Goal: Book appointment/travel/reservation

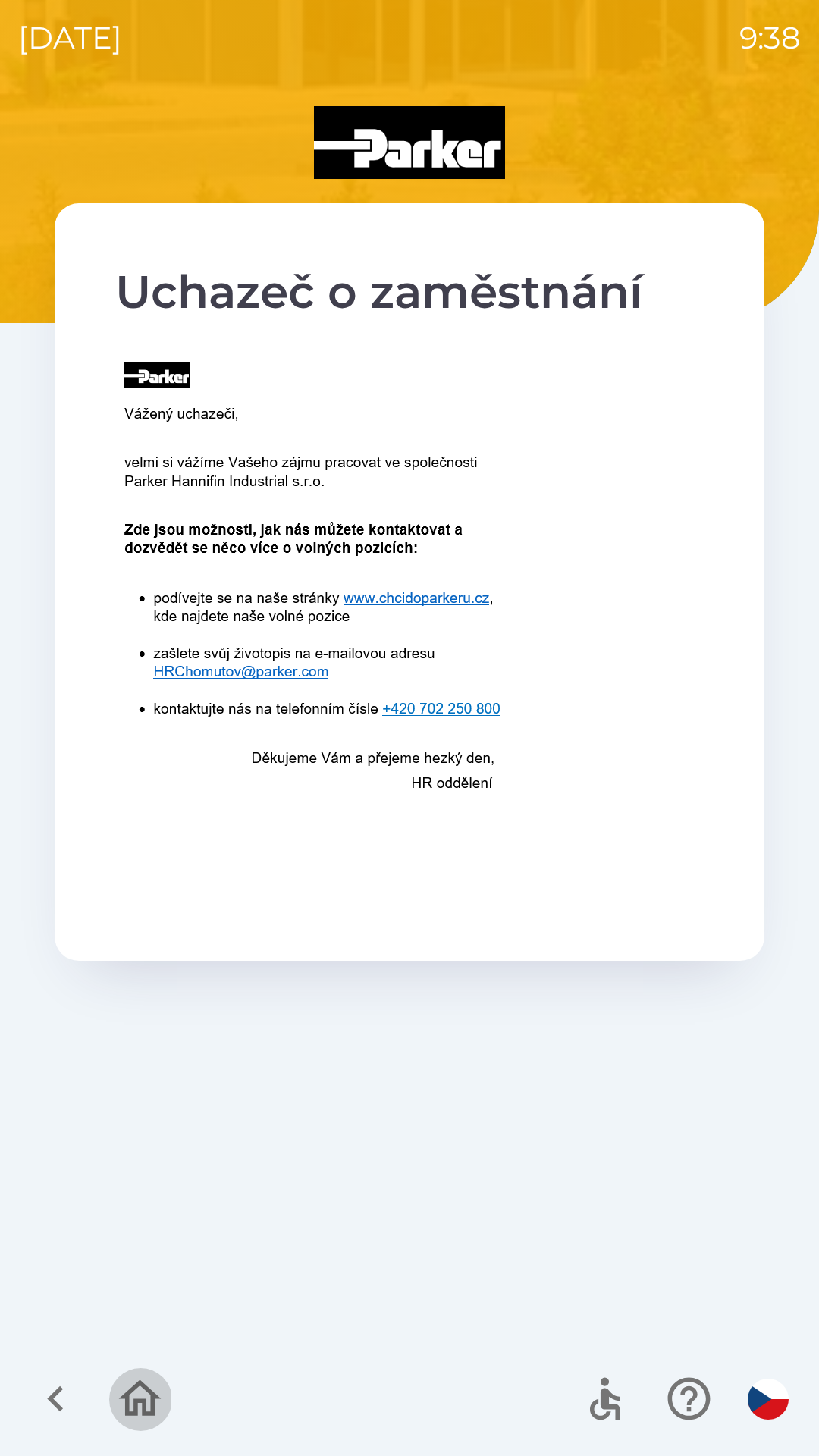
click at [136, 1396] on icon "button" at bounding box center [140, 1398] width 51 height 51
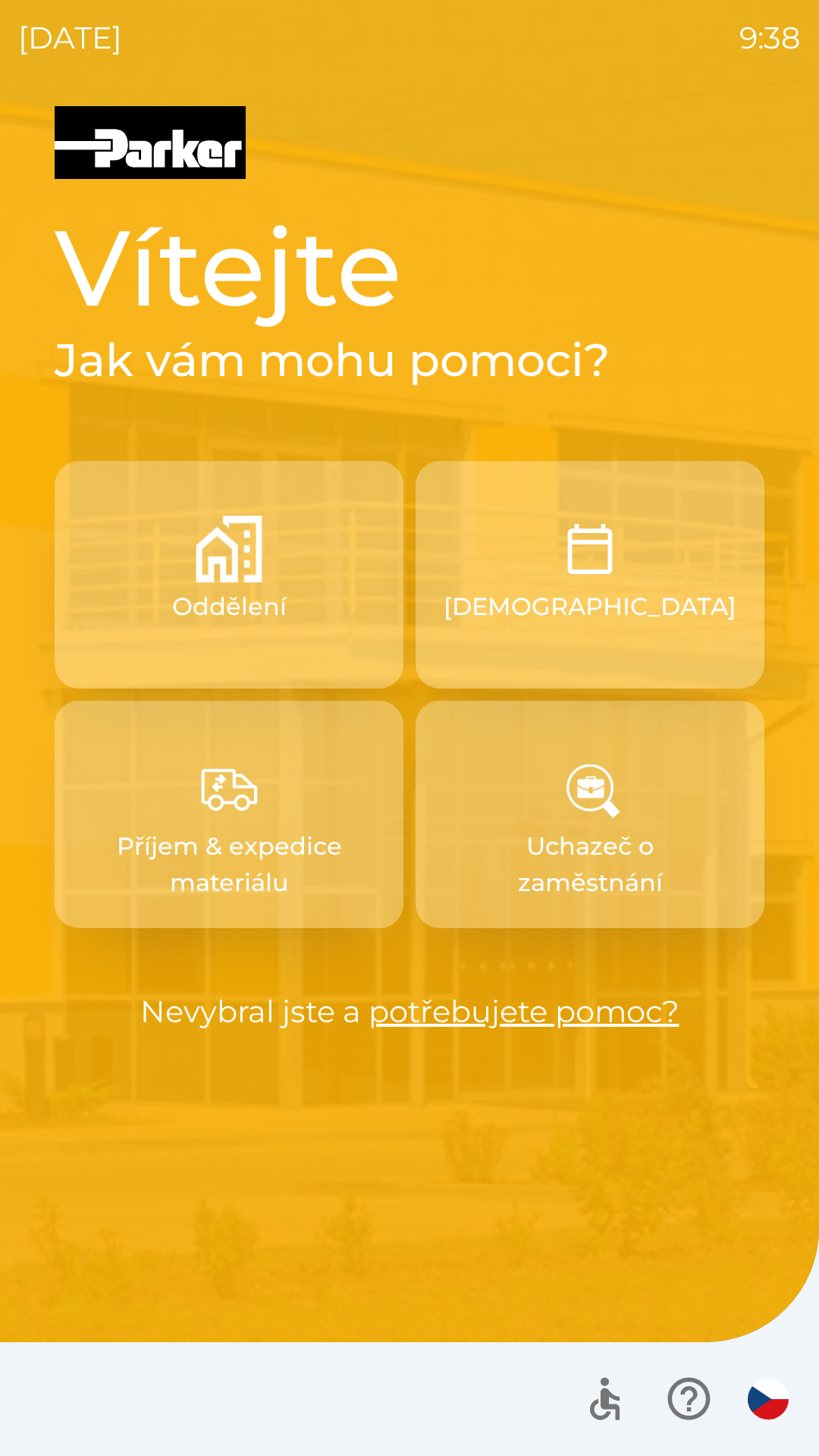
click at [587, 625] on button "[DEMOGRAPHIC_DATA]" at bounding box center [590, 575] width 349 height 228
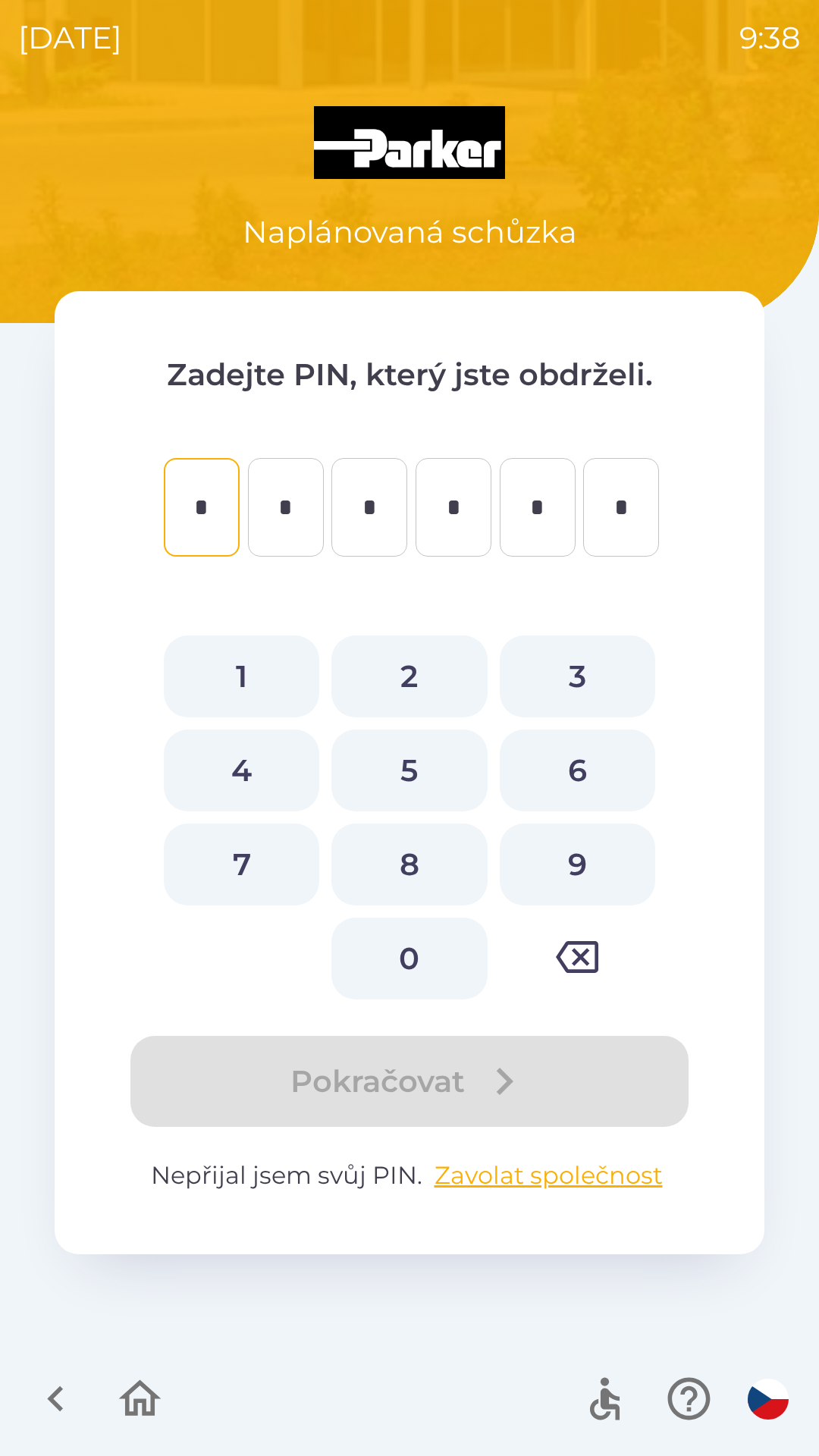
click at [250, 863] on button "7" at bounding box center [241, 864] width 155 height 82
type input "*"
click at [419, 771] on button "5" at bounding box center [409, 770] width 155 height 82
type input "*"
click at [266, 780] on button "4" at bounding box center [241, 770] width 155 height 82
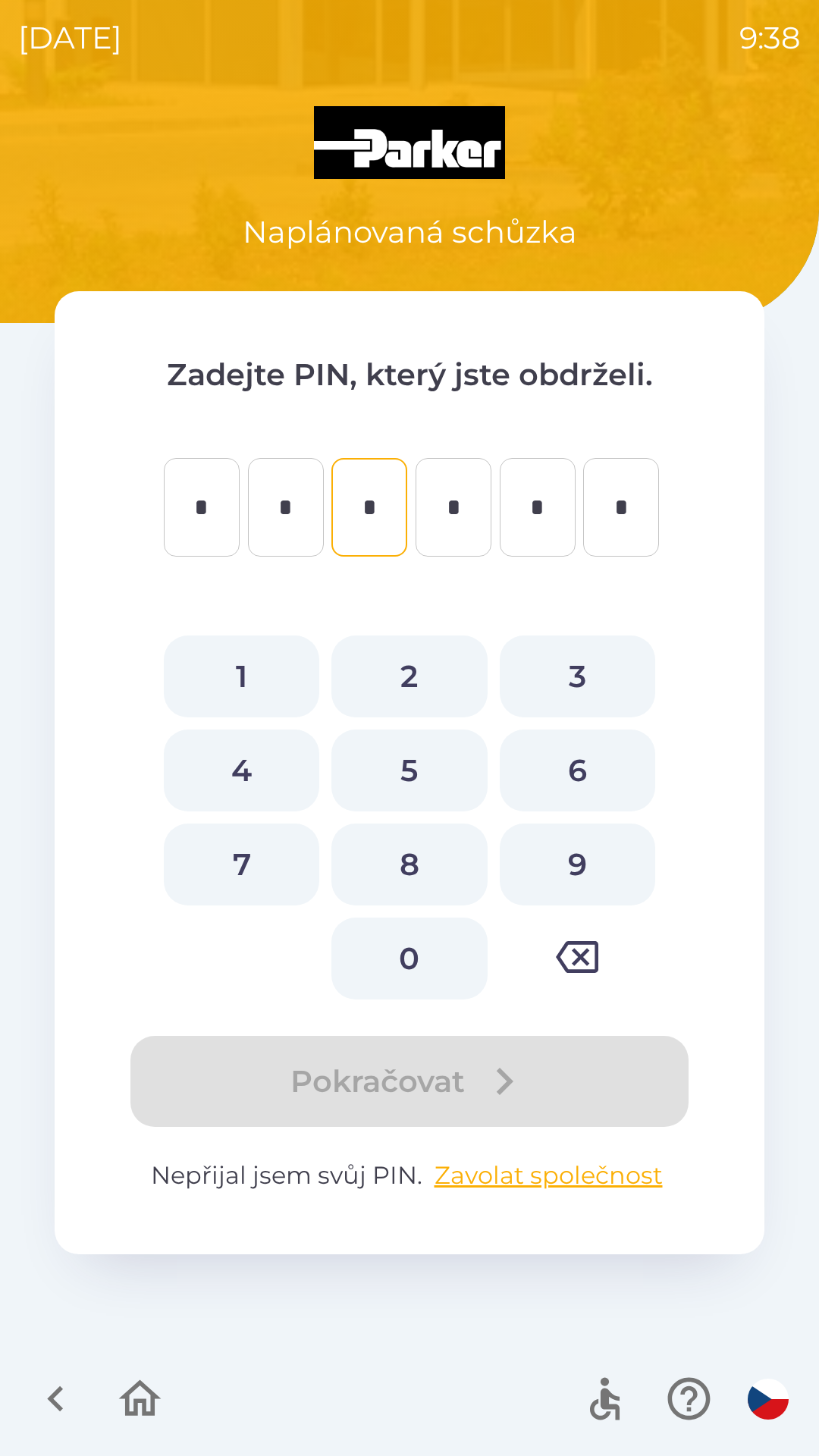
type input "*"
click at [265, 683] on button "1" at bounding box center [241, 676] width 155 height 82
type input "*"
click at [417, 865] on button "8" at bounding box center [409, 864] width 155 height 82
type input "*"
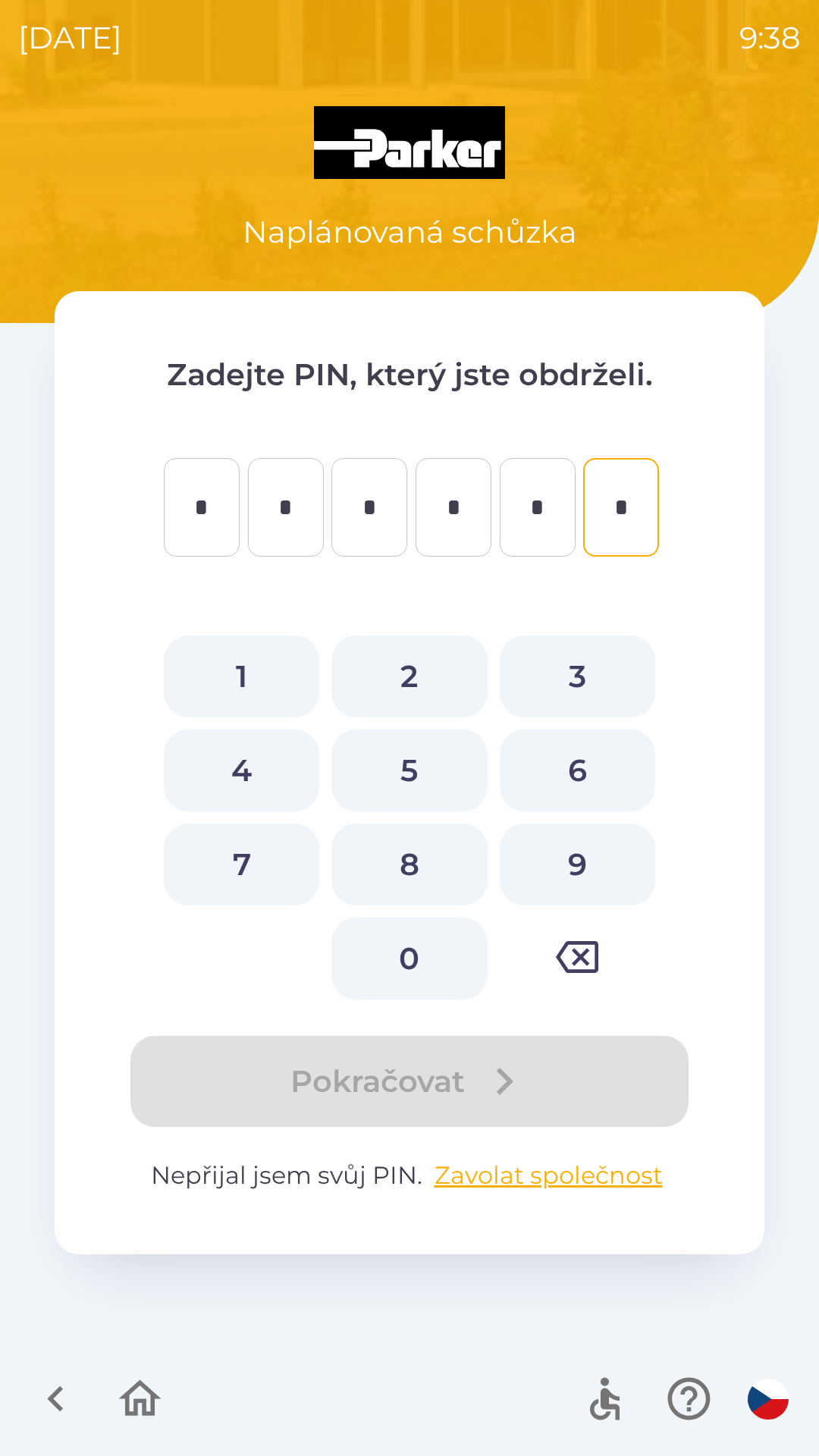
click at [576, 856] on button "9" at bounding box center [577, 864] width 155 height 82
type input "*"
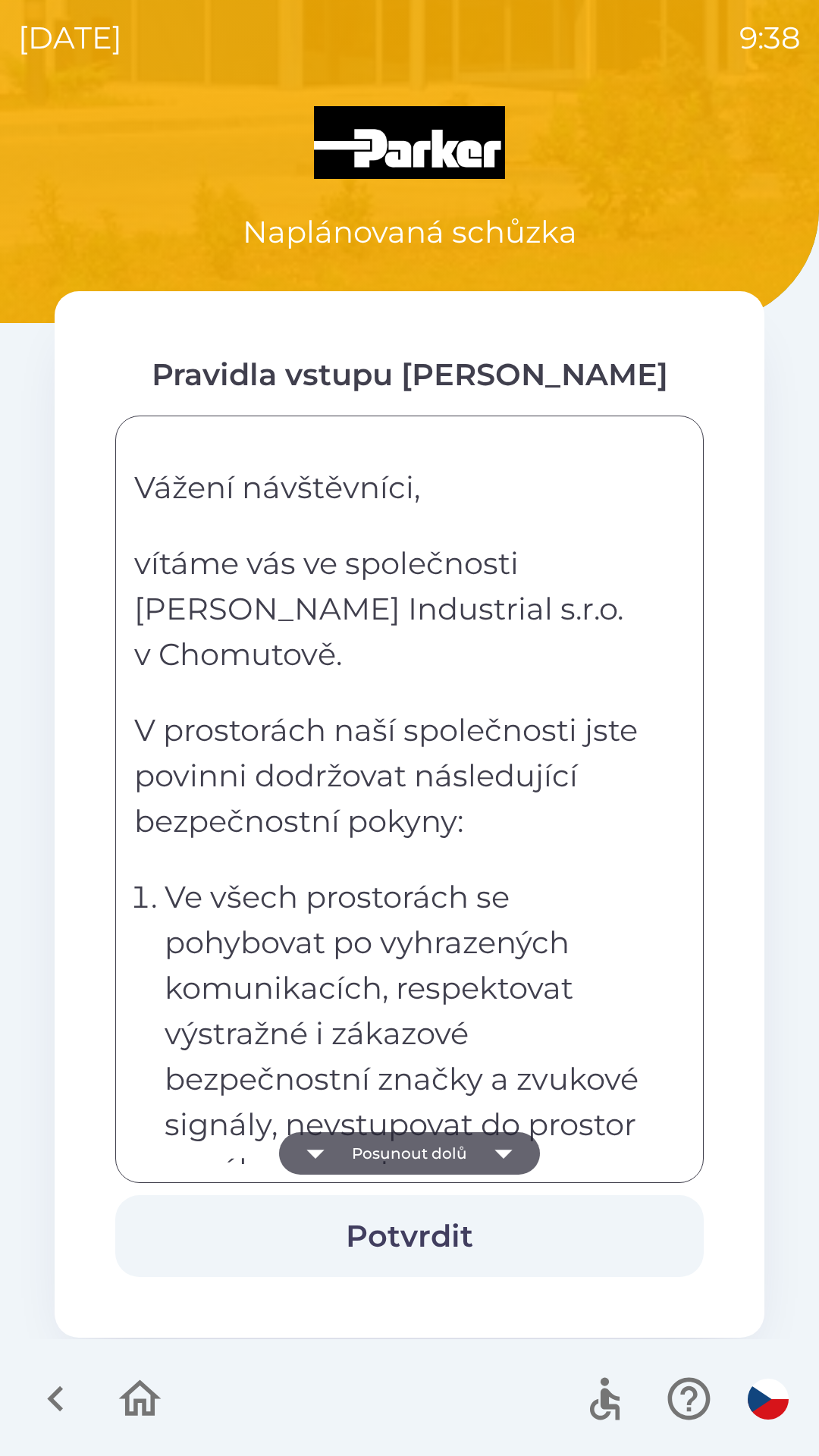
click at [484, 1146] on icon "button" at bounding box center [503, 1153] width 42 height 42
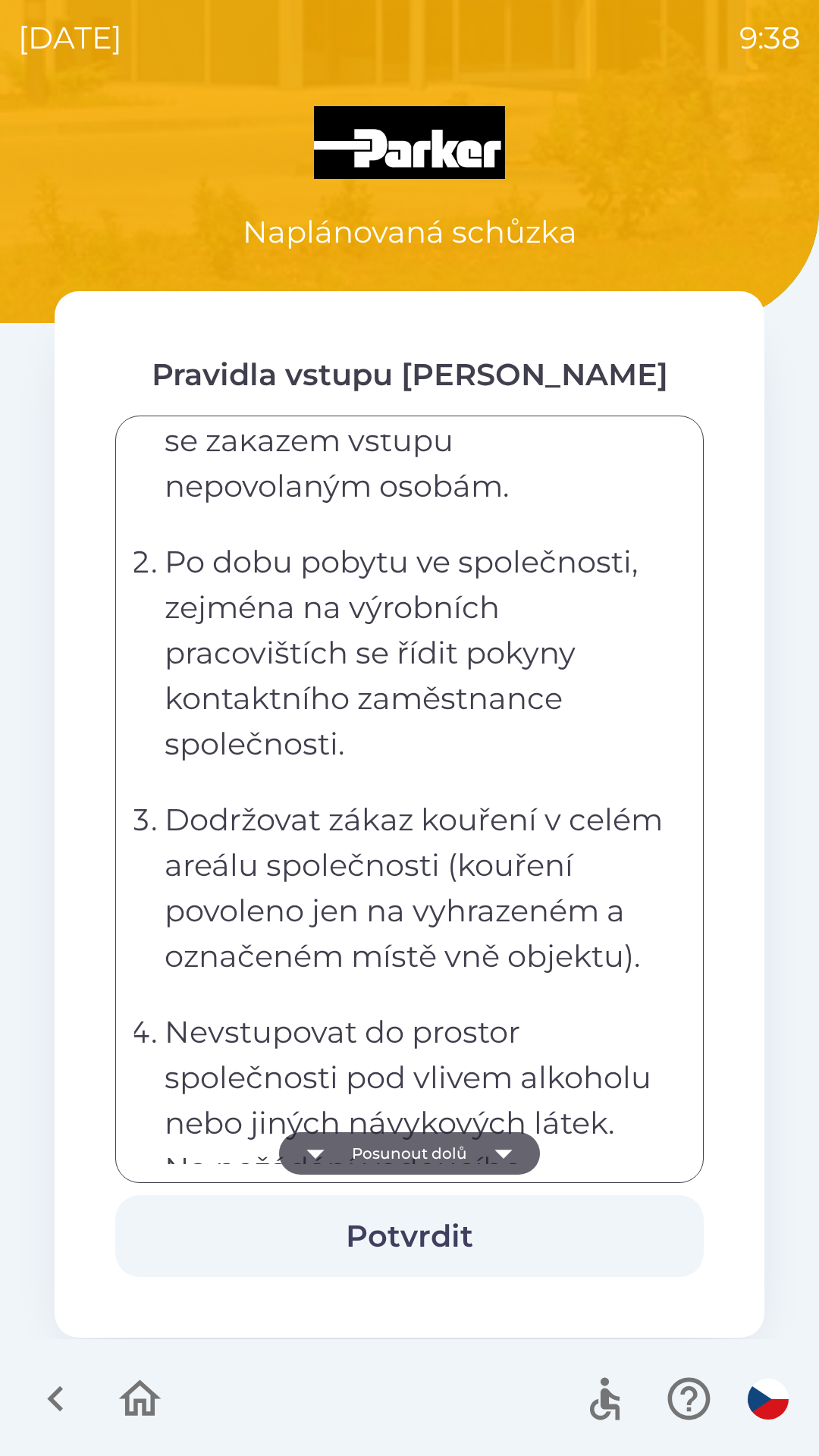
click at [479, 1148] on button "Posunout dolů" at bounding box center [410, 1153] width 261 height 42
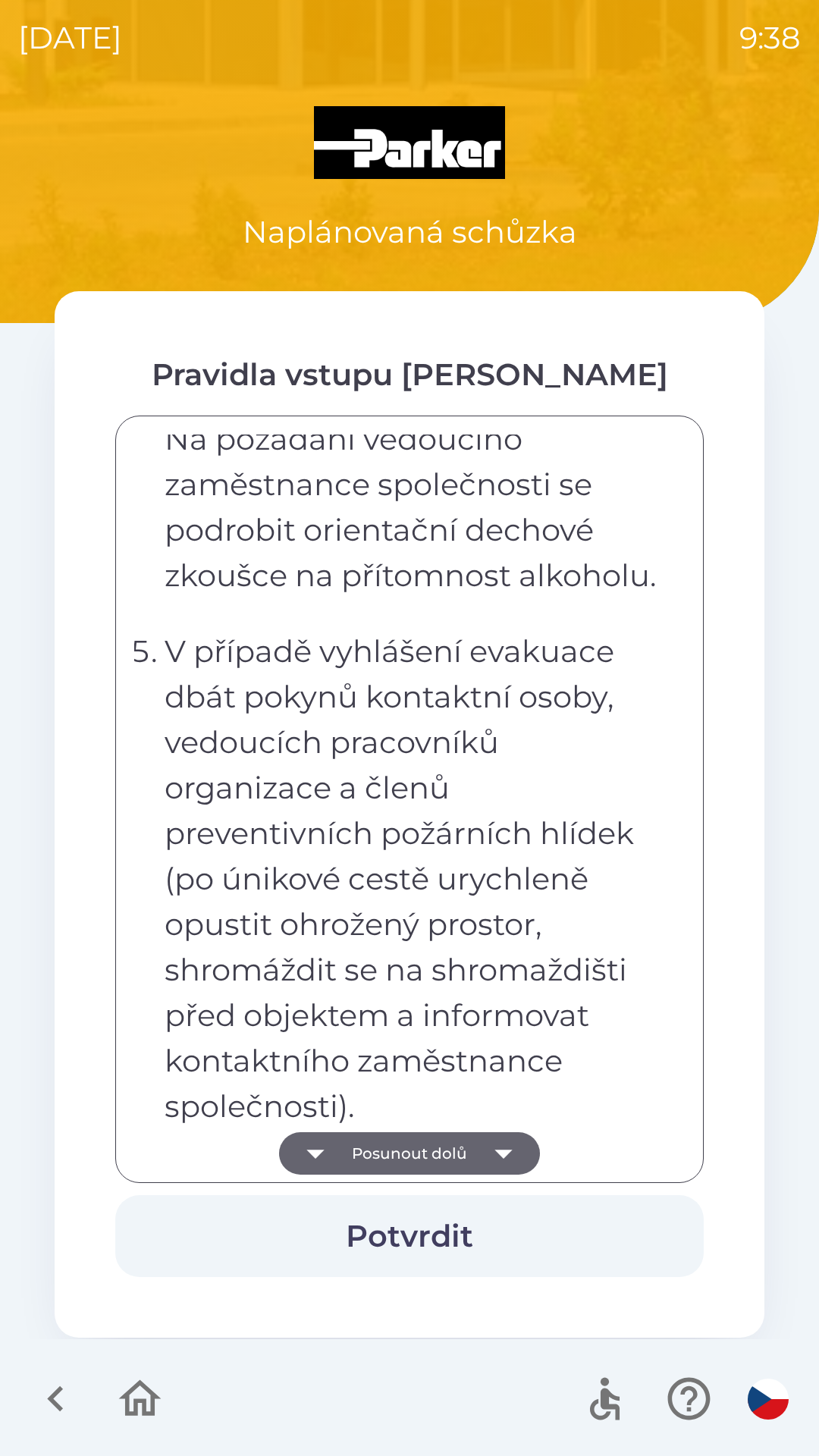
click at [480, 1153] on button "Posunout dolů" at bounding box center [410, 1153] width 261 height 42
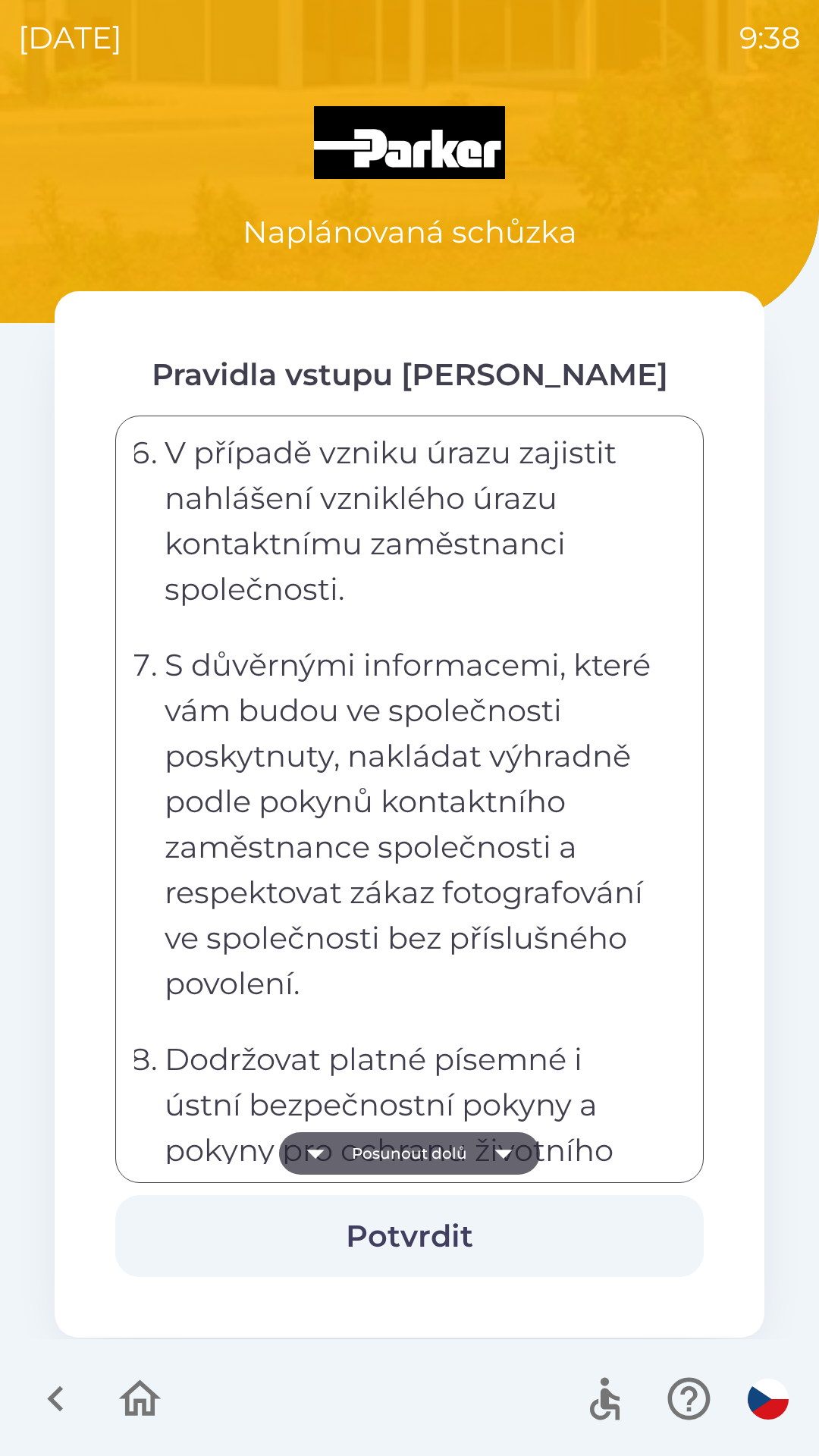
click at [486, 1151] on icon "button" at bounding box center [503, 1153] width 42 height 42
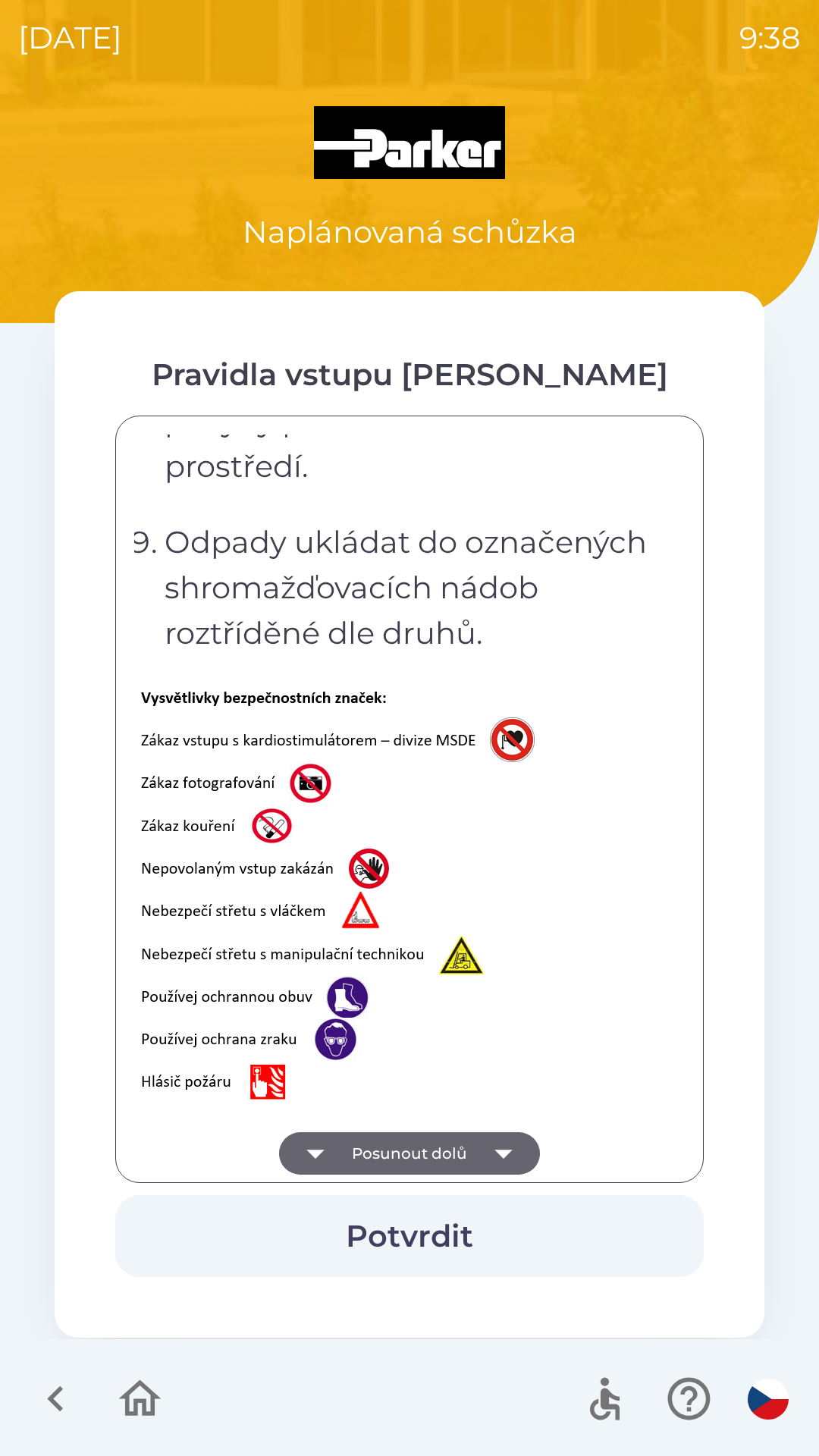
click at [484, 1148] on icon "button" at bounding box center [503, 1153] width 42 height 42
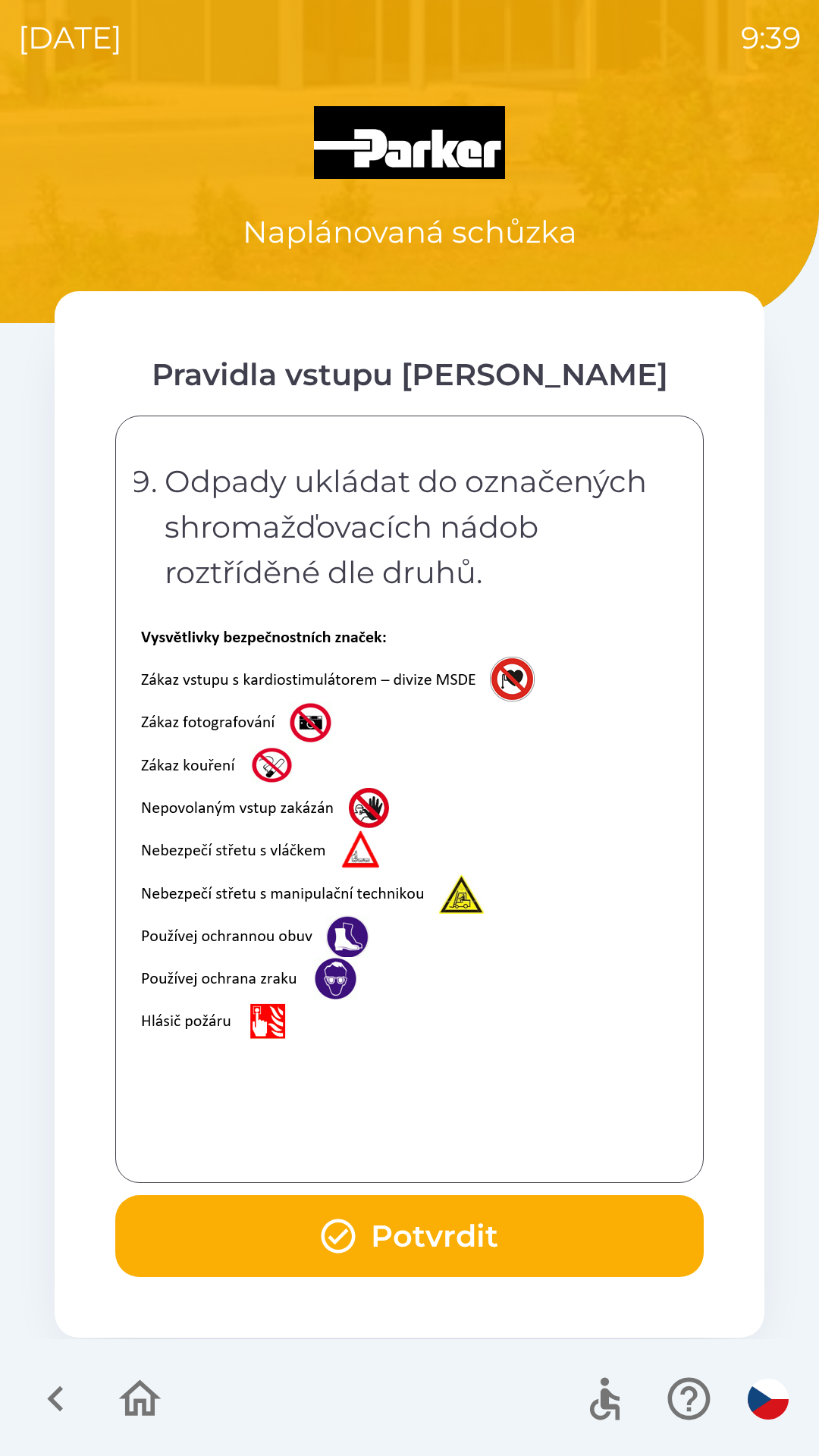
click at [424, 1238] on button "Potvrdit" at bounding box center [410, 1235] width 588 height 82
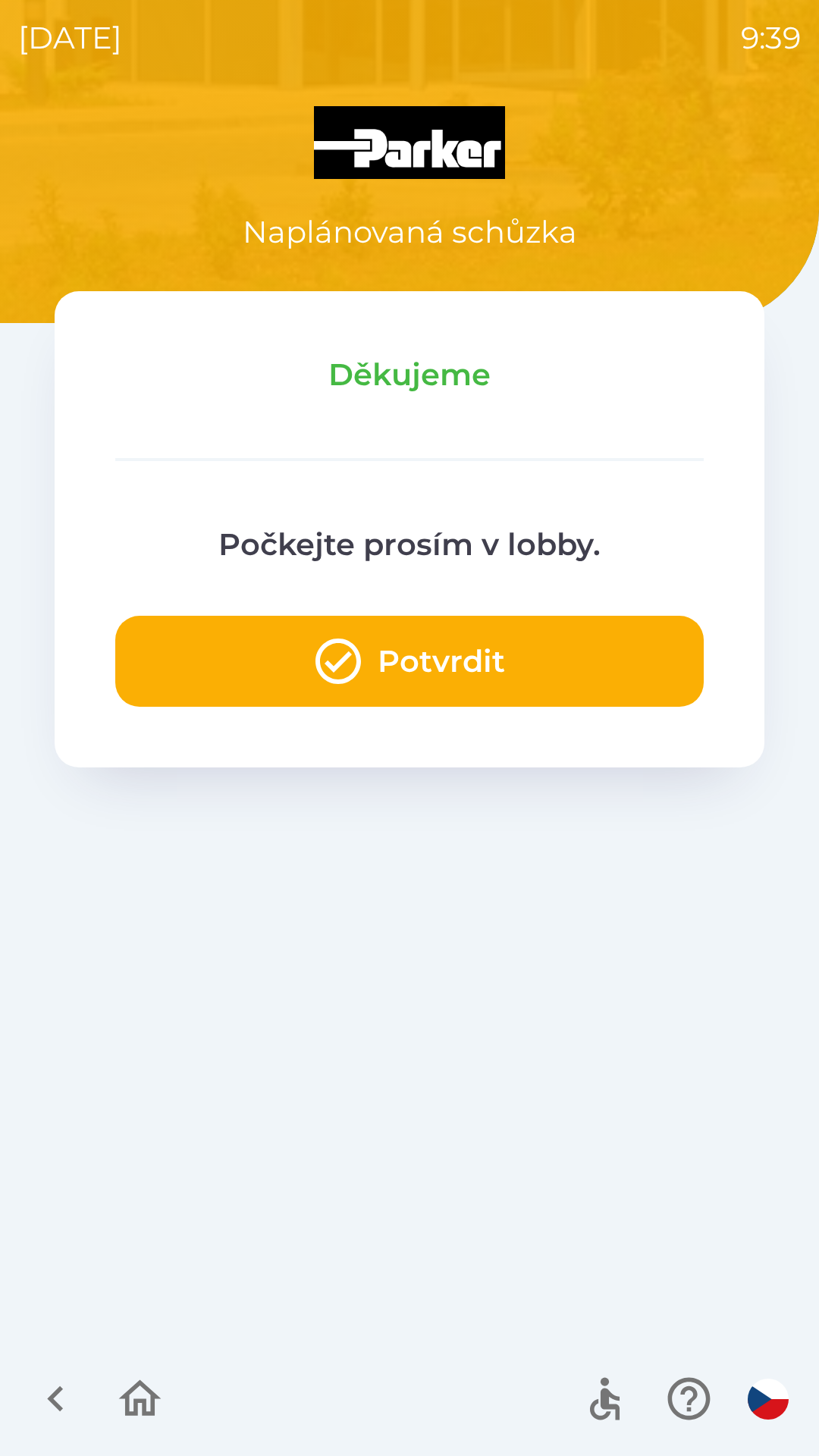
click at [463, 681] on button "Potvrdit" at bounding box center [410, 661] width 588 height 91
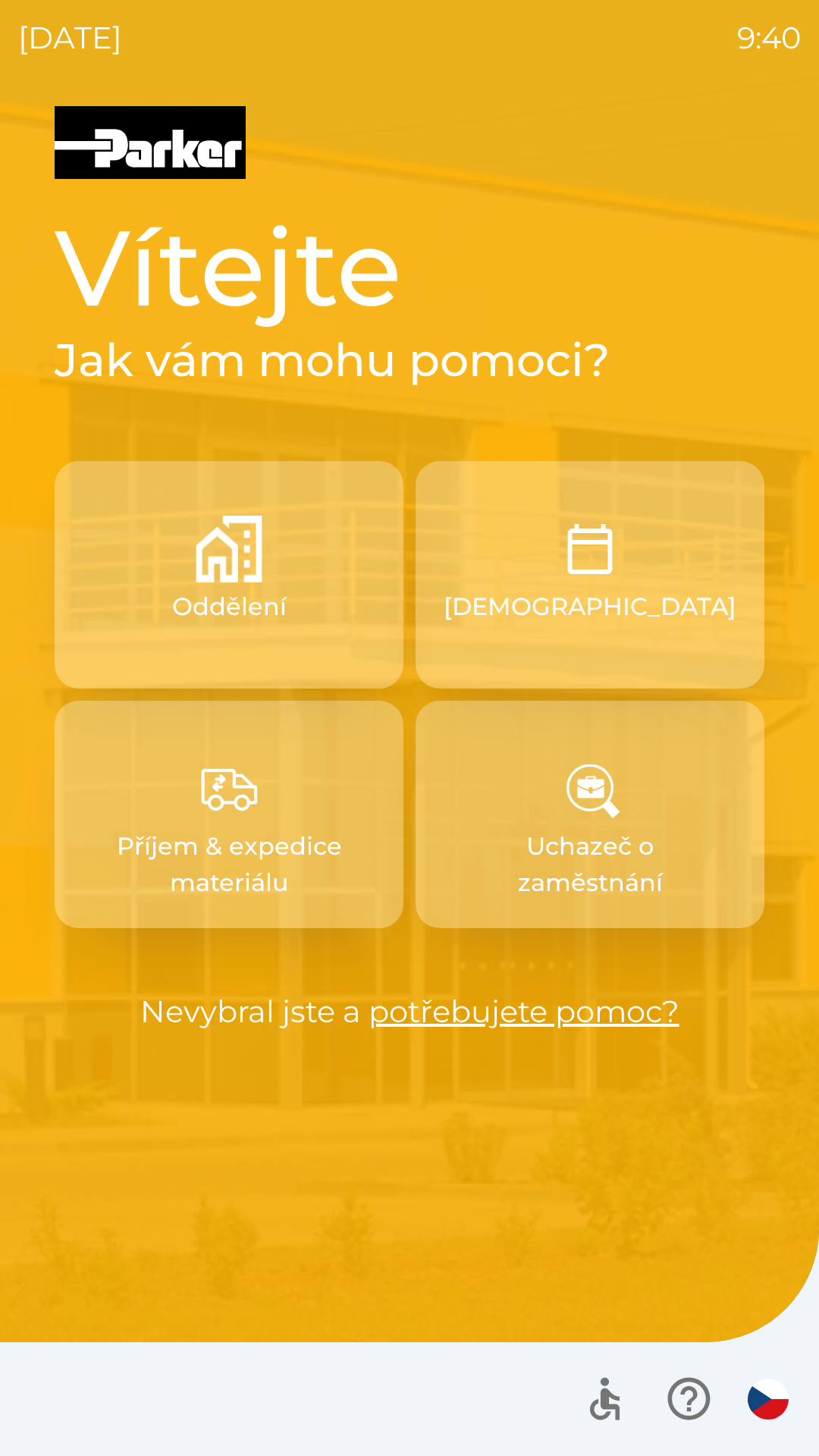
click at [592, 575] on img "button" at bounding box center [590, 549] width 67 height 67
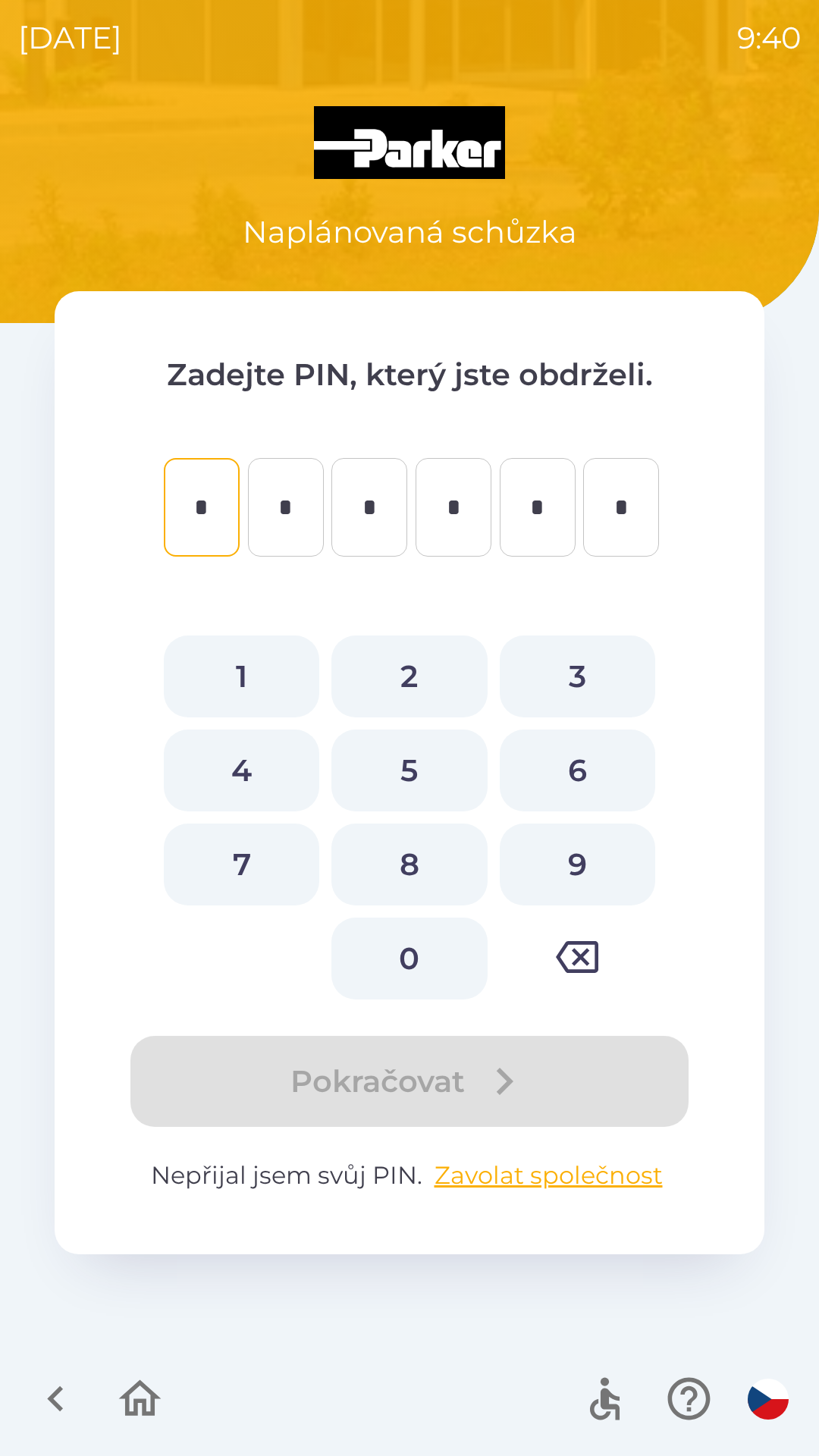
click at [579, 753] on button "6" at bounding box center [577, 770] width 155 height 82
type input "*"
click at [251, 850] on button "7" at bounding box center [241, 864] width 155 height 82
type input "*"
click at [247, 863] on button "7" at bounding box center [241, 864] width 155 height 82
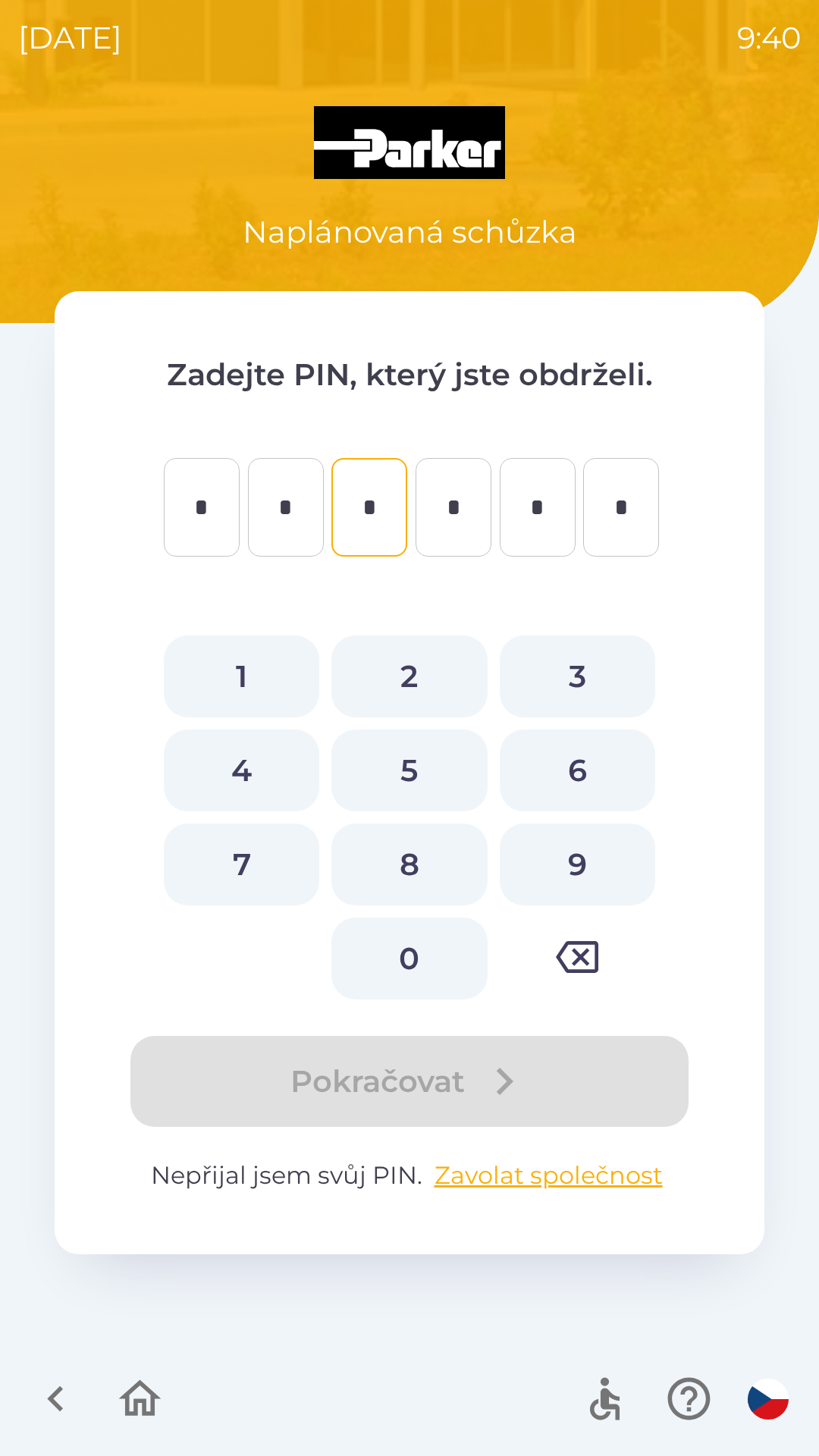
type input "*"
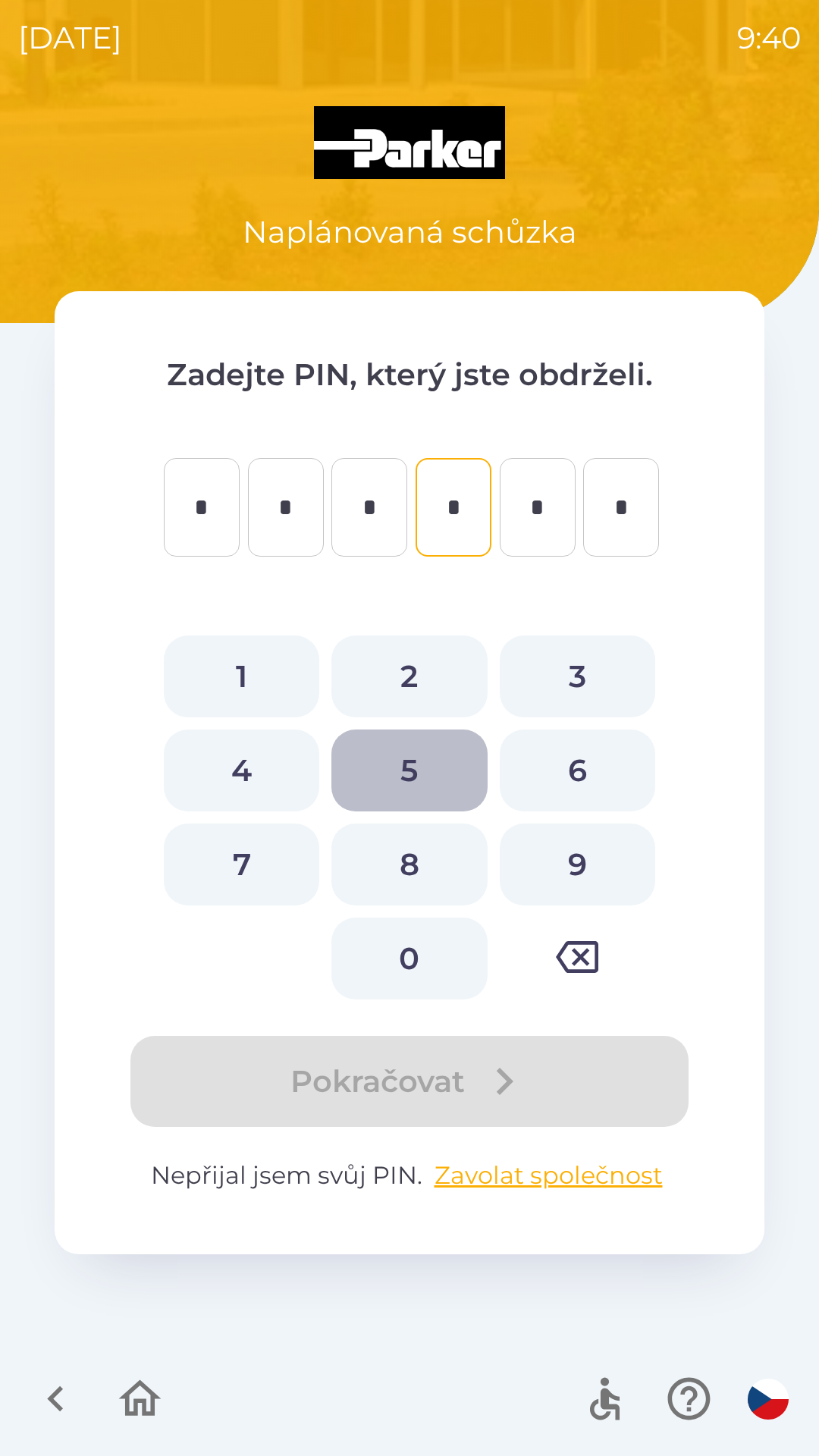
click at [412, 769] on button "5" at bounding box center [409, 770] width 155 height 82
type input "*"
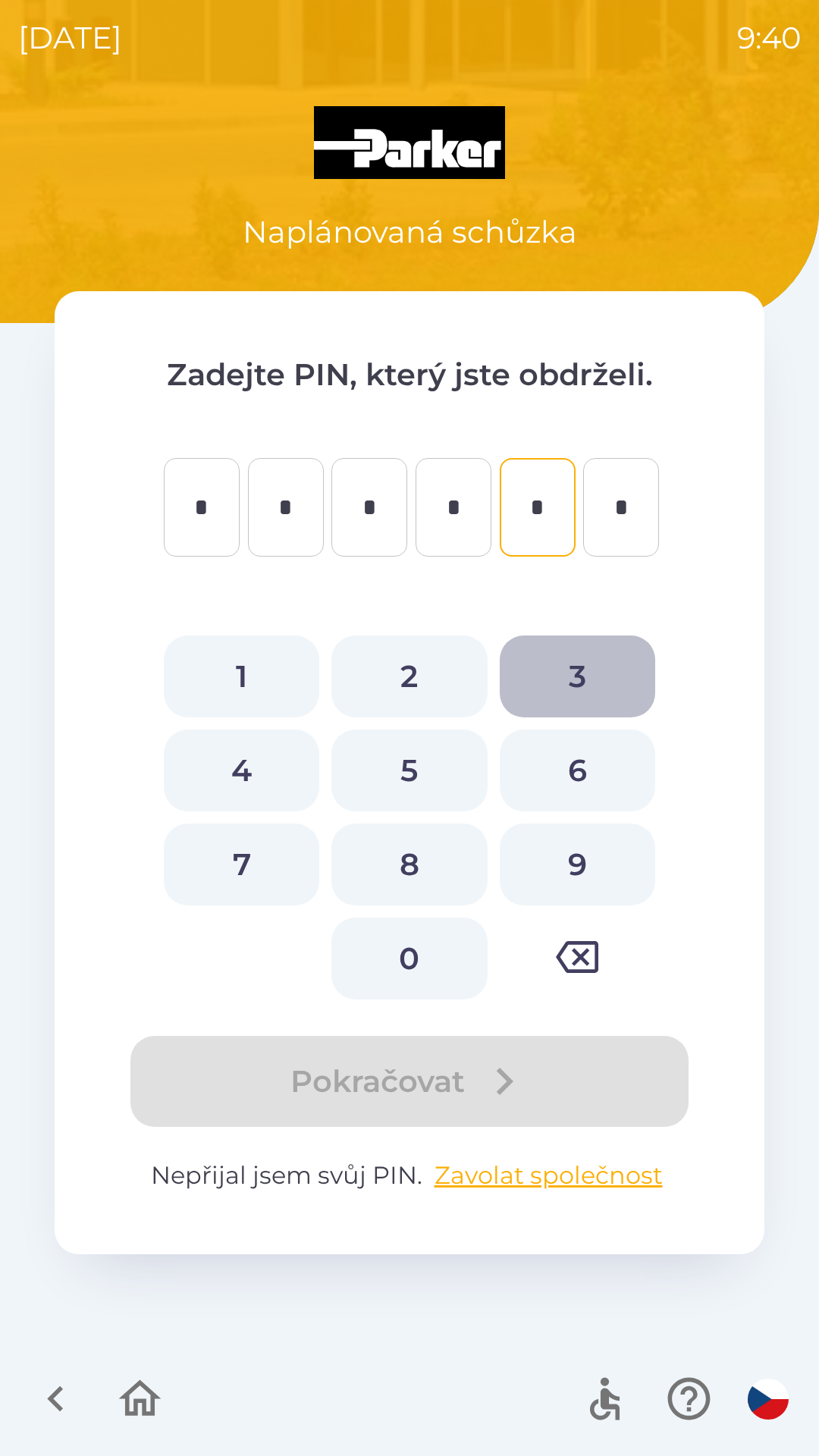
click at [579, 656] on button "3" at bounding box center [577, 676] width 155 height 82
type input "*"
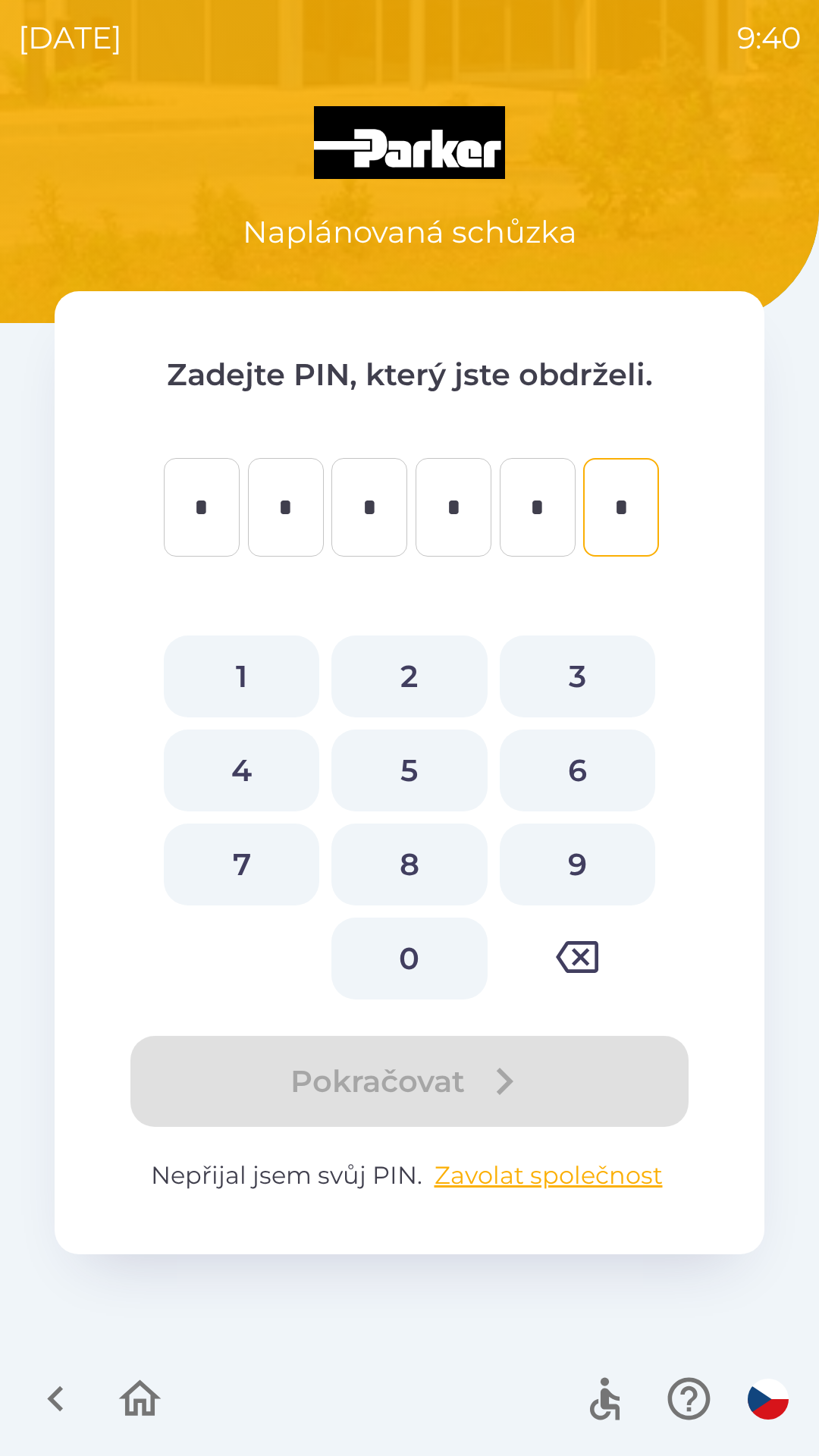
click at [578, 669] on button "3" at bounding box center [577, 676] width 155 height 82
type input "*"
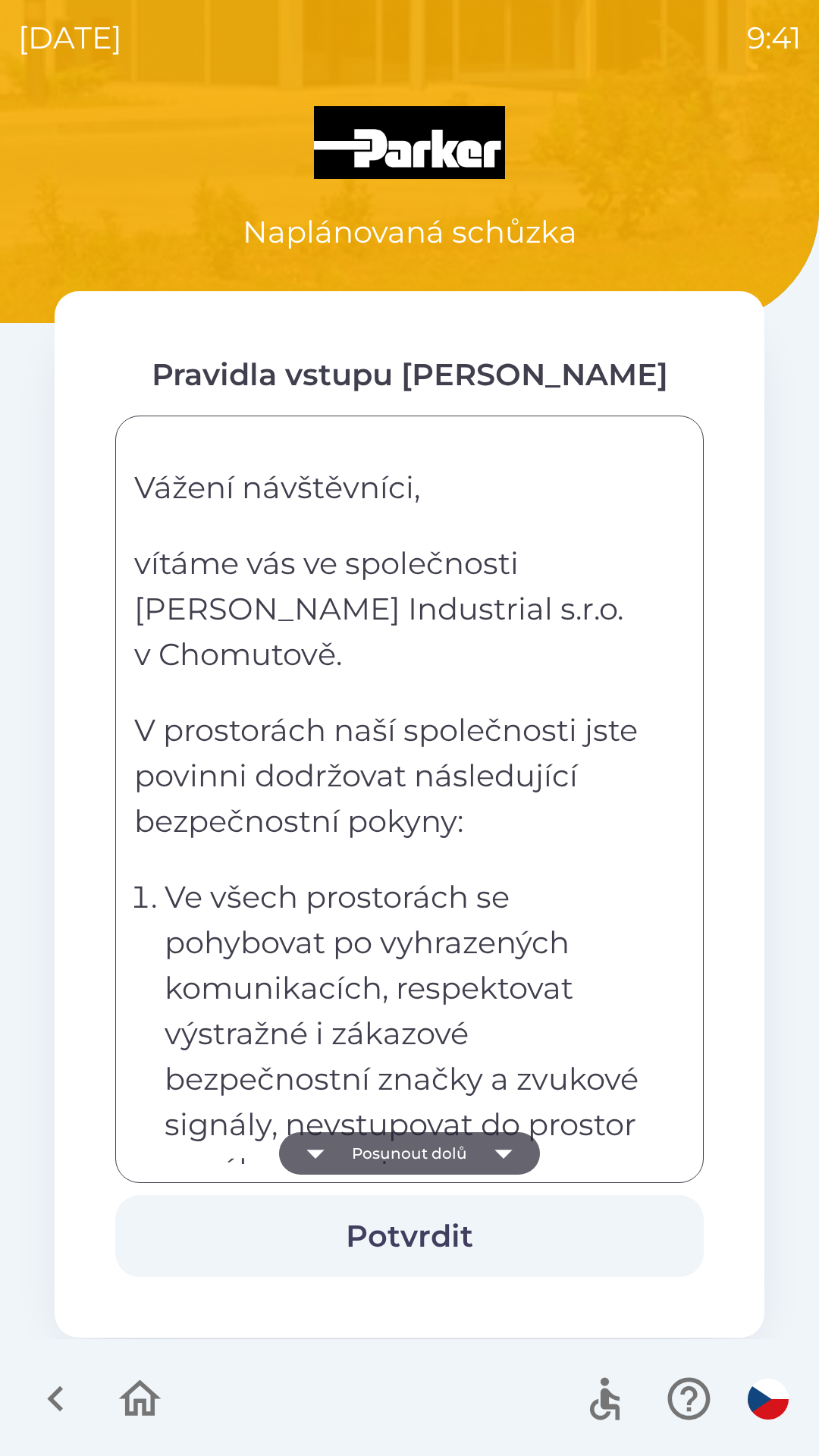
click at [511, 1152] on icon "button" at bounding box center [503, 1153] width 42 height 42
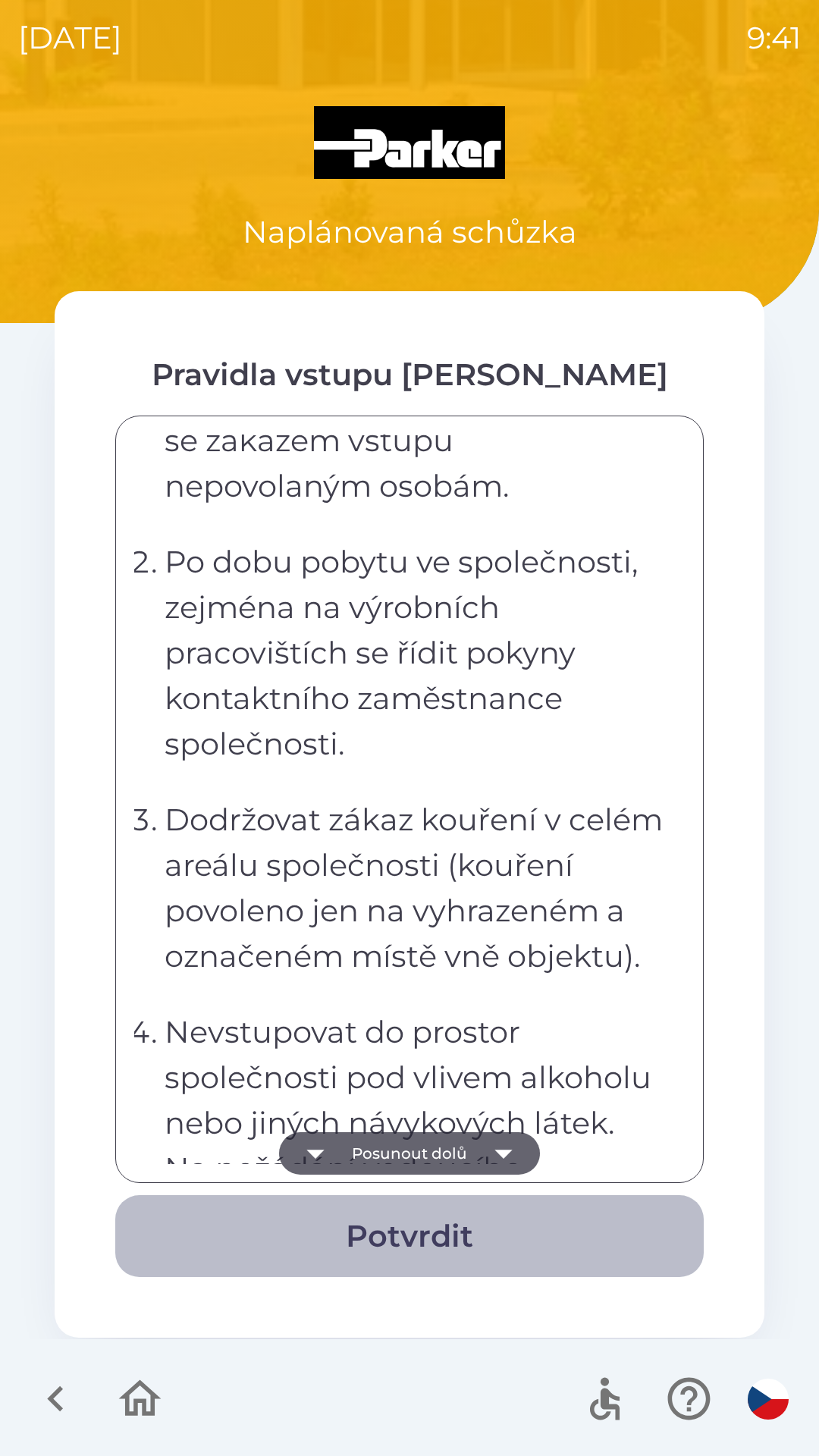
click at [416, 1232] on button "Potvrdit" at bounding box center [410, 1235] width 588 height 82
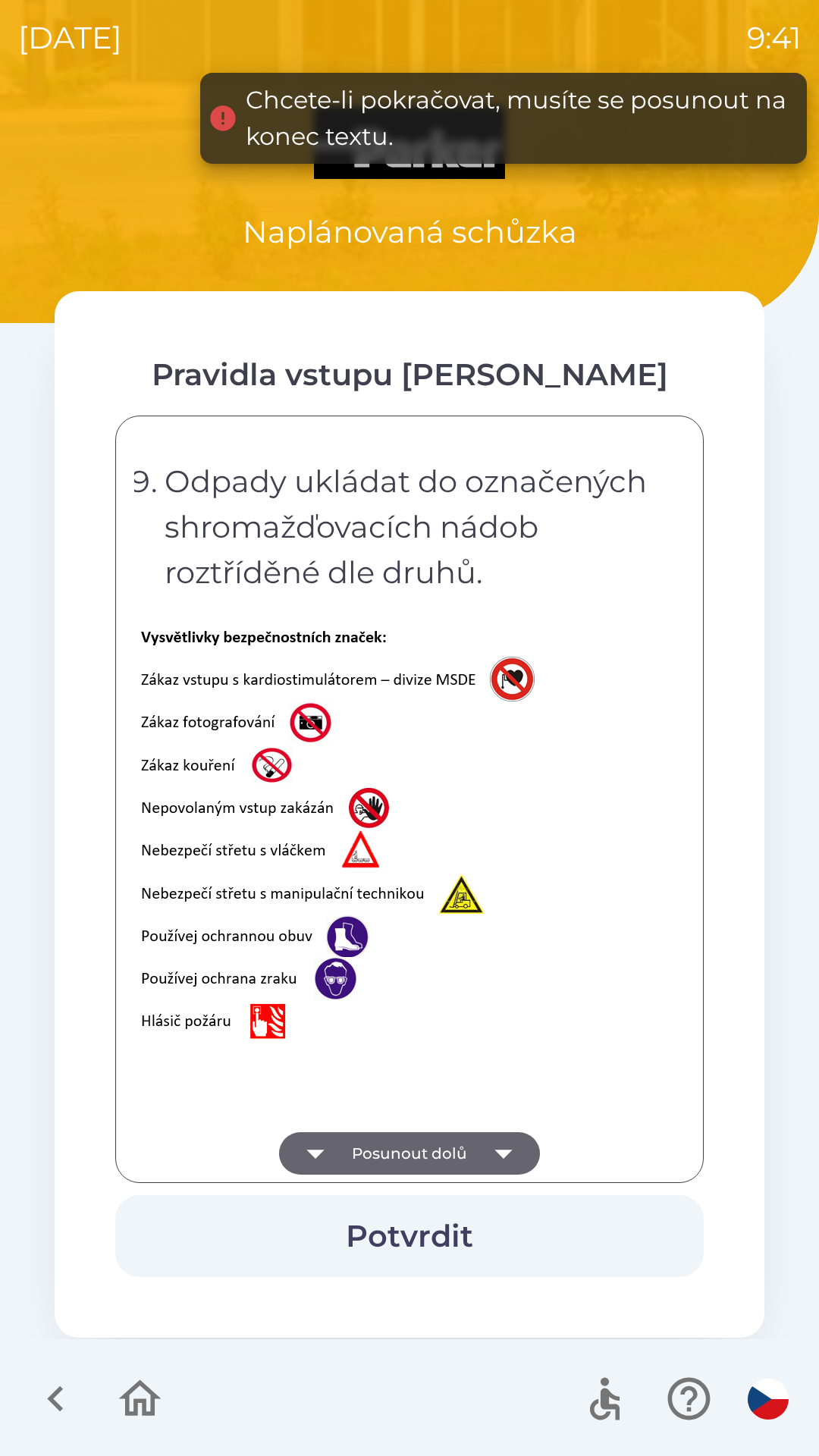
scroll to position [3024, 0]
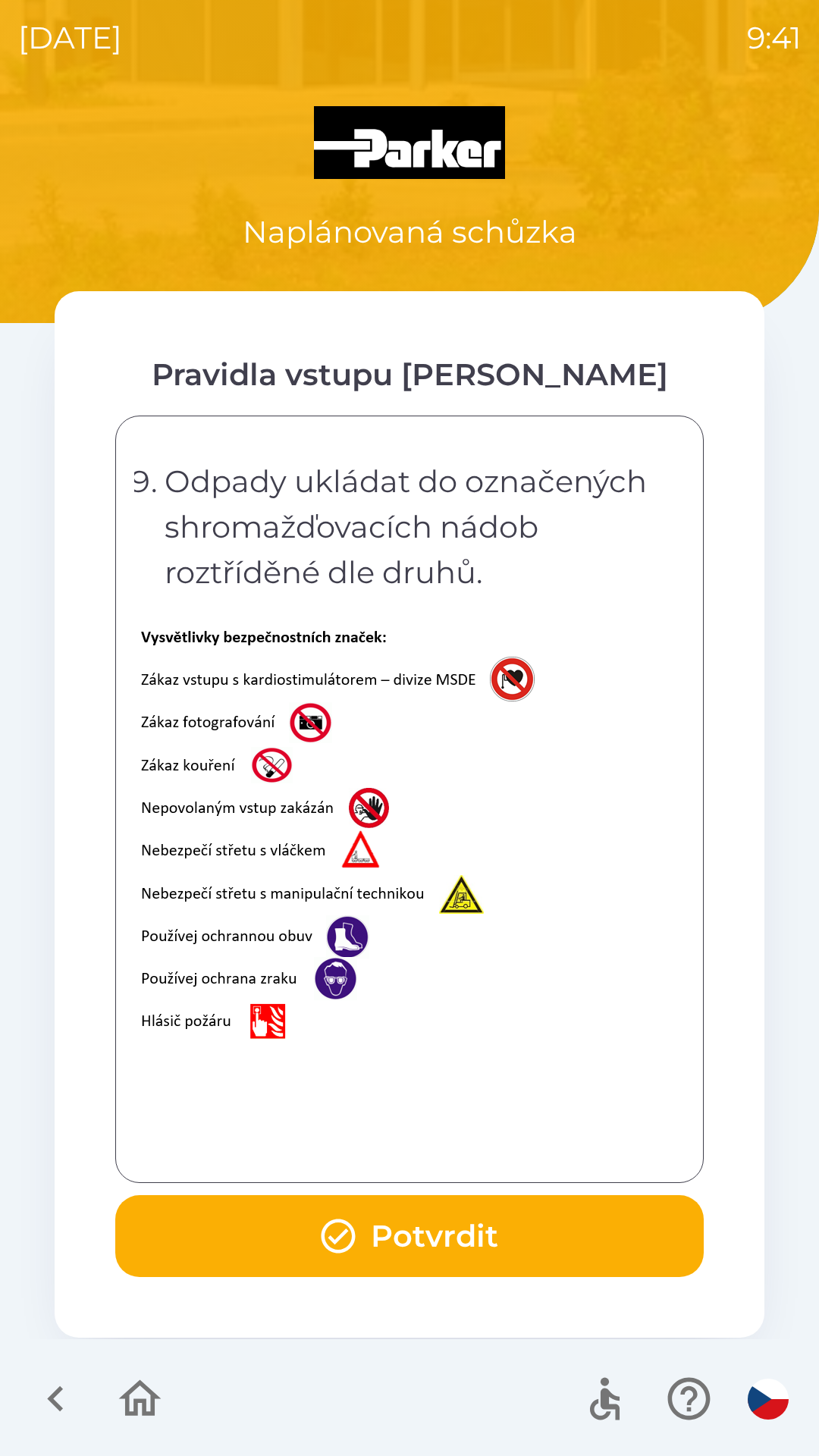
click at [478, 1222] on button "Potvrdit" at bounding box center [410, 1235] width 588 height 82
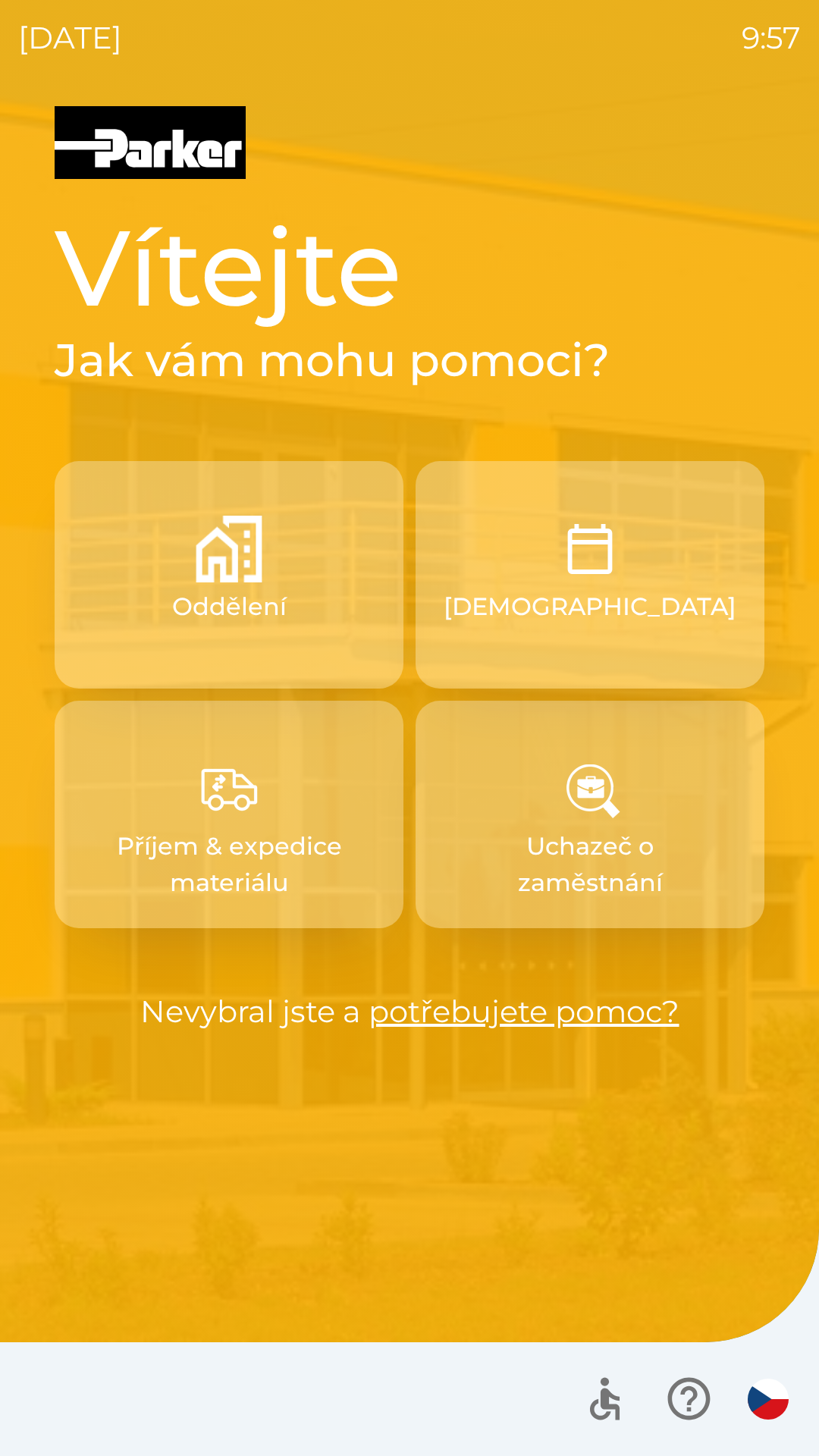
click at [693, 579] on button "[DEMOGRAPHIC_DATA]" at bounding box center [590, 575] width 349 height 228
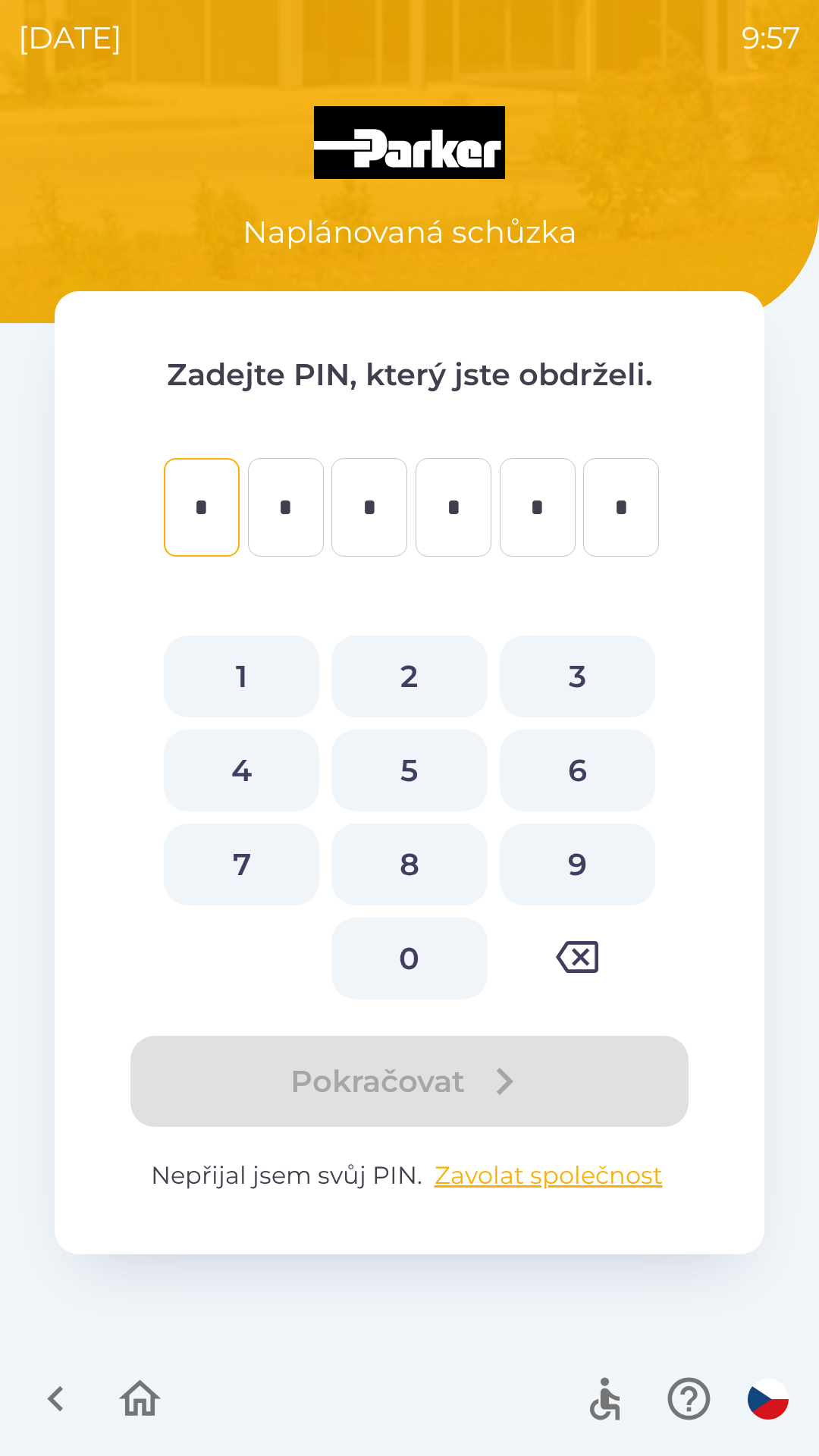
click at [411, 859] on button "8" at bounding box center [409, 864] width 155 height 82
type input "*"
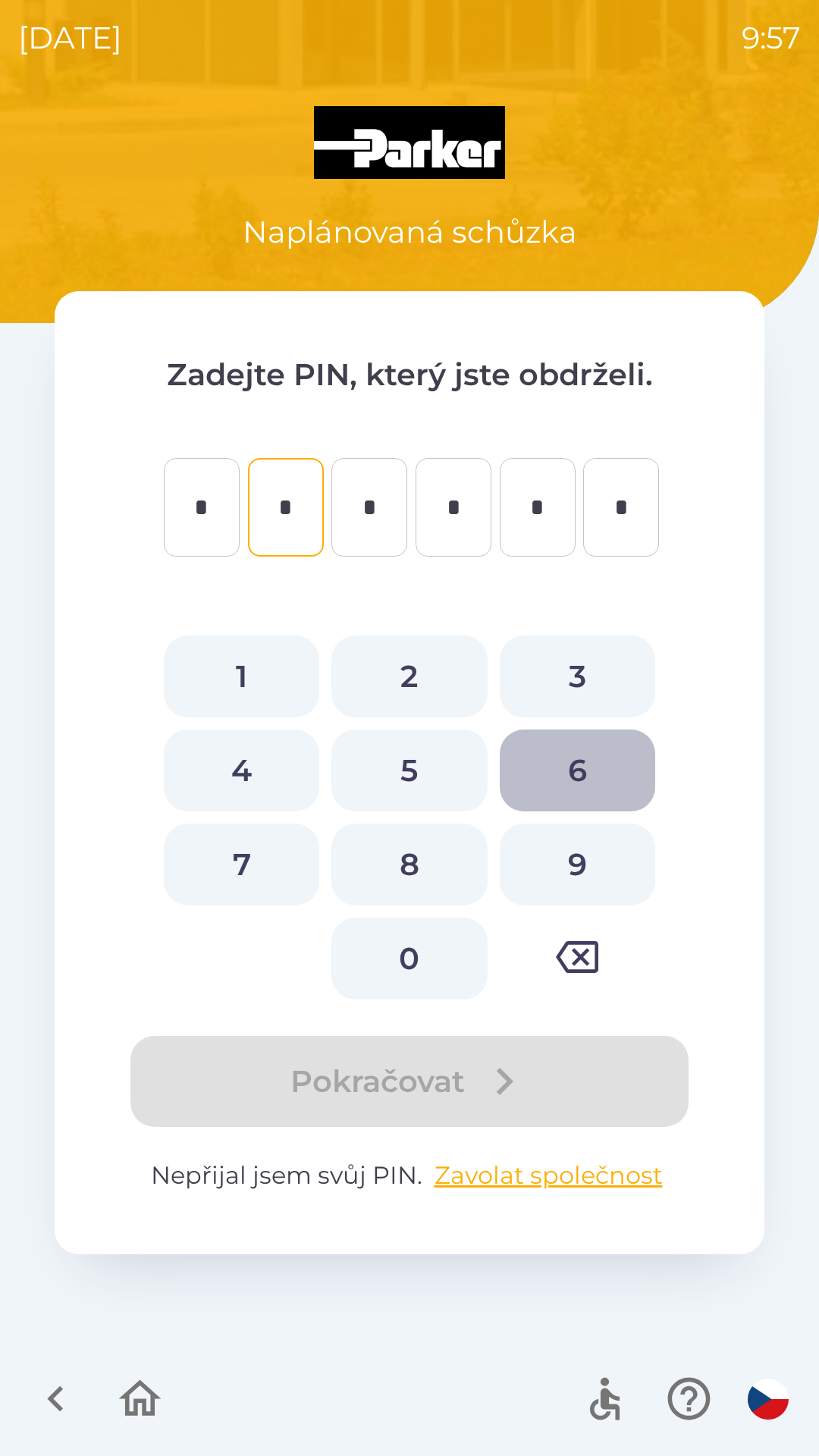
click at [573, 753] on button "6" at bounding box center [577, 770] width 155 height 82
type input "*"
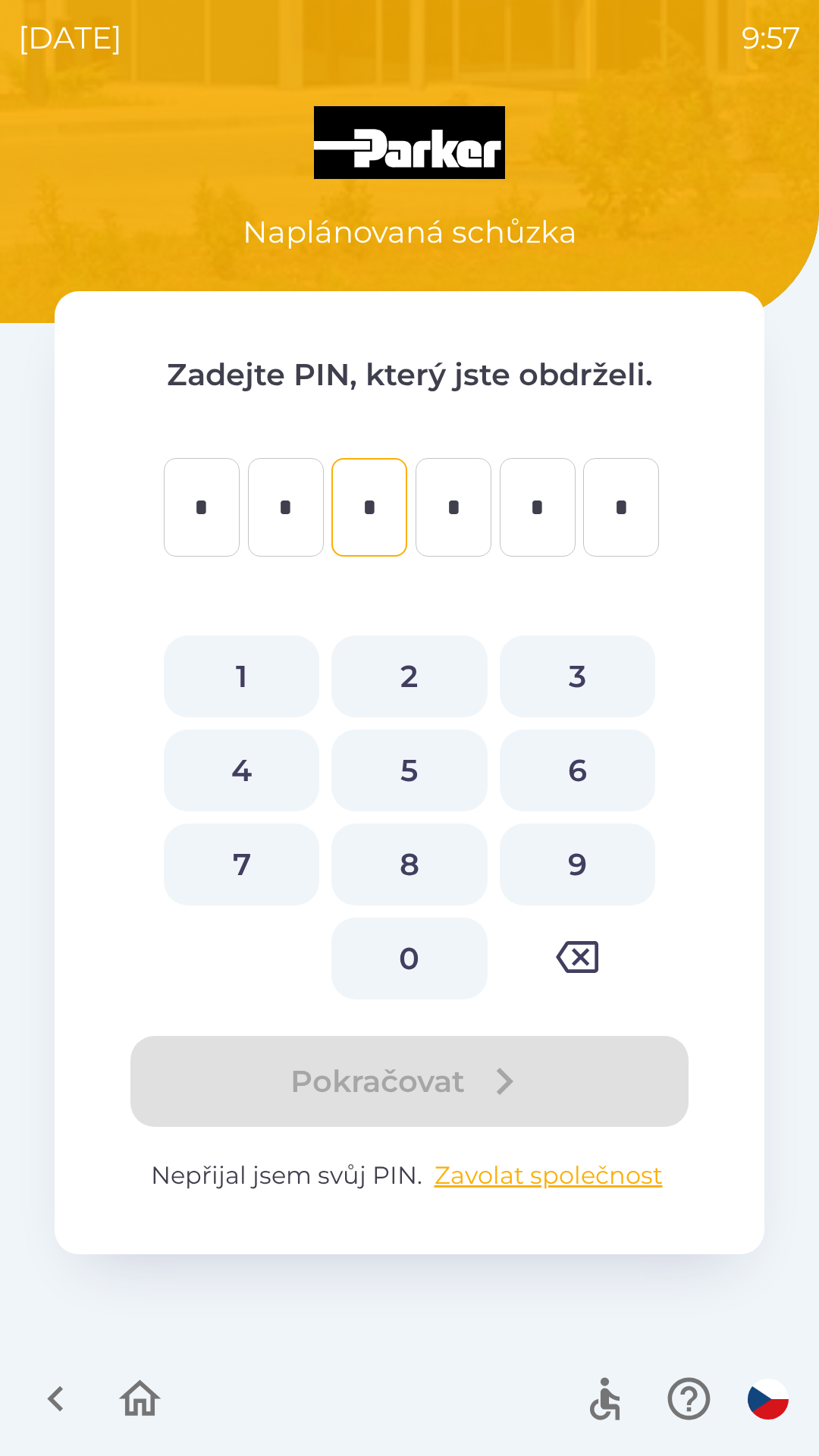
click at [242, 665] on button "1" at bounding box center [241, 676] width 155 height 82
type input "*"
click at [242, 859] on button "7" at bounding box center [241, 864] width 155 height 82
type input "*"
click at [415, 772] on button "5" at bounding box center [409, 770] width 155 height 82
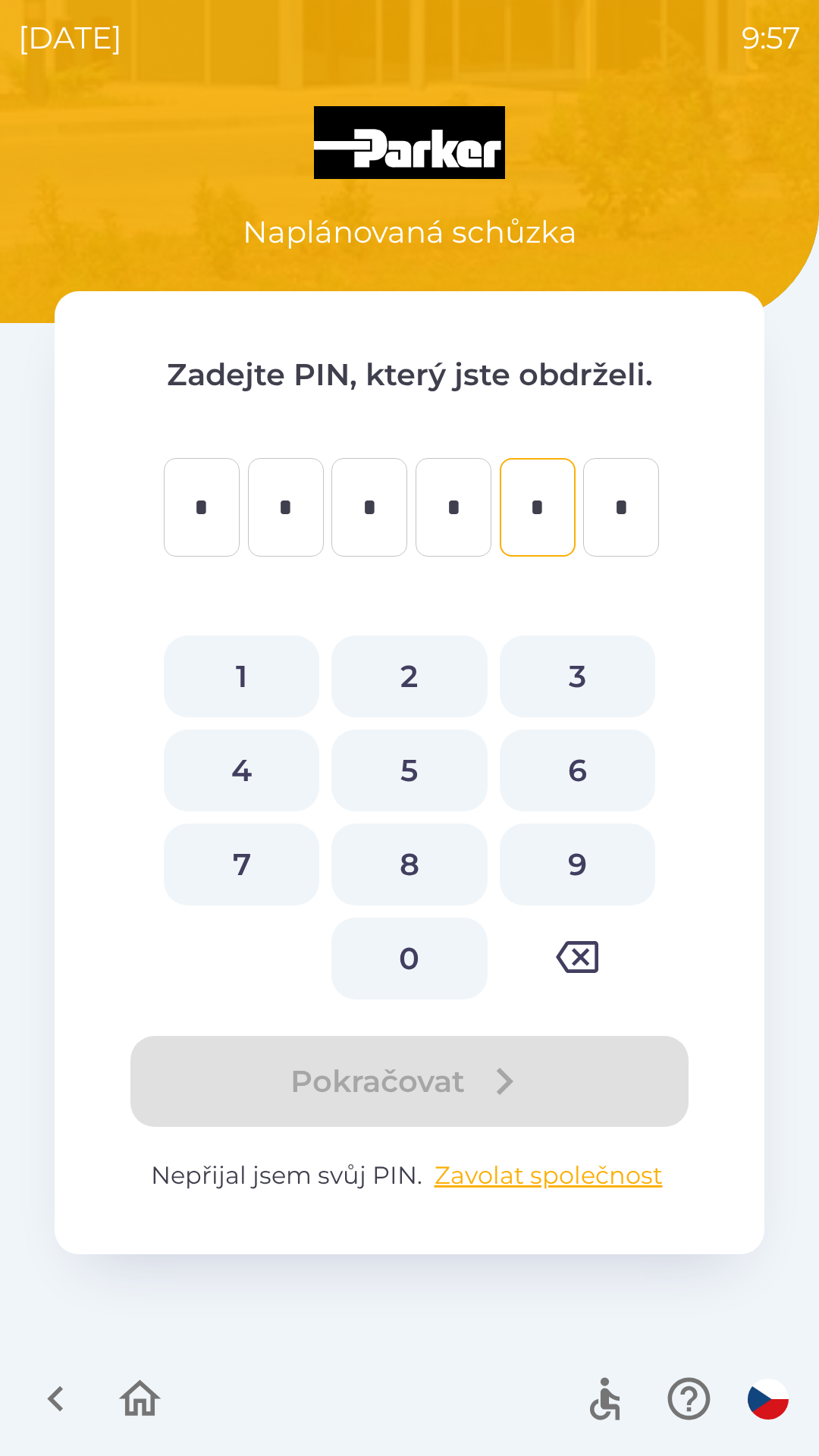
type input "*"
click at [574, 661] on button "3" at bounding box center [577, 676] width 155 height 82
type input "*"
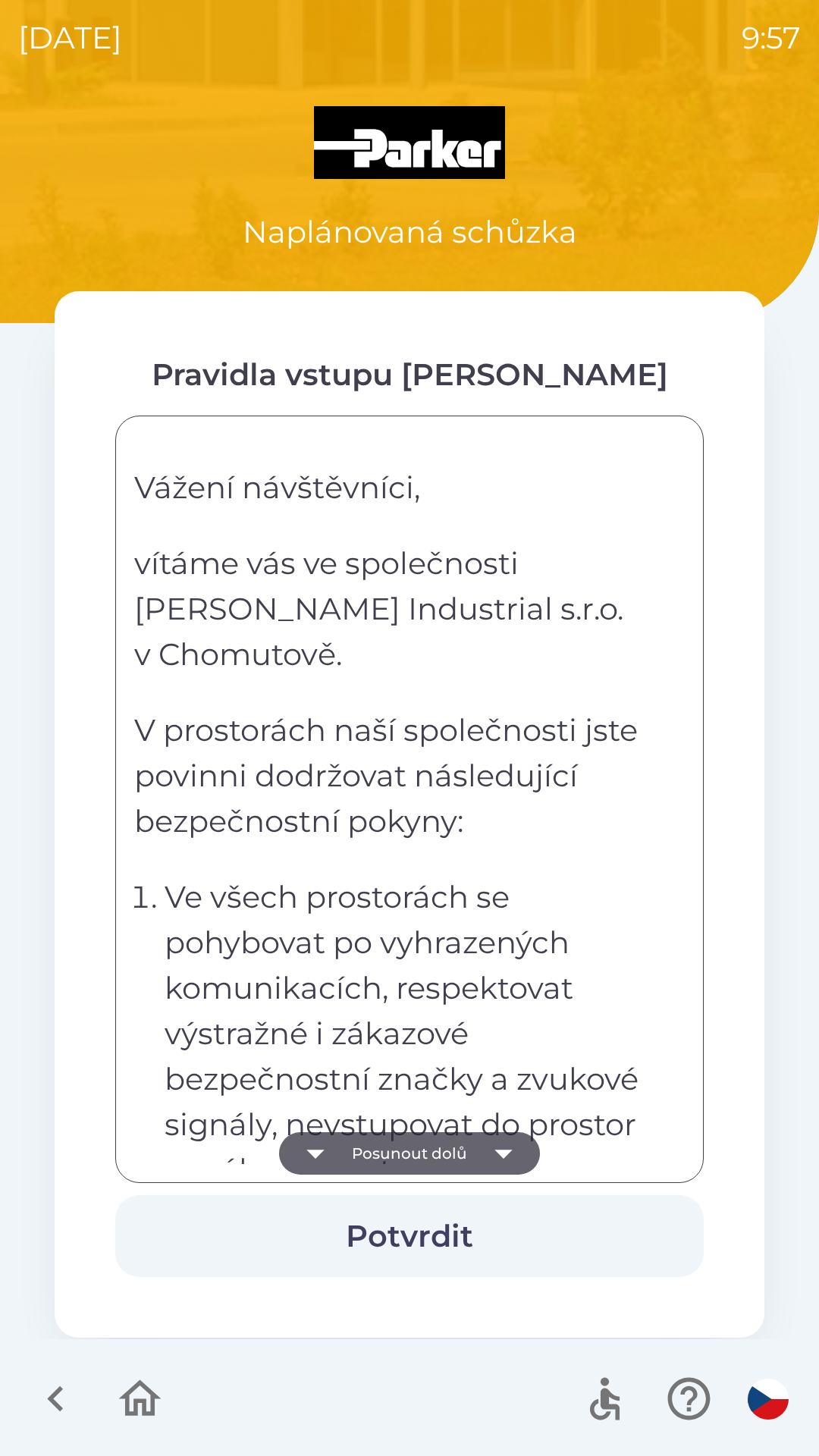
click at [443, 1228] on button "Potvrdit" at bounding box center [410, 1235] width 588 height 82
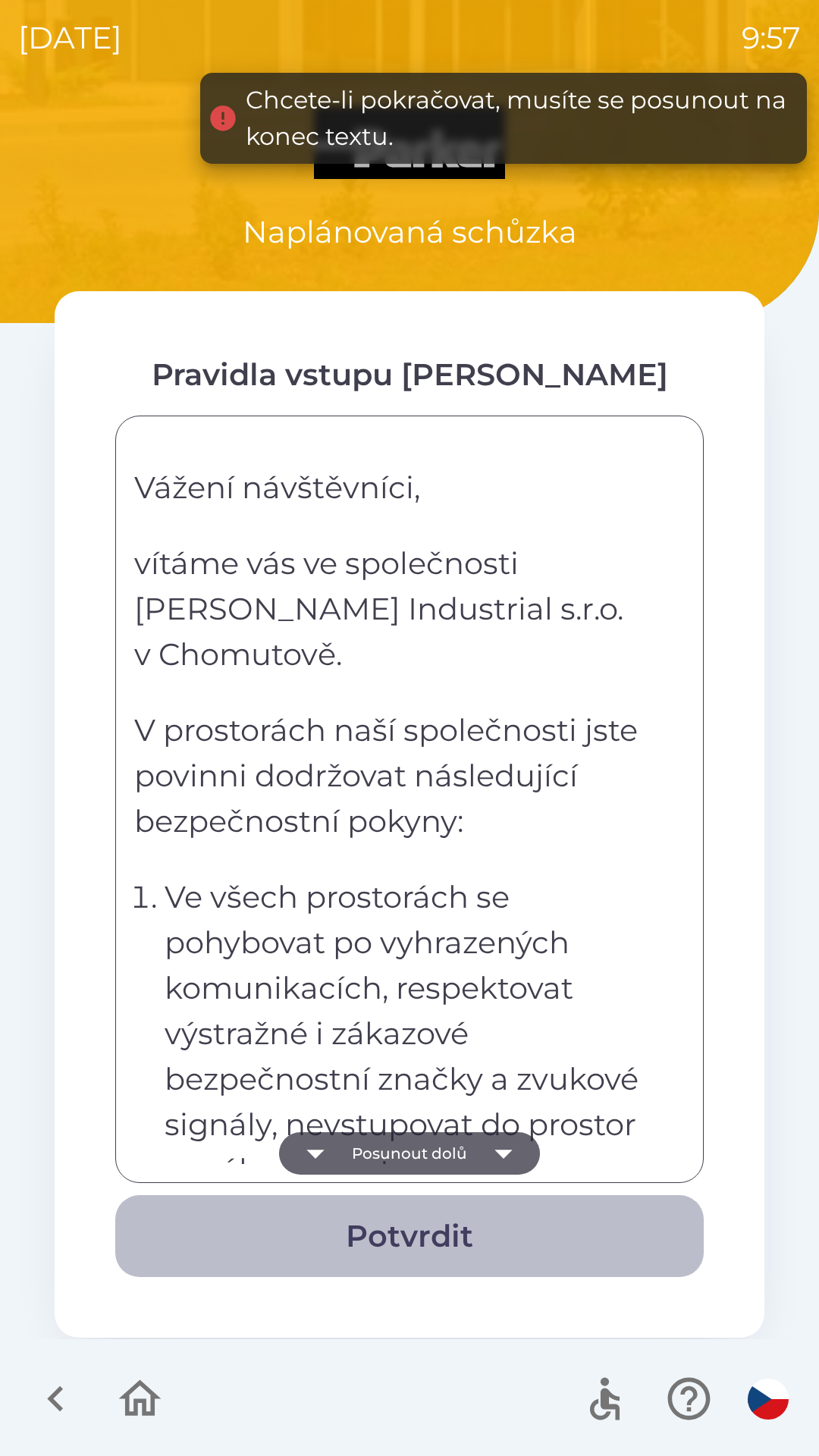
click at [394, 1211] on button "Potvrdit" at bounding box center [410, 1235] width 588 height 82
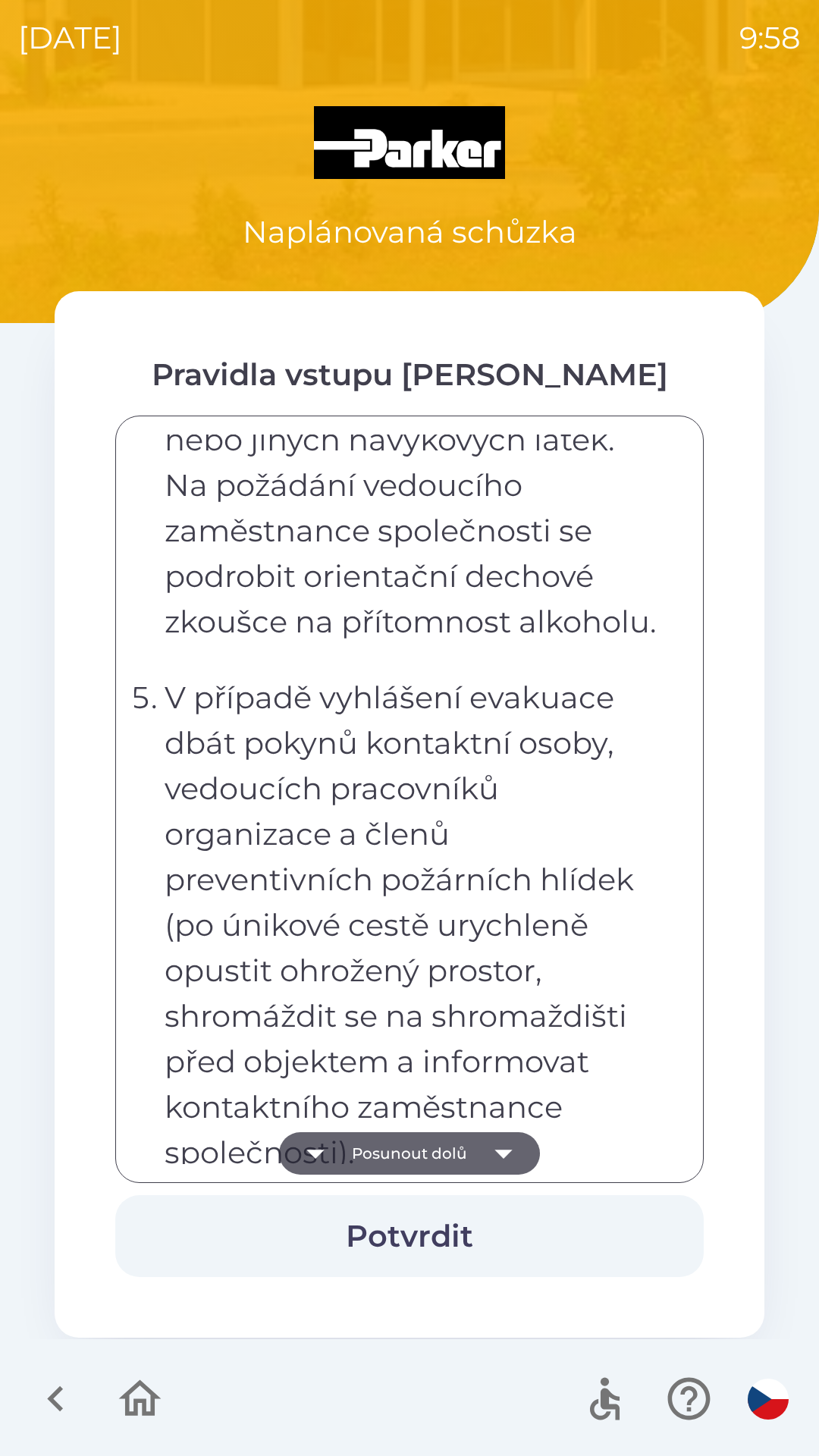
click at [305, 1159] on icon "button" at bounding box center [315, 1153] width 42 height 42
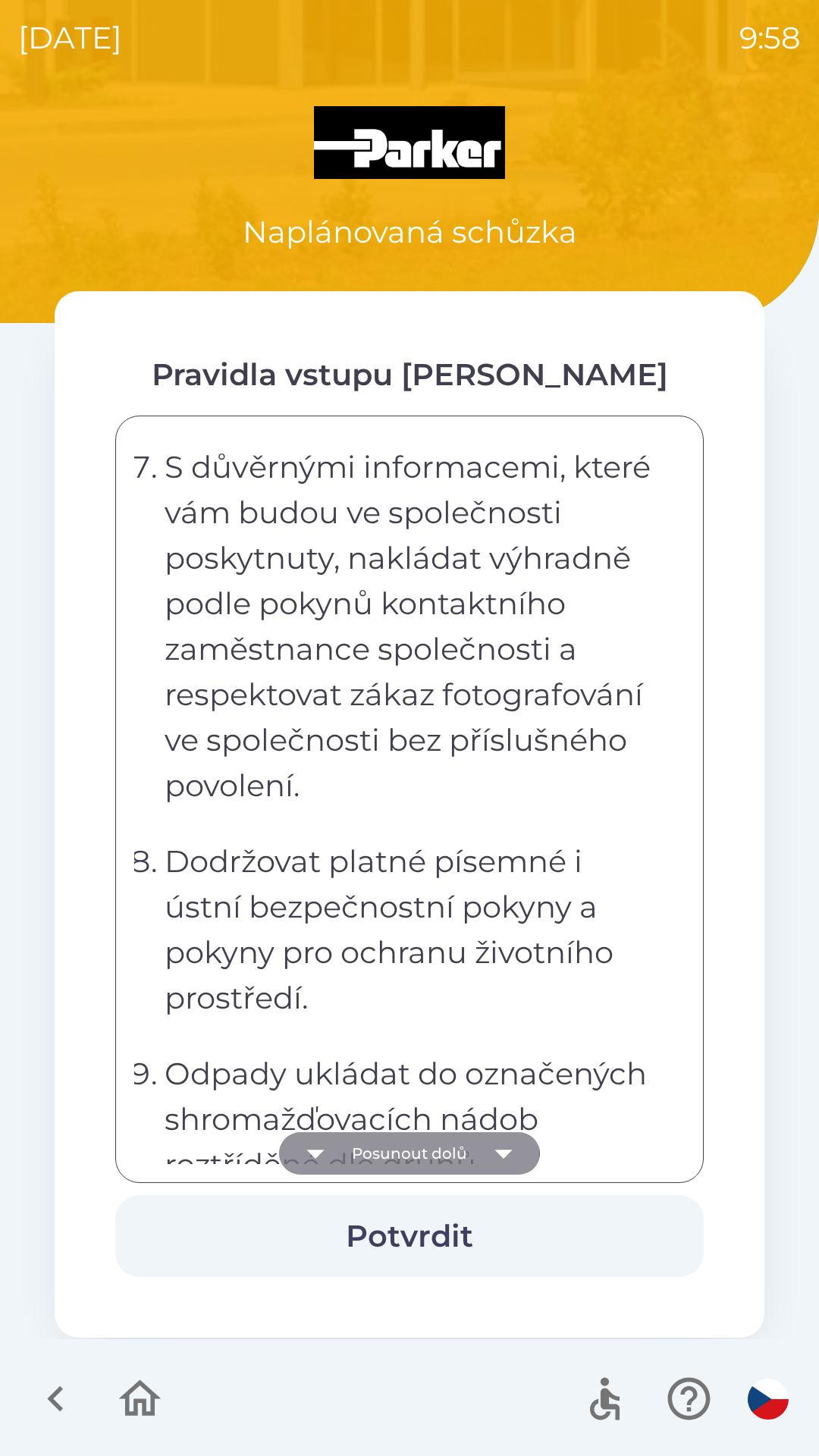
click at [307, 1154] on icon "button" at bounding box center [315, 1153] width 42 height 42
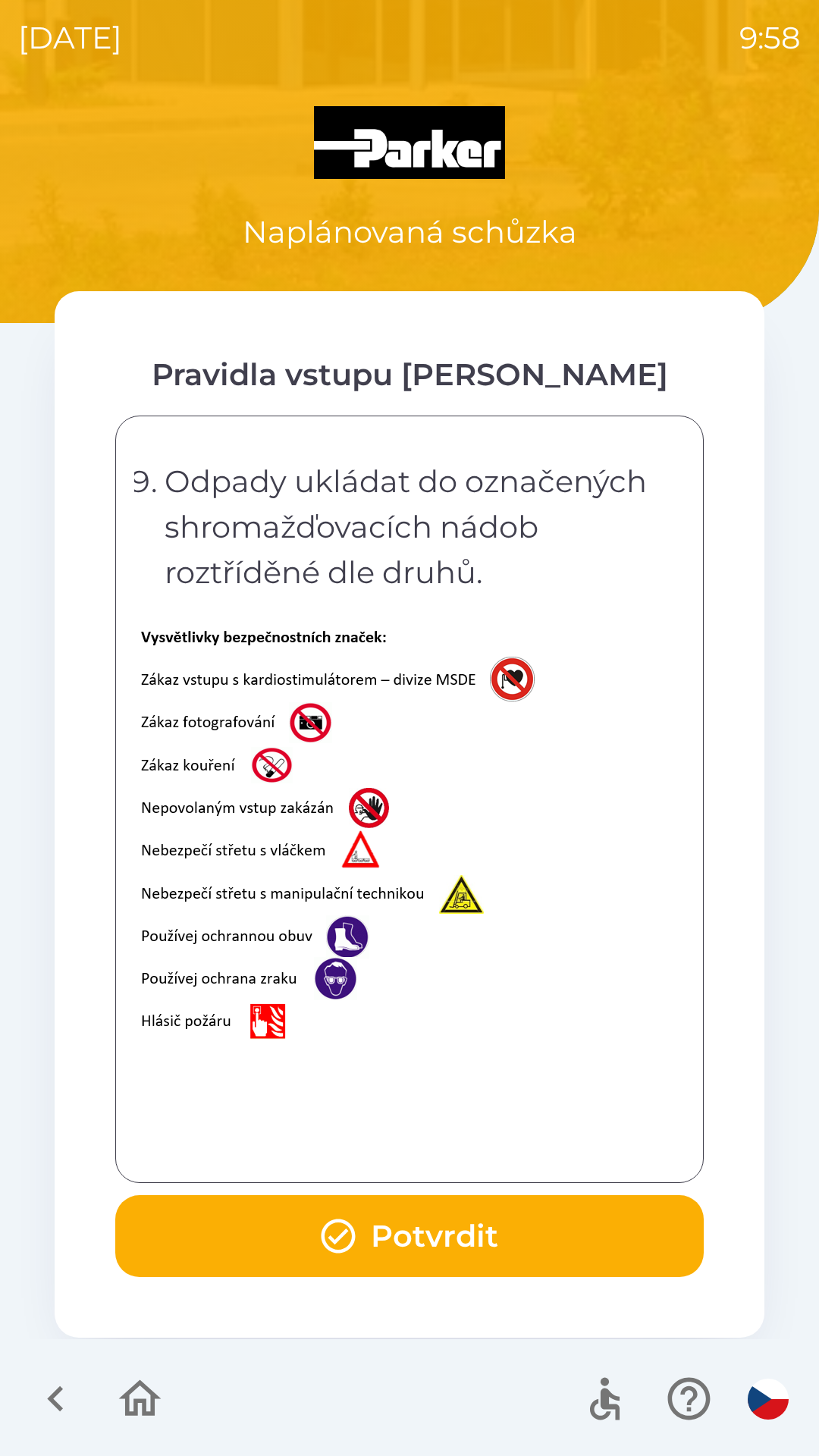
click at [314, 1153] on div "Vážení návštěvníci, vítáme vás ve společnosti [PERSON_NAME] Industrial s.r.o. v…" at bounding box center [410, 799] width 551 height 729
click at [314, 1242] on button "Potvrdit" at bounding box center [410, 1235] width 588 height 82
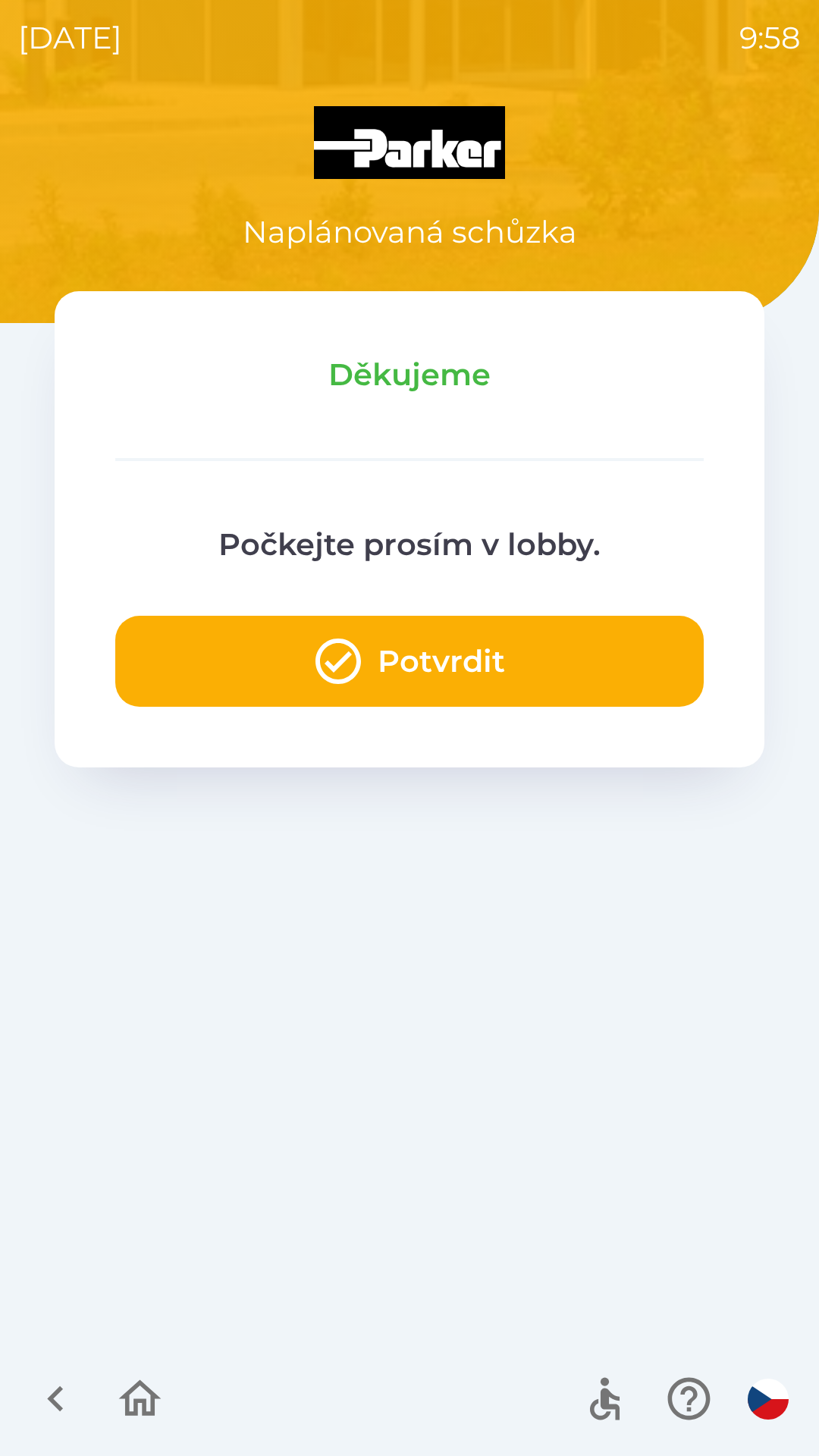
click at [459, 654] on button "Potvrdit" at bounding box center [410, 661] width 588 height 91
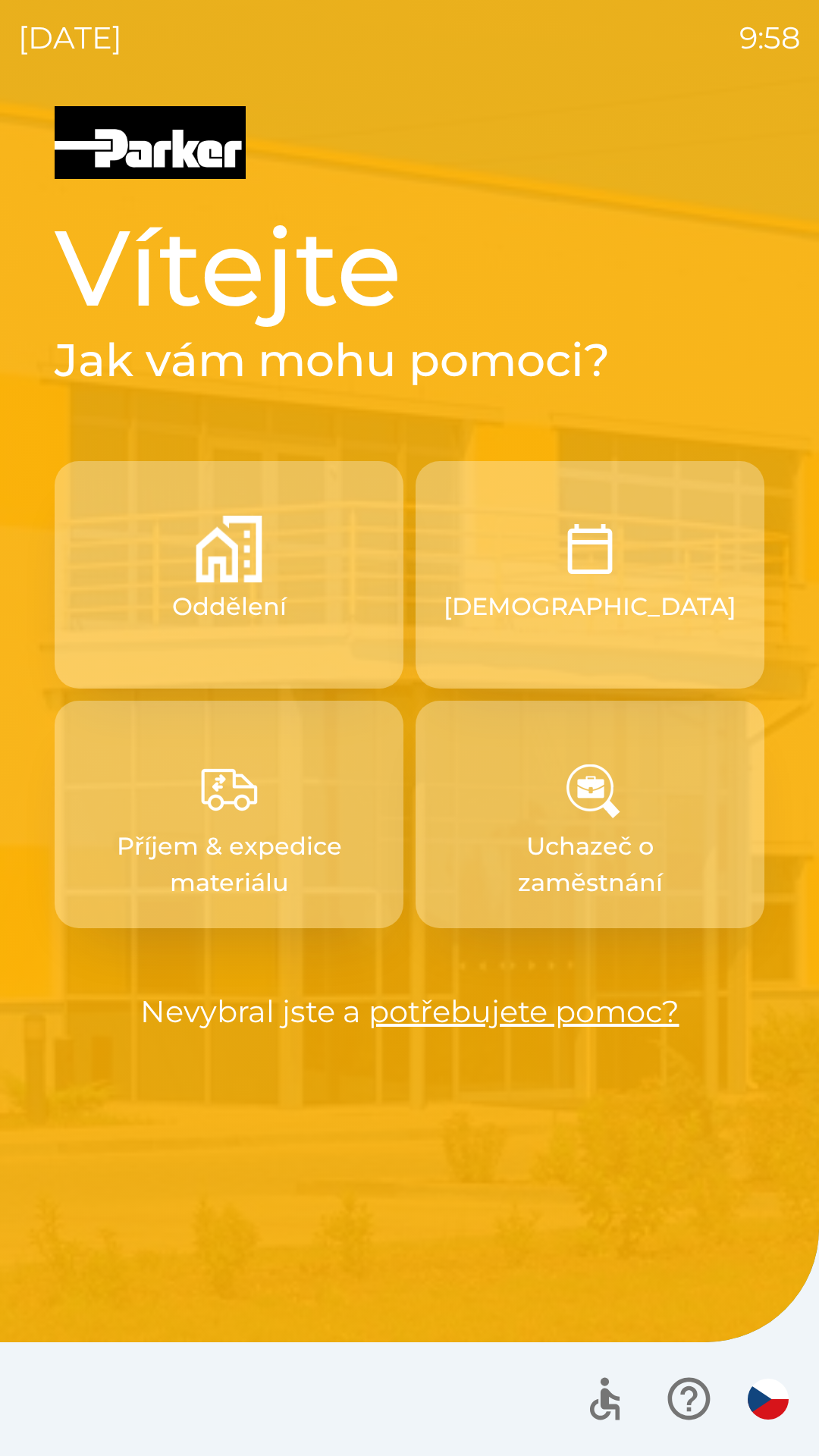
click at [574, 623] on p "[DEMOGRAPHIC_DATA]" at bounding box center [590, 606] width 292 height 37
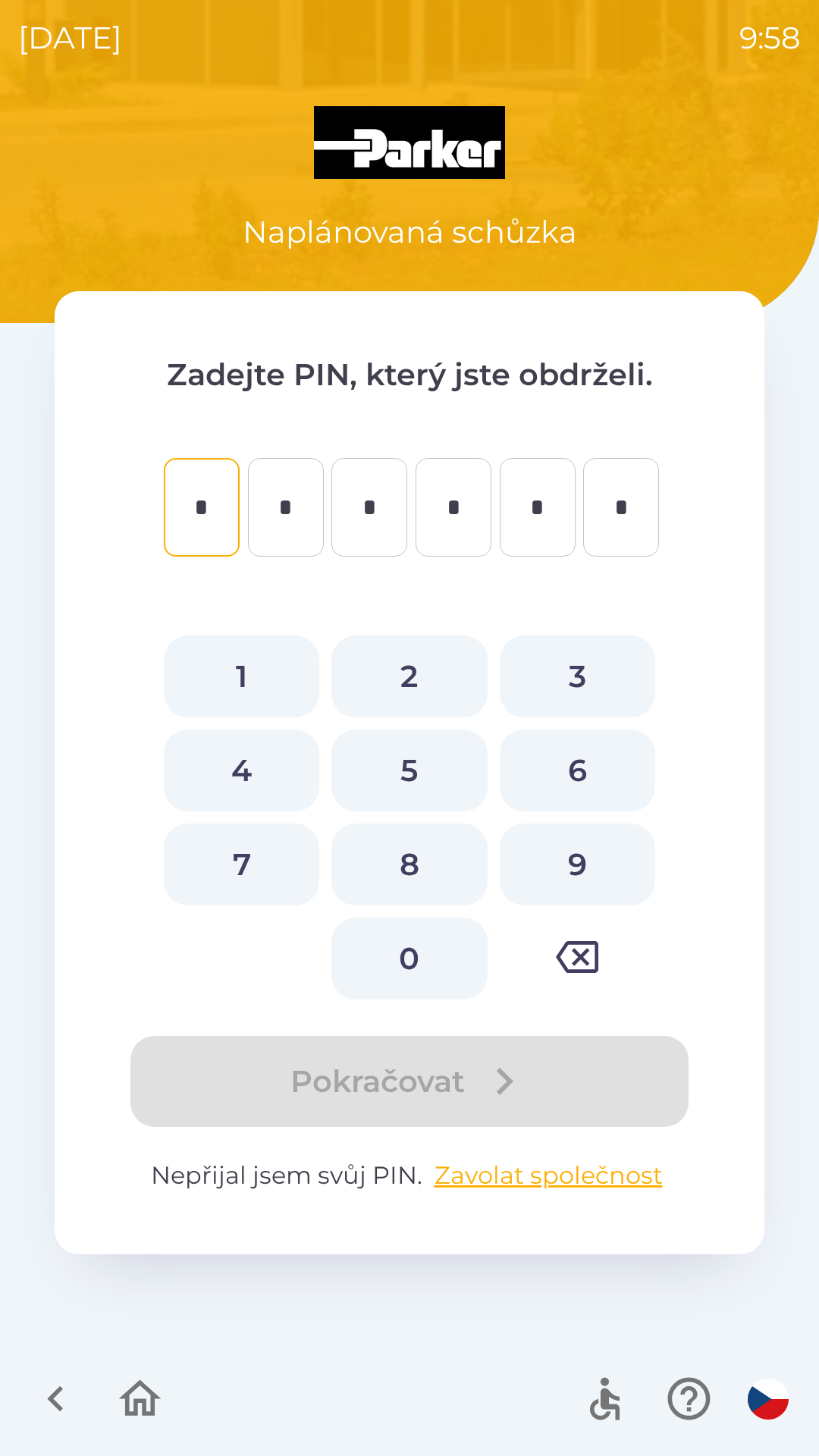
click at [413, 863] on button "8" at bounding box center [409, 864] width 155 height 82
type input "*"
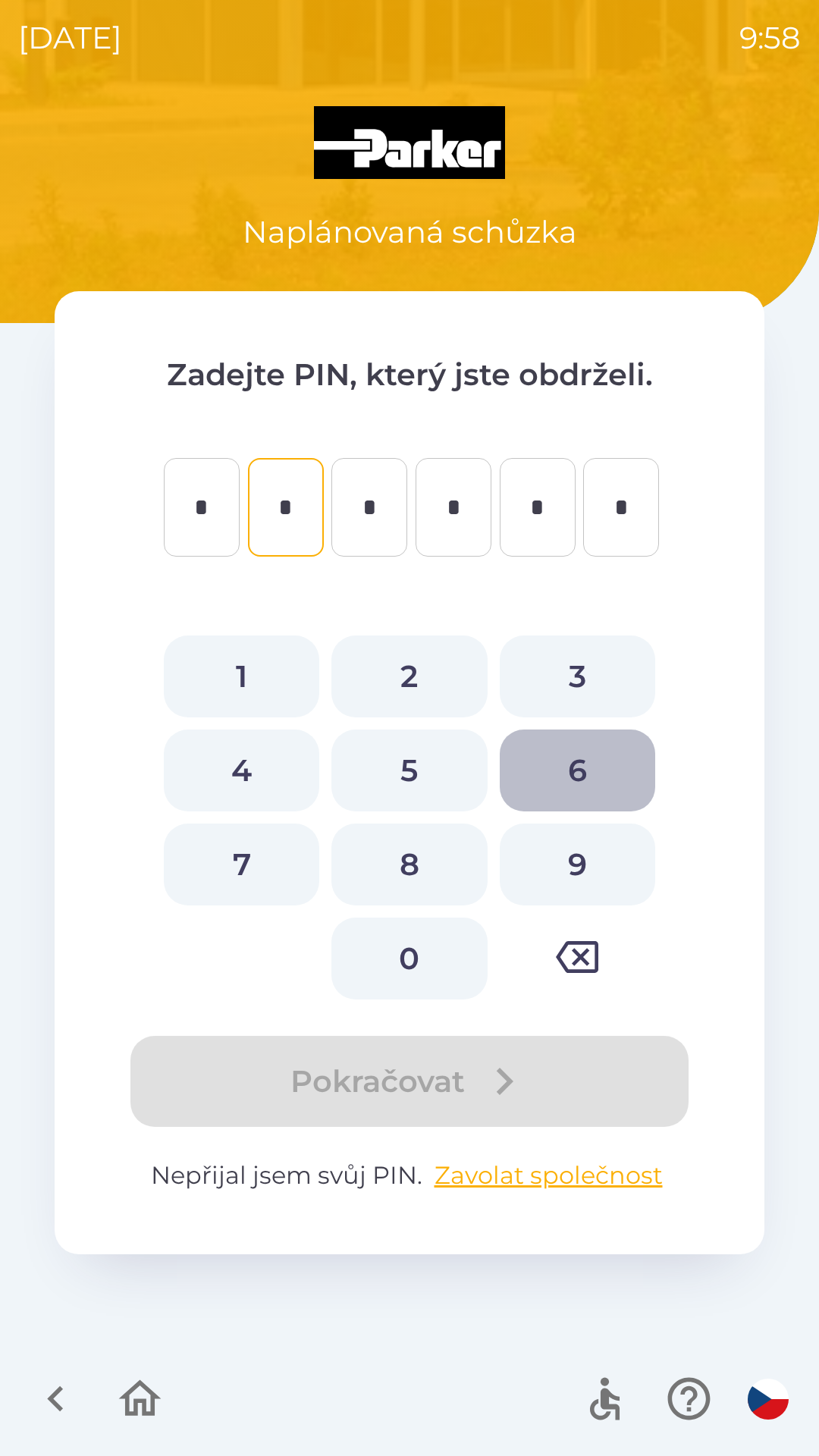
click at [579, 771] on button "6" at bounding box center [577, 770] width 155 height 82
type input "*"
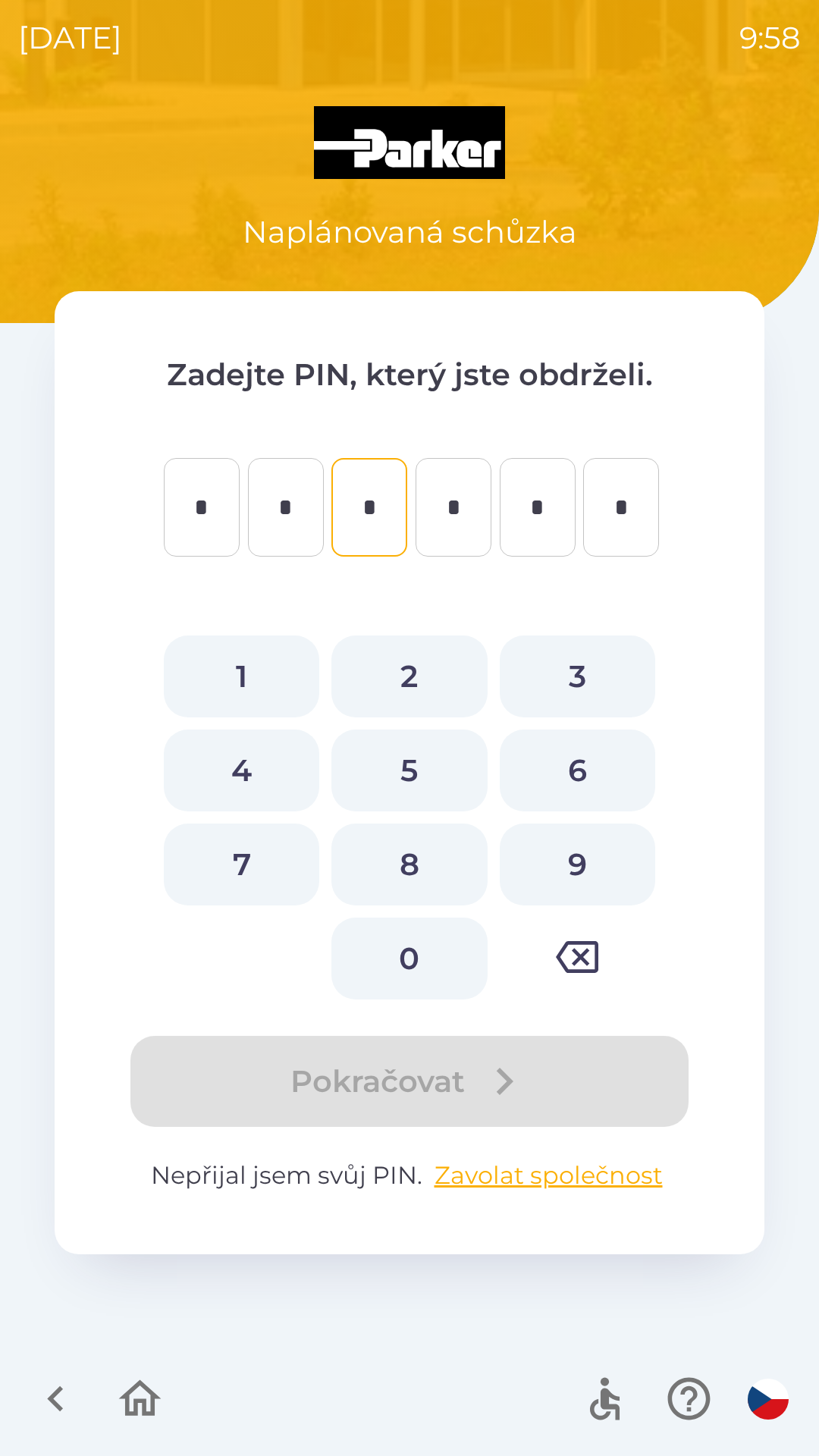
click at [238, 678] on button "1" at bounding box center [241, 676] width 155 height 82
type input "*"
click at [413, 681] on button "2" at bounding box center [409, 676] width 155 height 82
type input "*"
click at [239, 687] on button "1" at bounding box center [241, 676] width 155 height 82
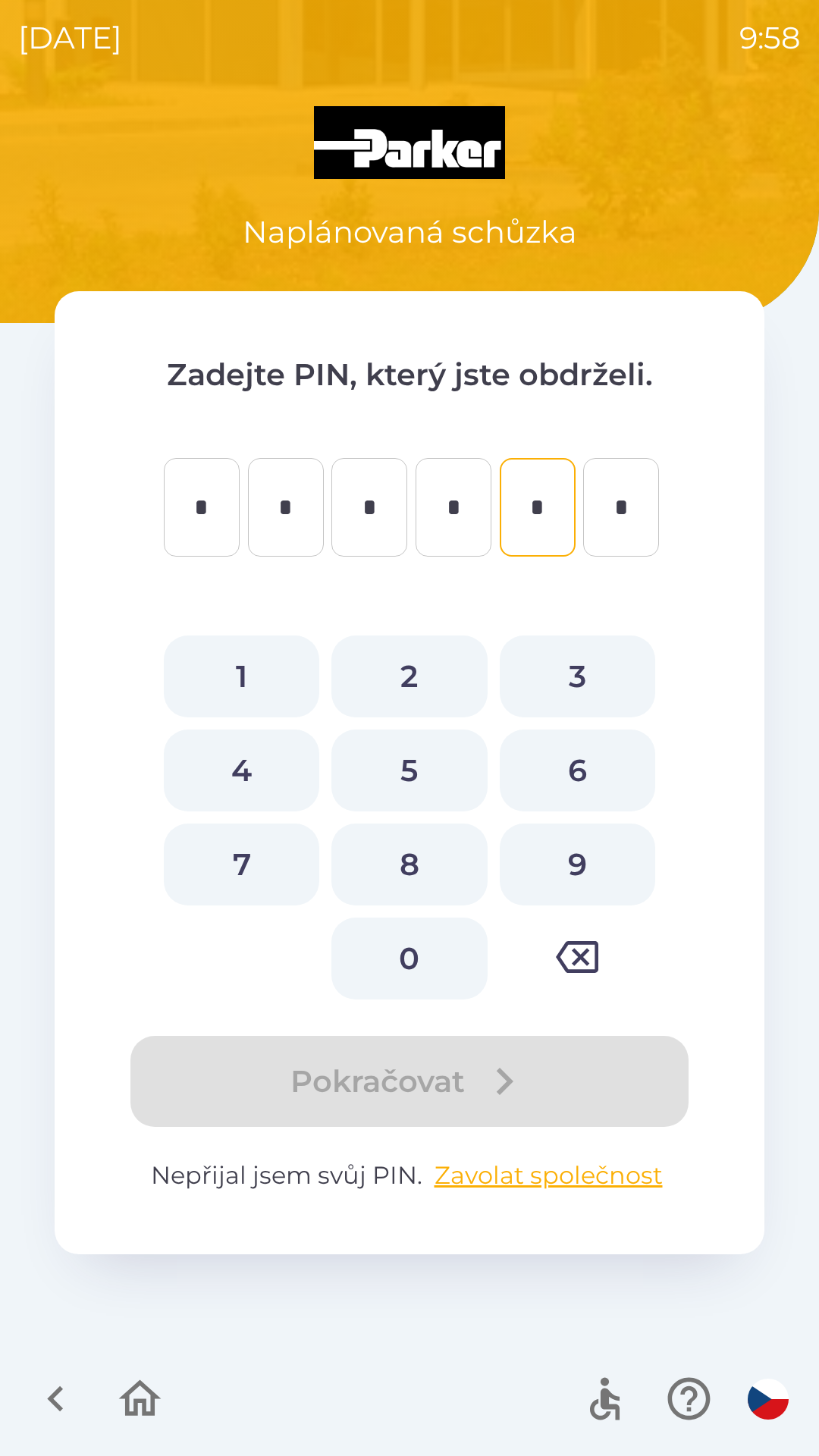
type input "*"
click at [259, 859] on button "7" at bounding box center [241, 864] width 155 height 82
type input "*"
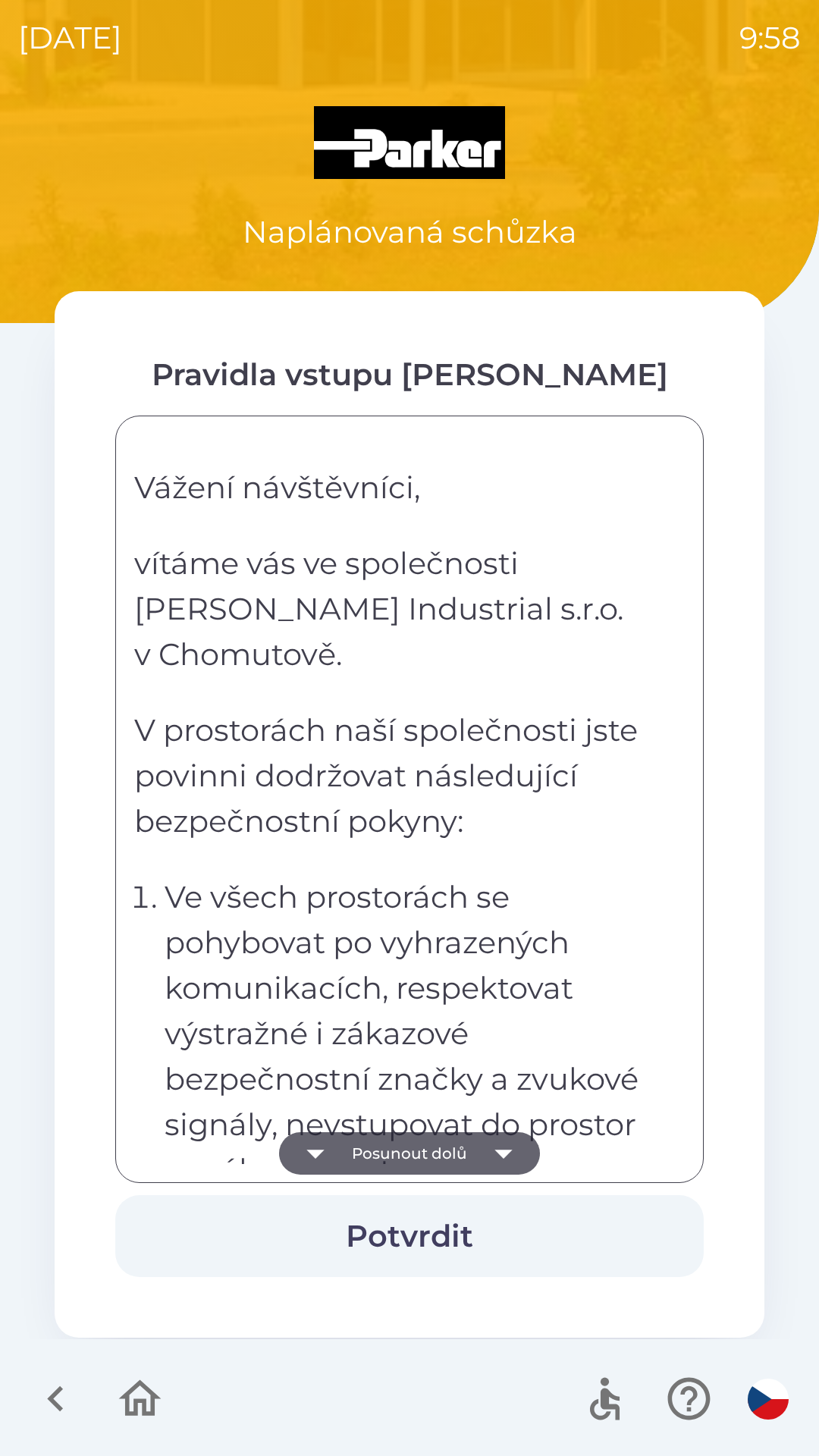
click at [502, 1150] on icon "button" at bounding box center [503, 1154] width 17 height 9
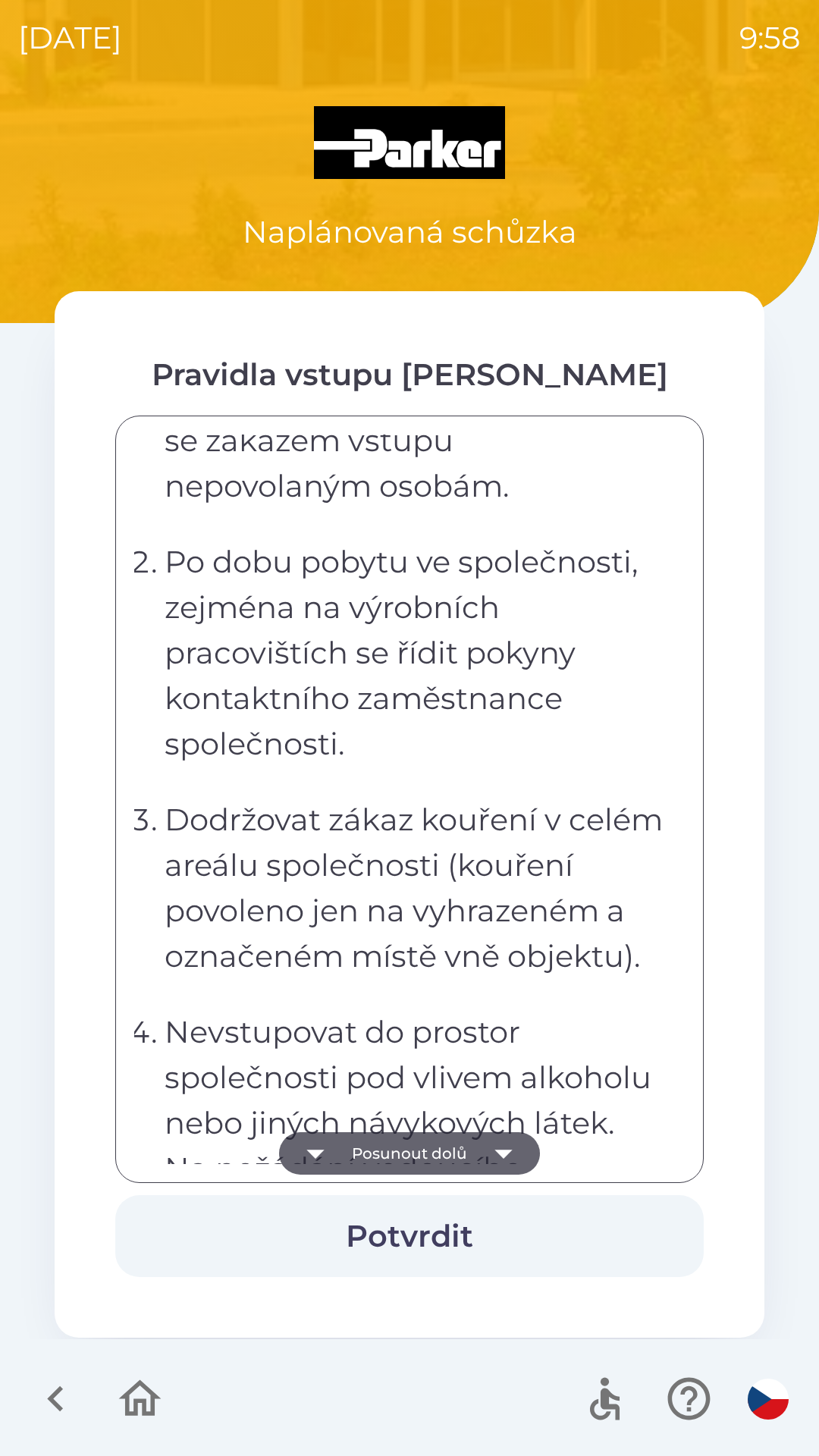
click at [495, 1151] on icon "button" at bounding box center [503, 1154] width 17 height 9
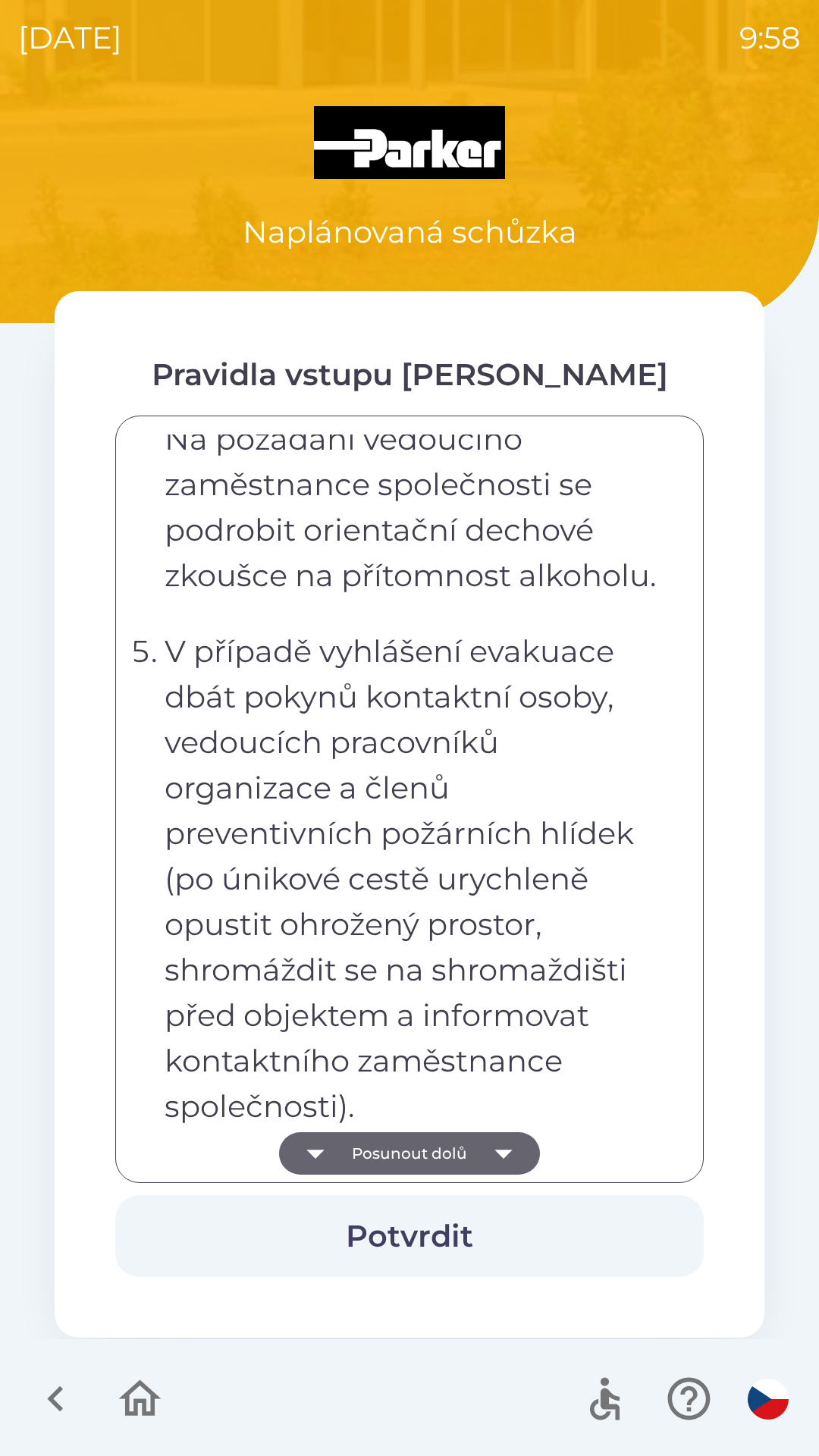
click at [497, 1150] on icon "button" at bounding box center [503, 1154] width 17 height 9
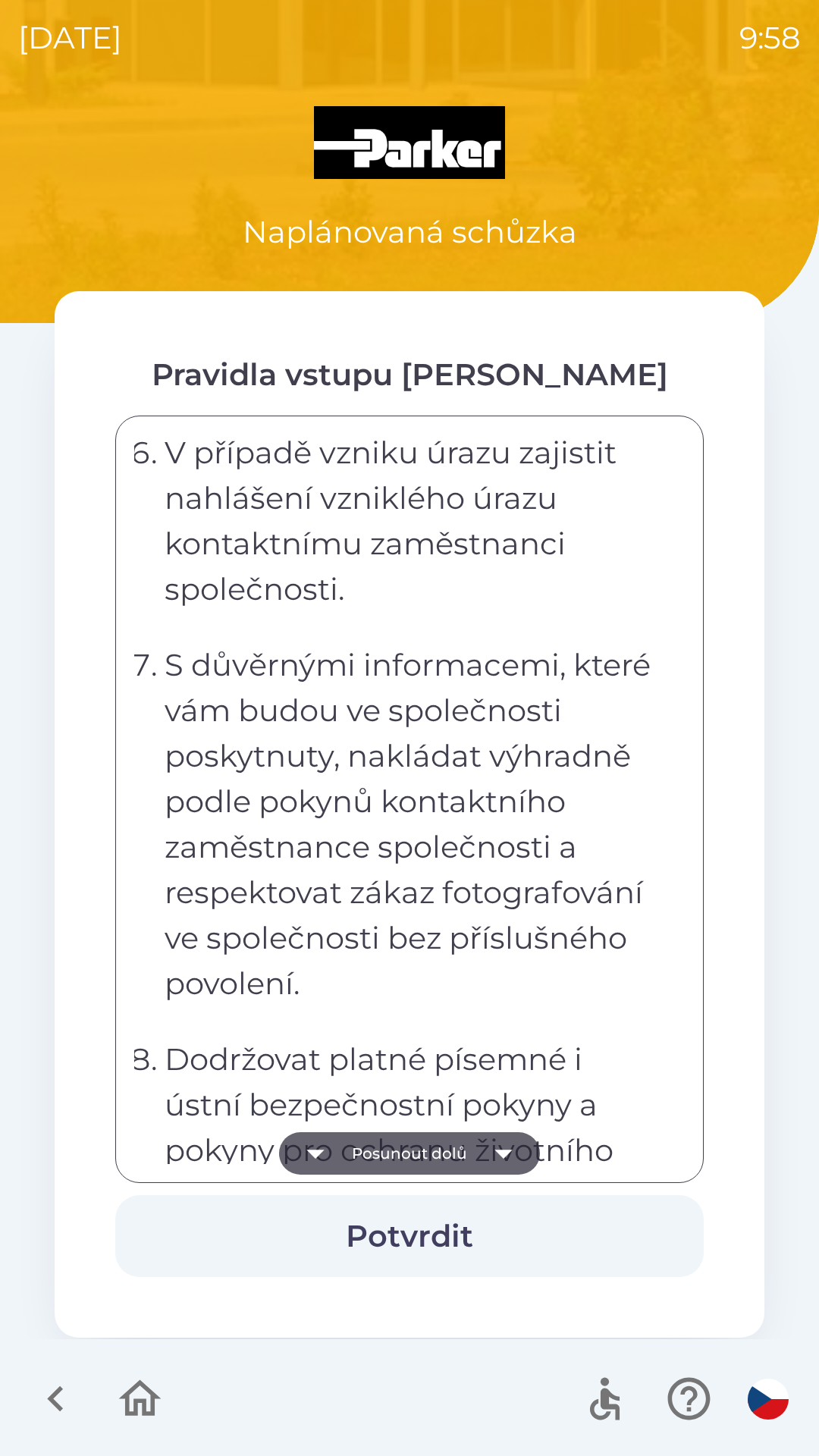
click at [500, 1155] on icon "button" at bounding box center [503, 1154] width 17 height 9
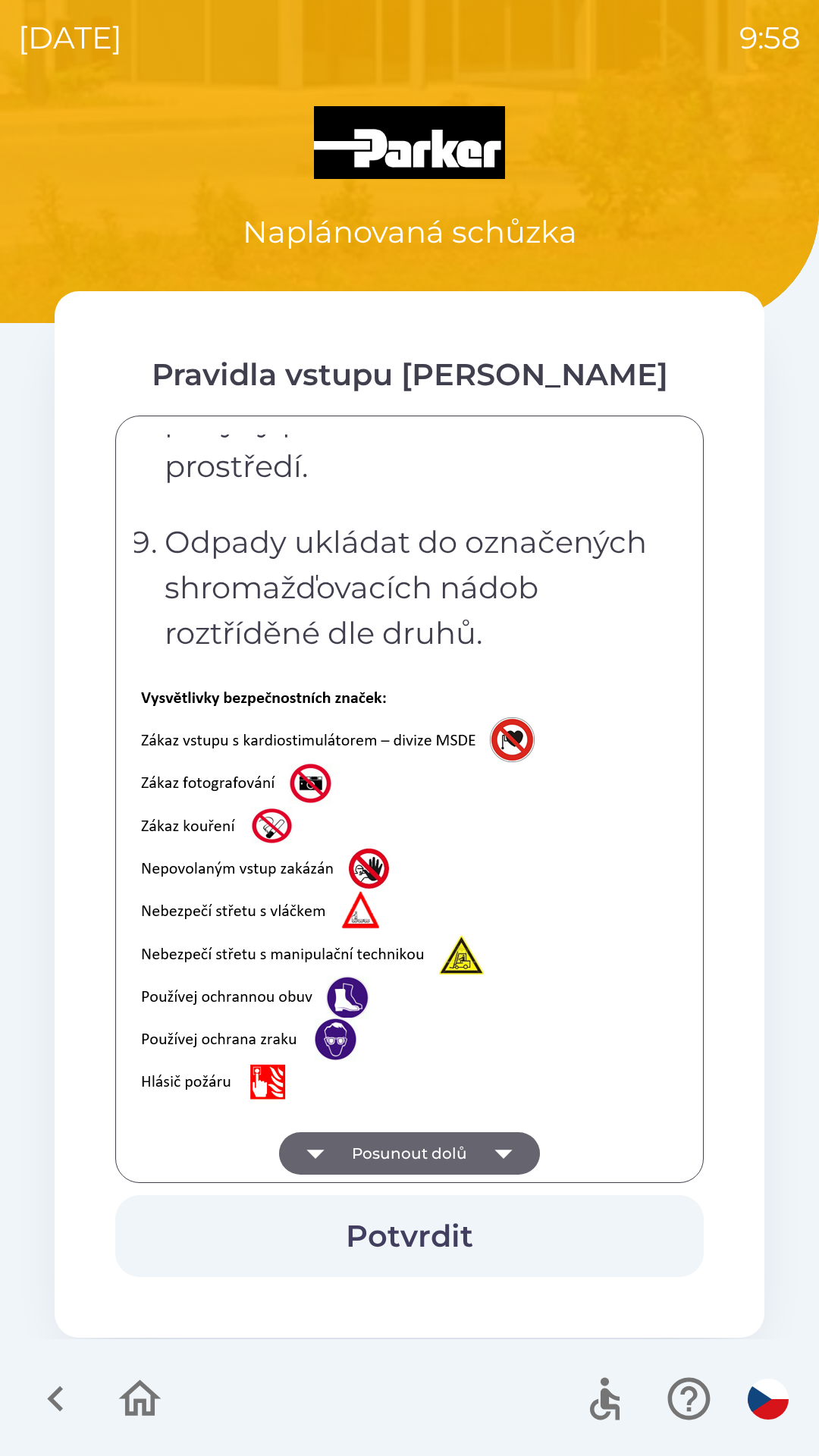
click at [397, 1235] on button "Potvrdit" at bounding box center [410, 1235] width 588 height 82
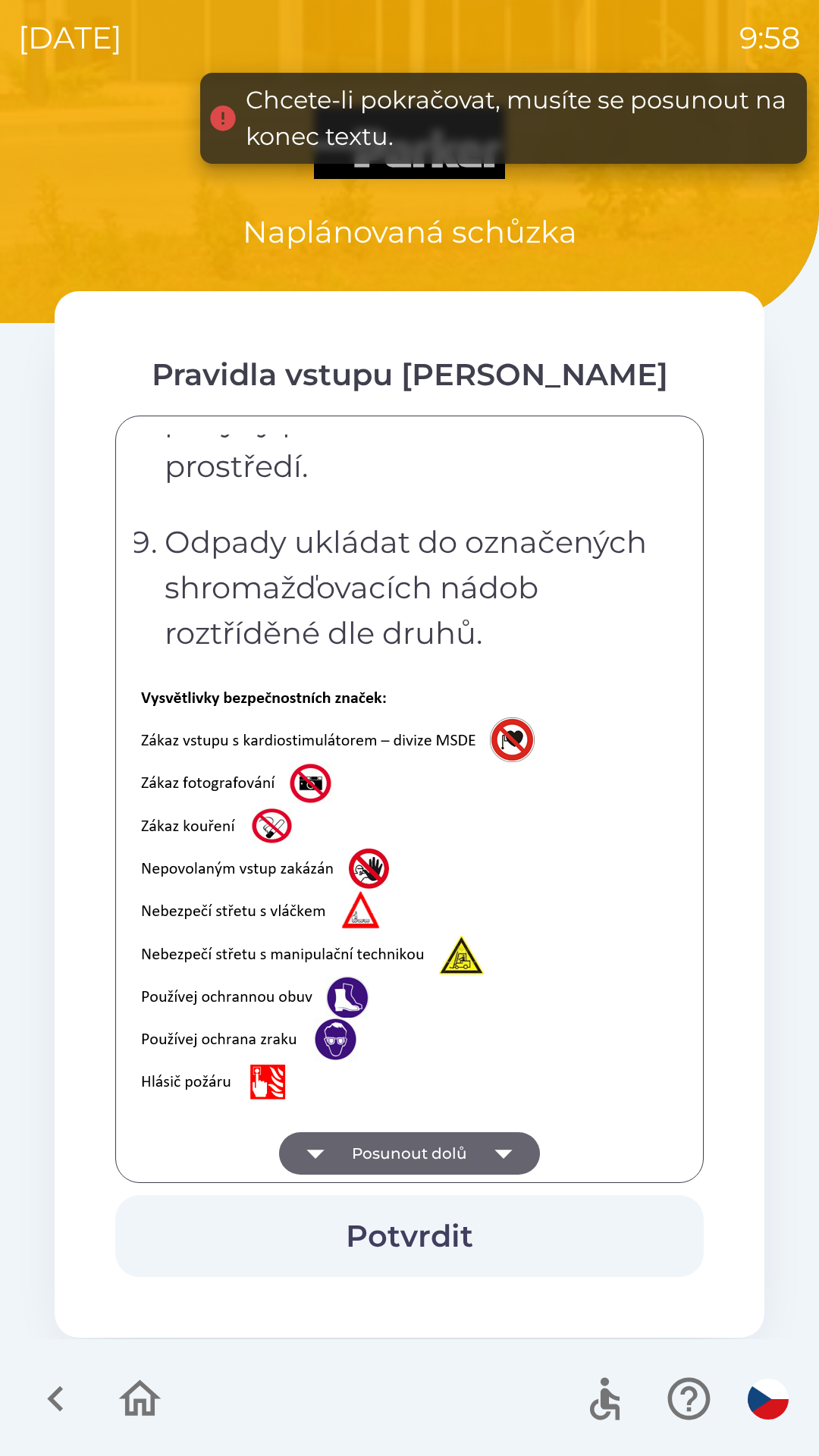
click at [426, 1142] on button "Posunout dolů" at bounding box center [410, 1153] width 261 height 42
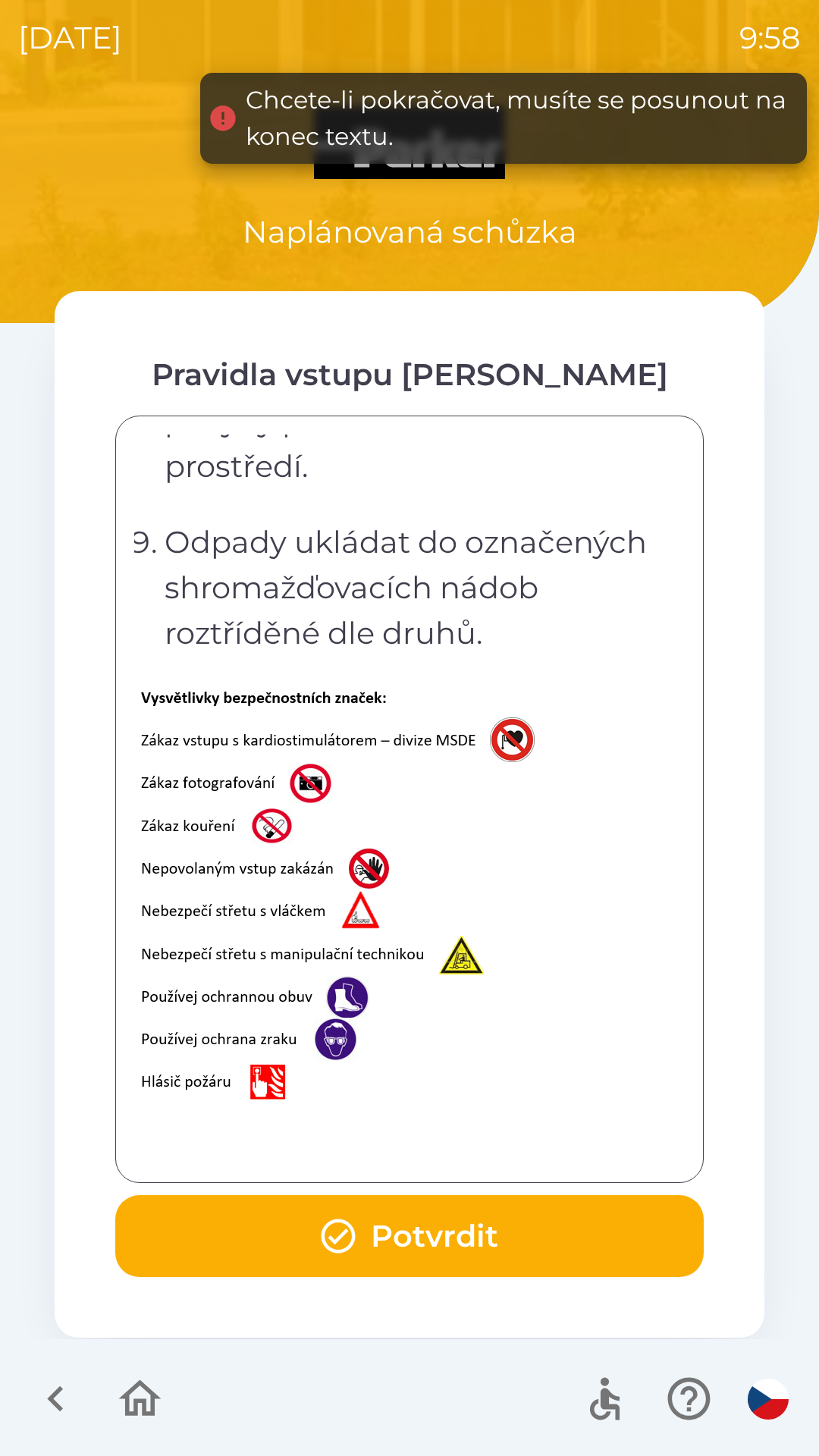
scroll to position [3024, 0]
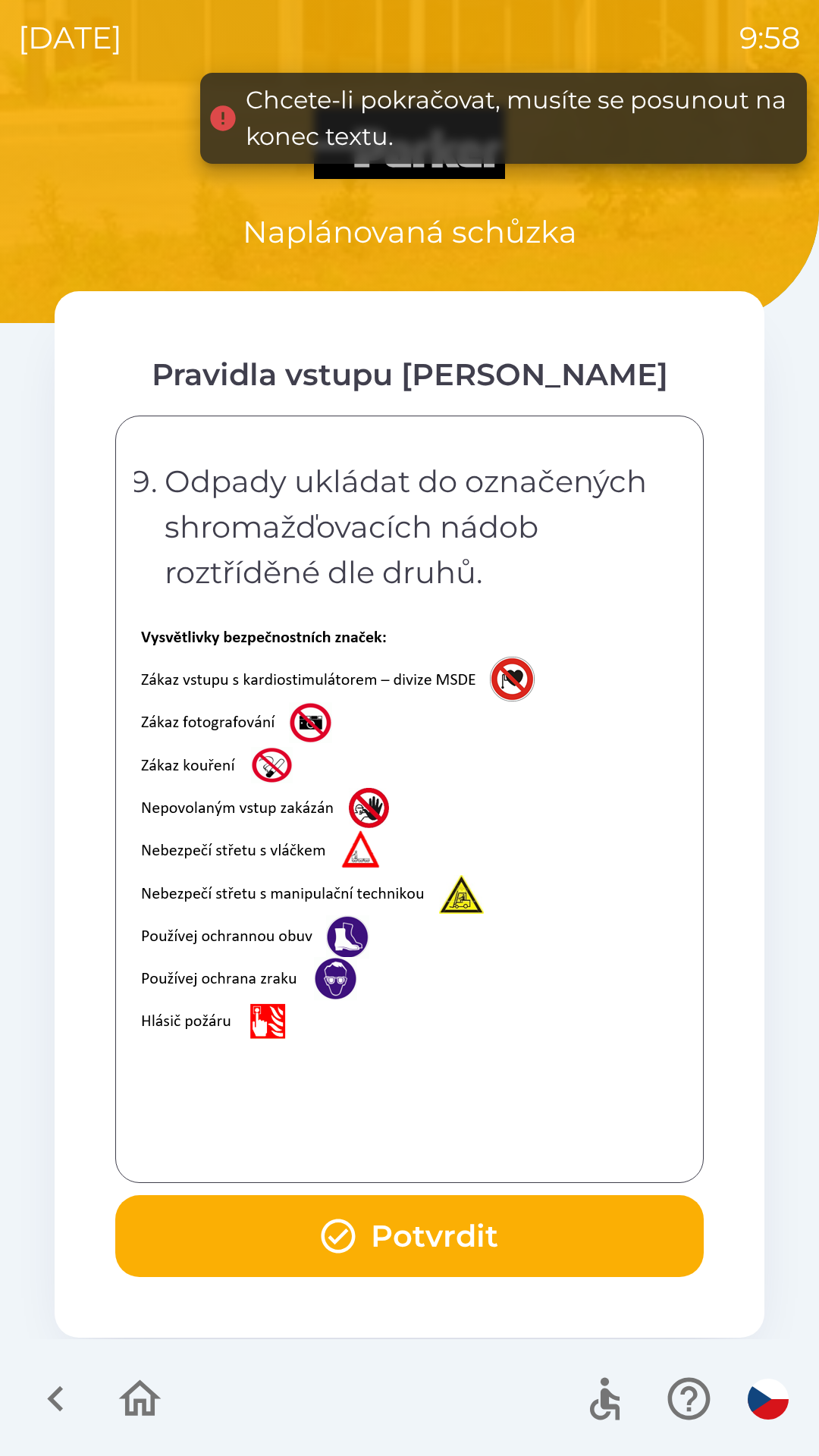
click at [388, 1227] on button "Potvrdit" at bounding box center [410, 1235] width 588 height 82
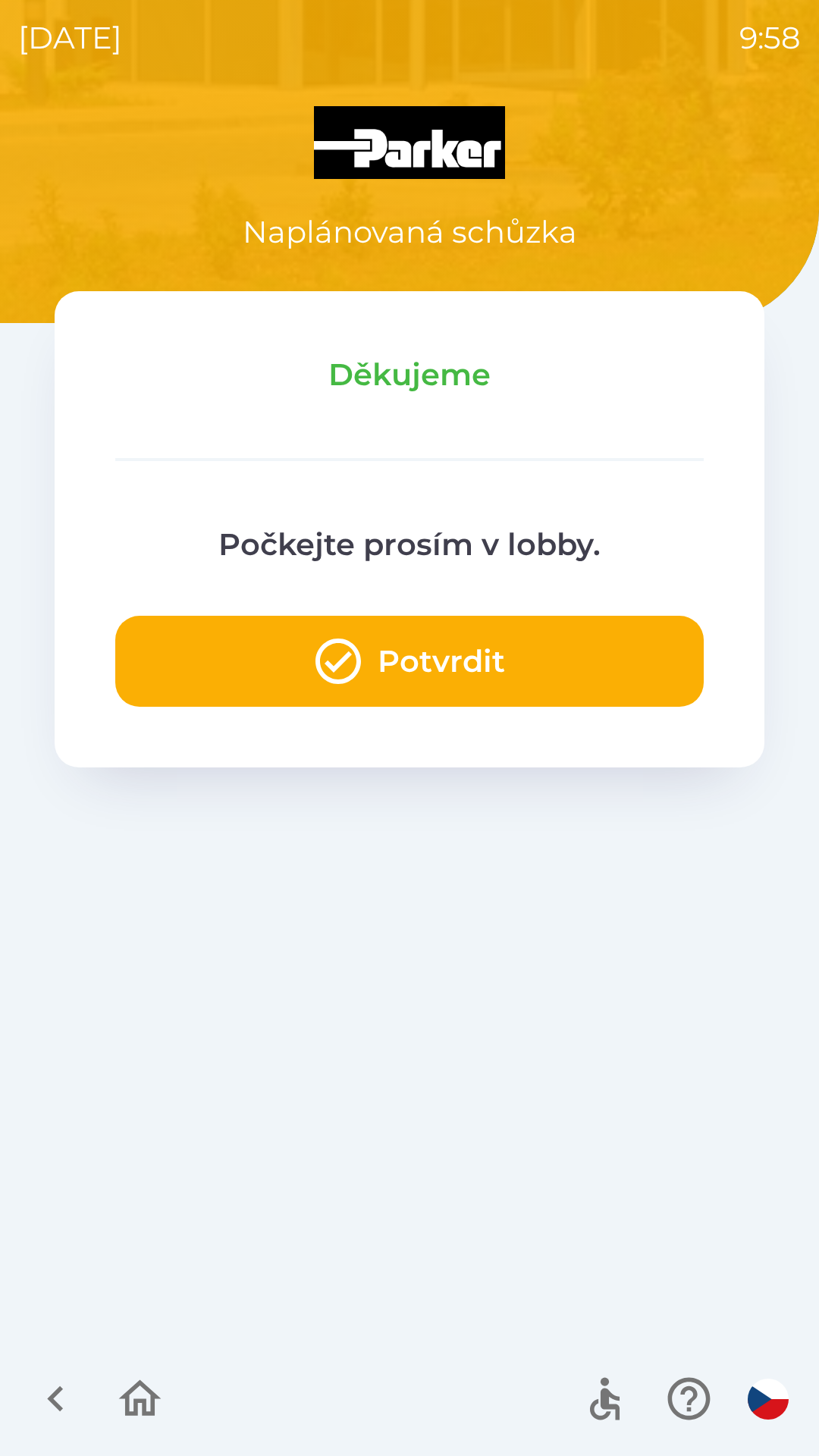
click at [438, 652] on button "Potvrdit" at bounding box center [410, 661] width 588 height 91
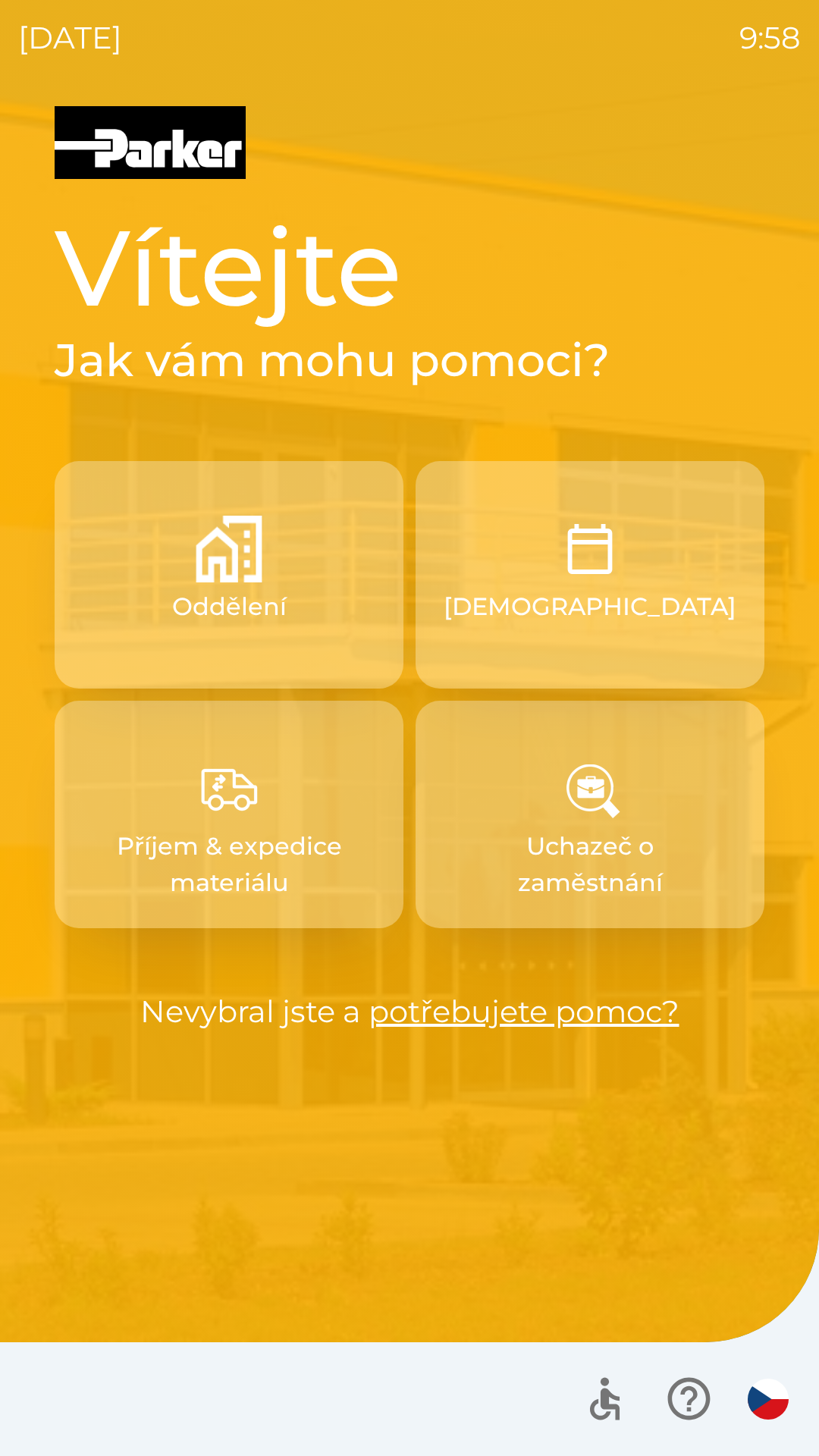
click at [565, 608] on p "[DEMOGRAPHIC_DATA]" at bounding box center [590, 606] width 292 height 37
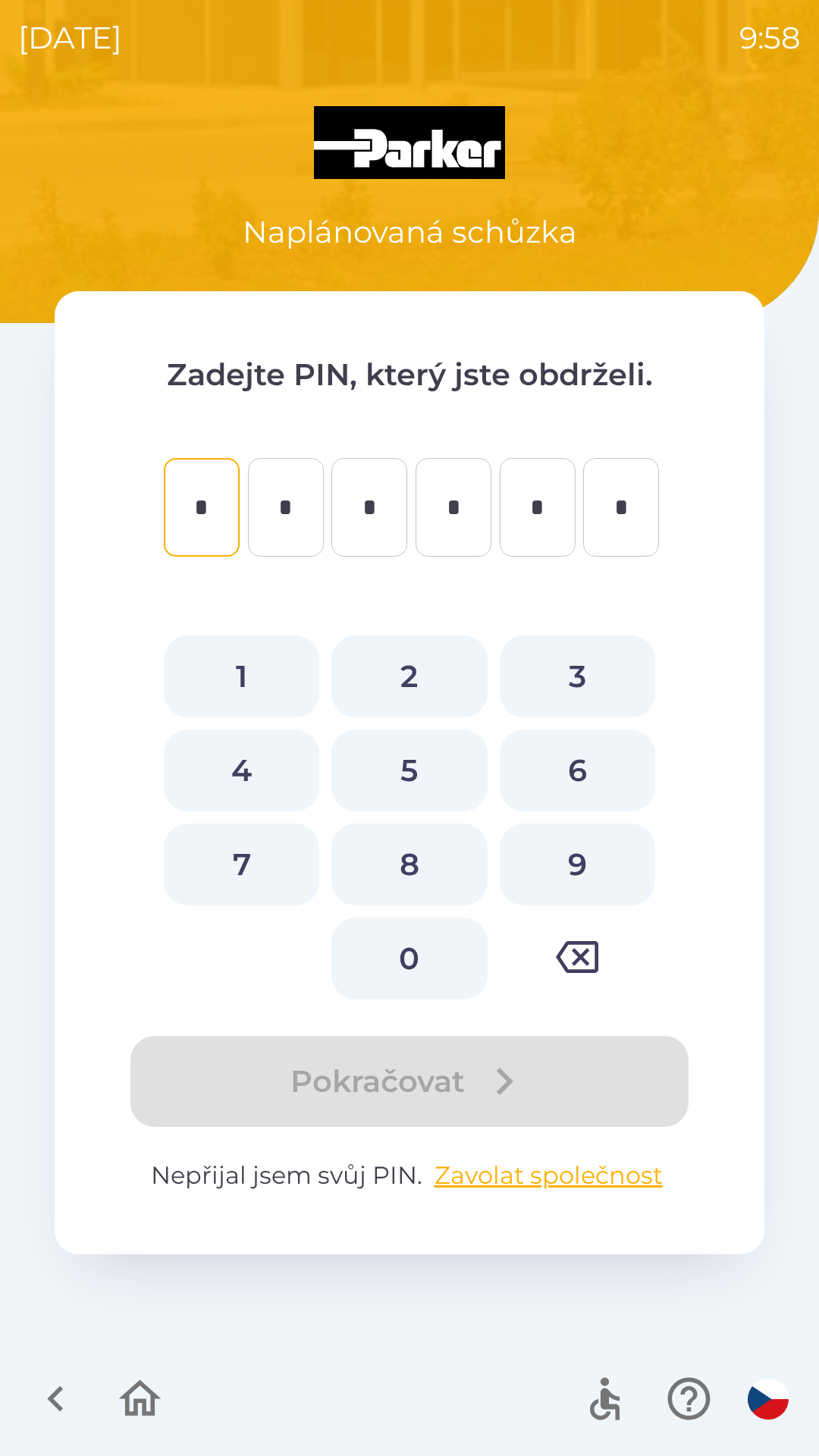
click at [580, 864] on button "9" at bounding box center [577, 864] width 155 height 82
type input "*"
click at [583, 766] on button "6" at bounding box center [577, 770] width 155 height 82
type input "*"
click at [416, 948] on button "0" at bounding box center [409, 958] width 155 height 82
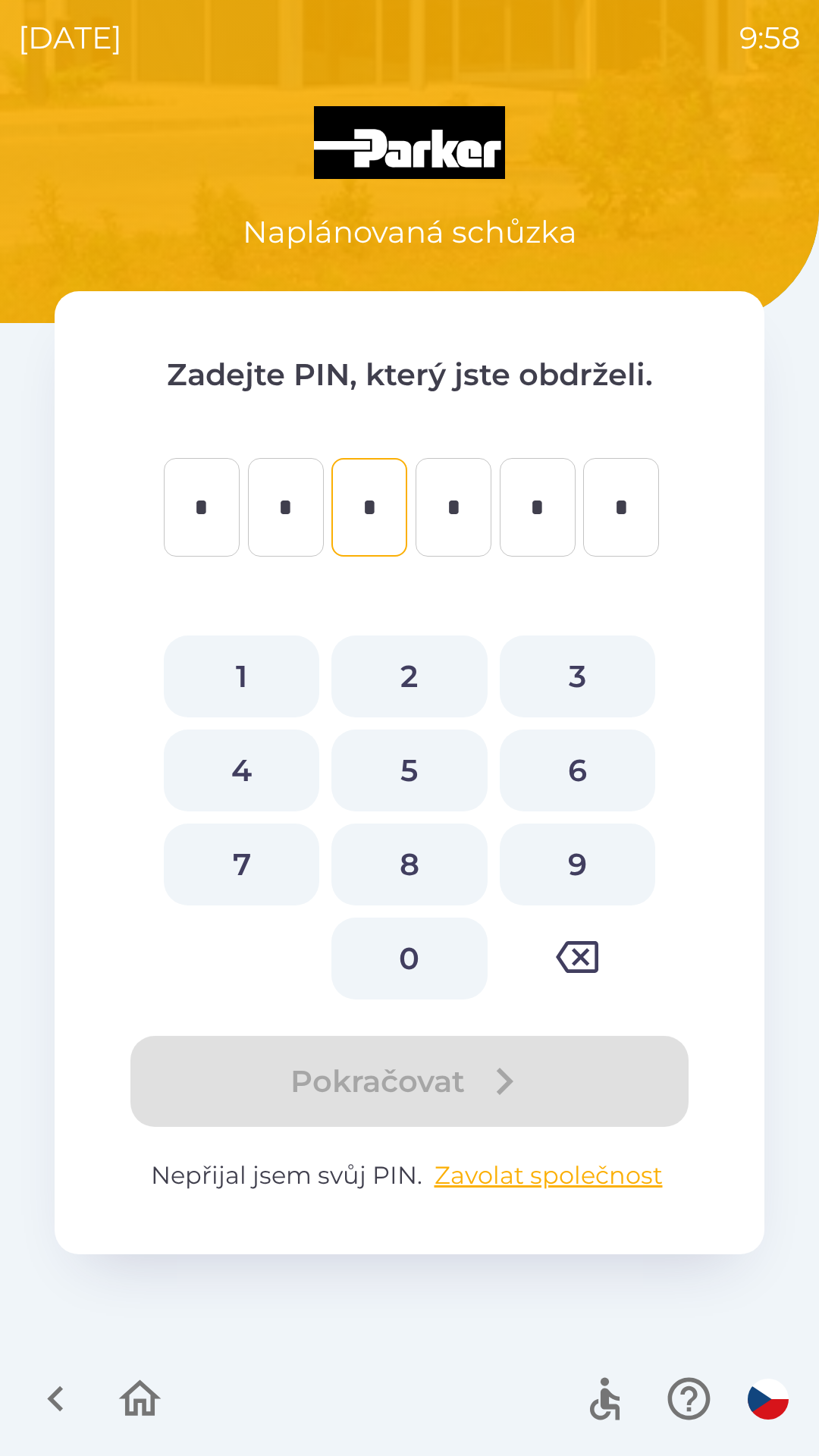
type input "*"
click at [406, 678] on button "2" at bounding box center [409, 676] width 155 height 82
type input "*"
click at [410, 955] on button "0" at bounding box center [409, 958] width 155 height 82
type input "*"
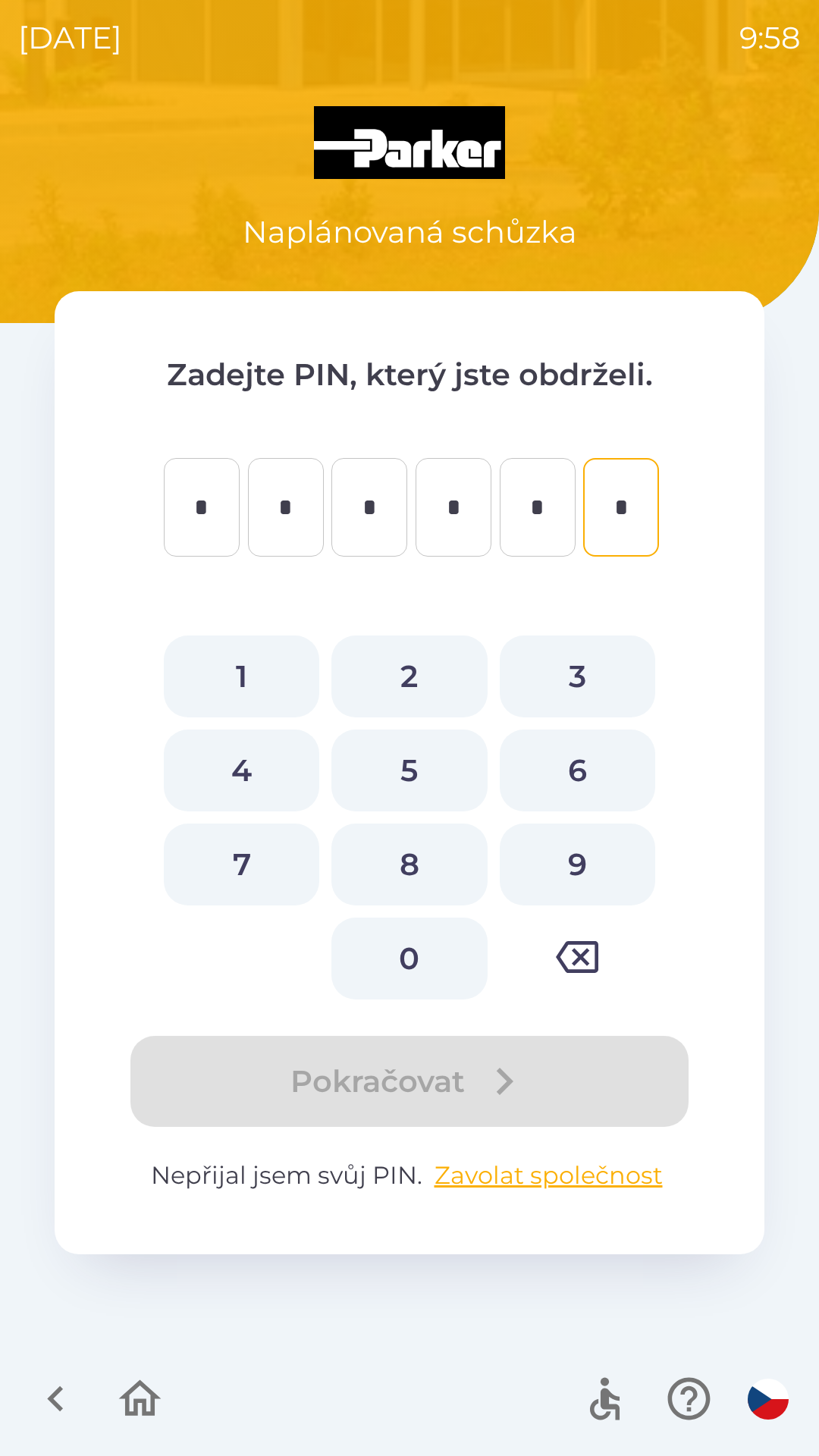
click at [254, 768] on button "4" at bounding box center [241, 770] width 155 height 82
type input "*"
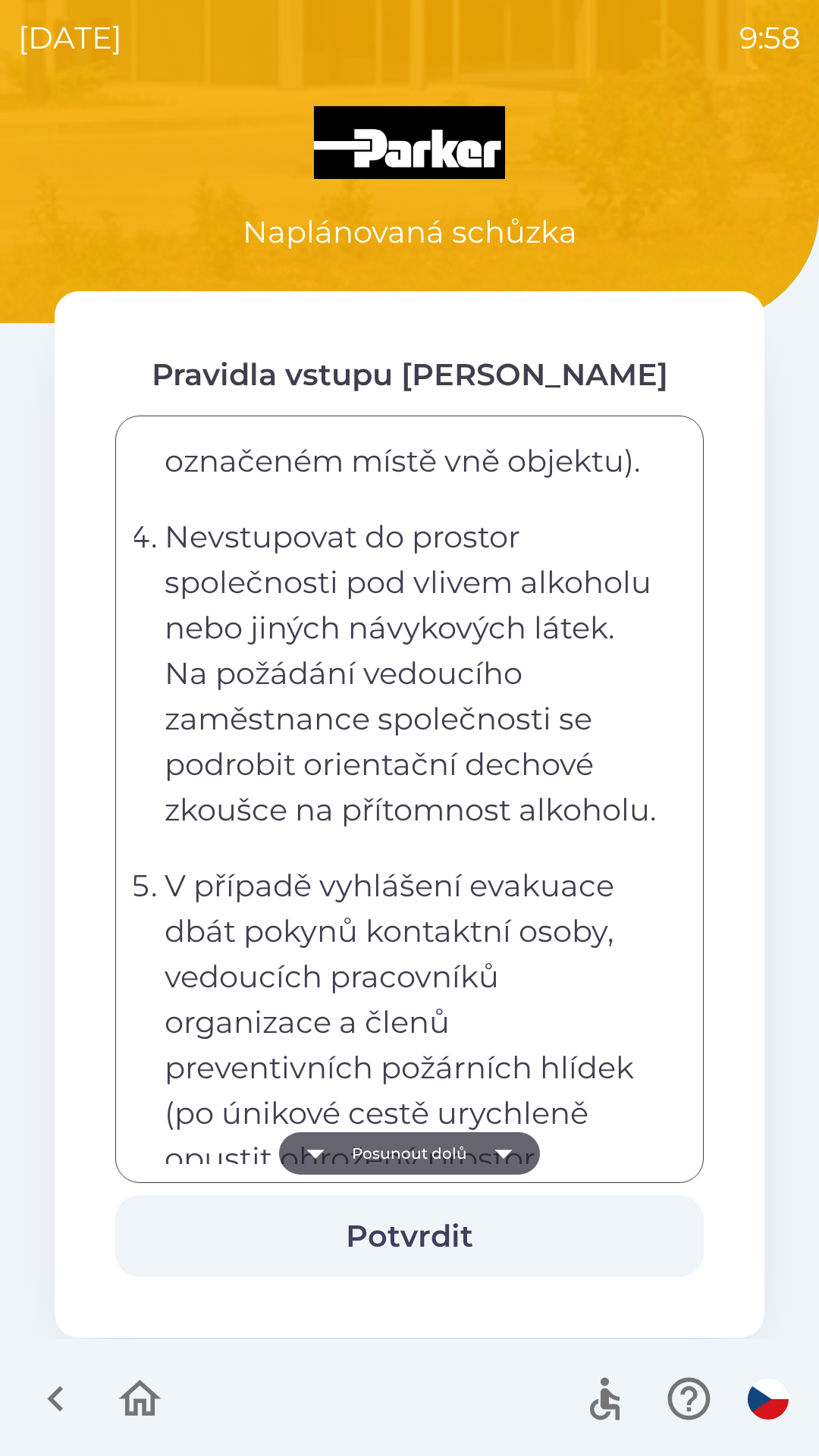
scroll to position [1243, 0]
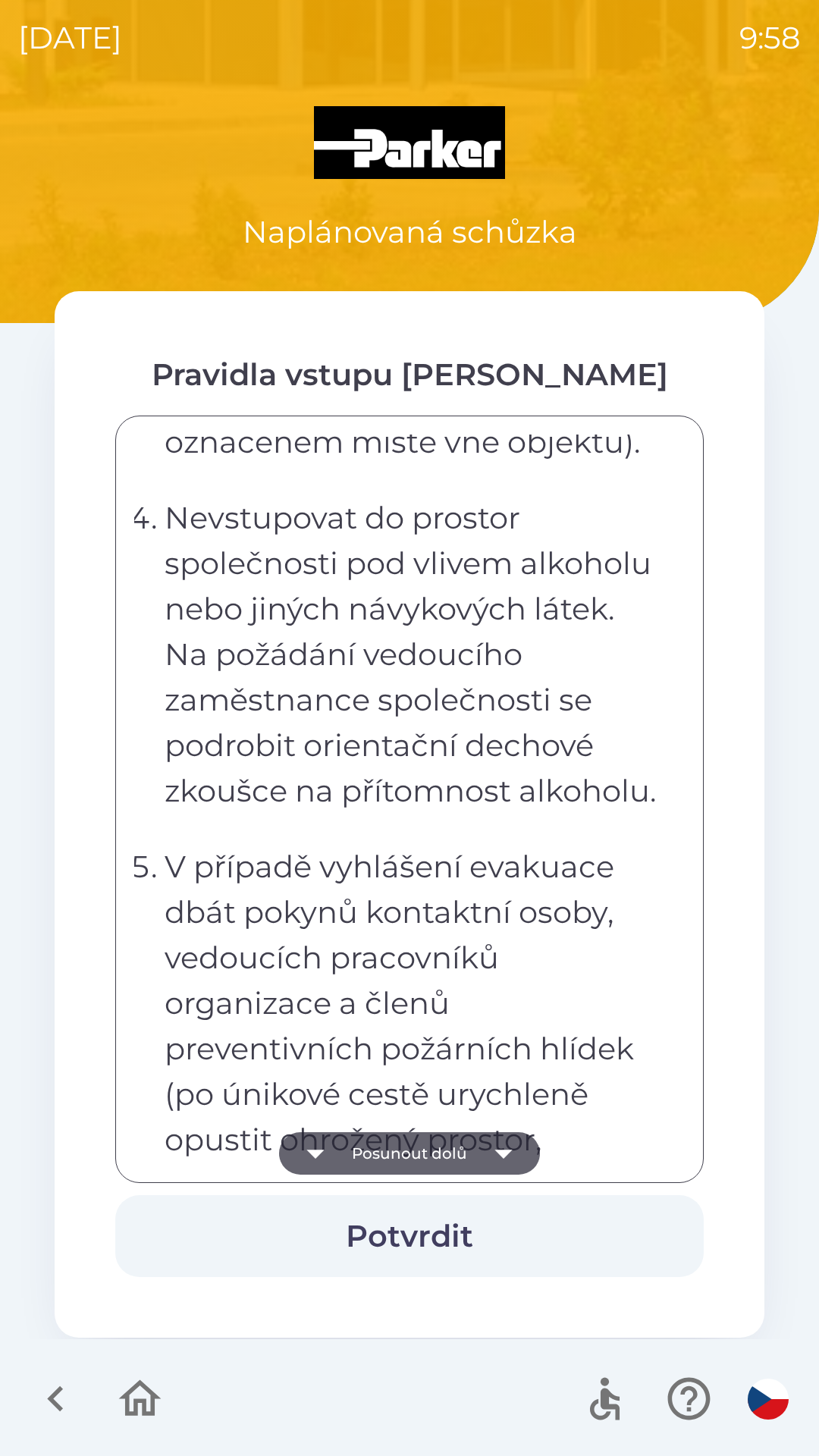
click at [317, 1147] on icon "button" at bounding box center [315, 1153] width 42 height 42
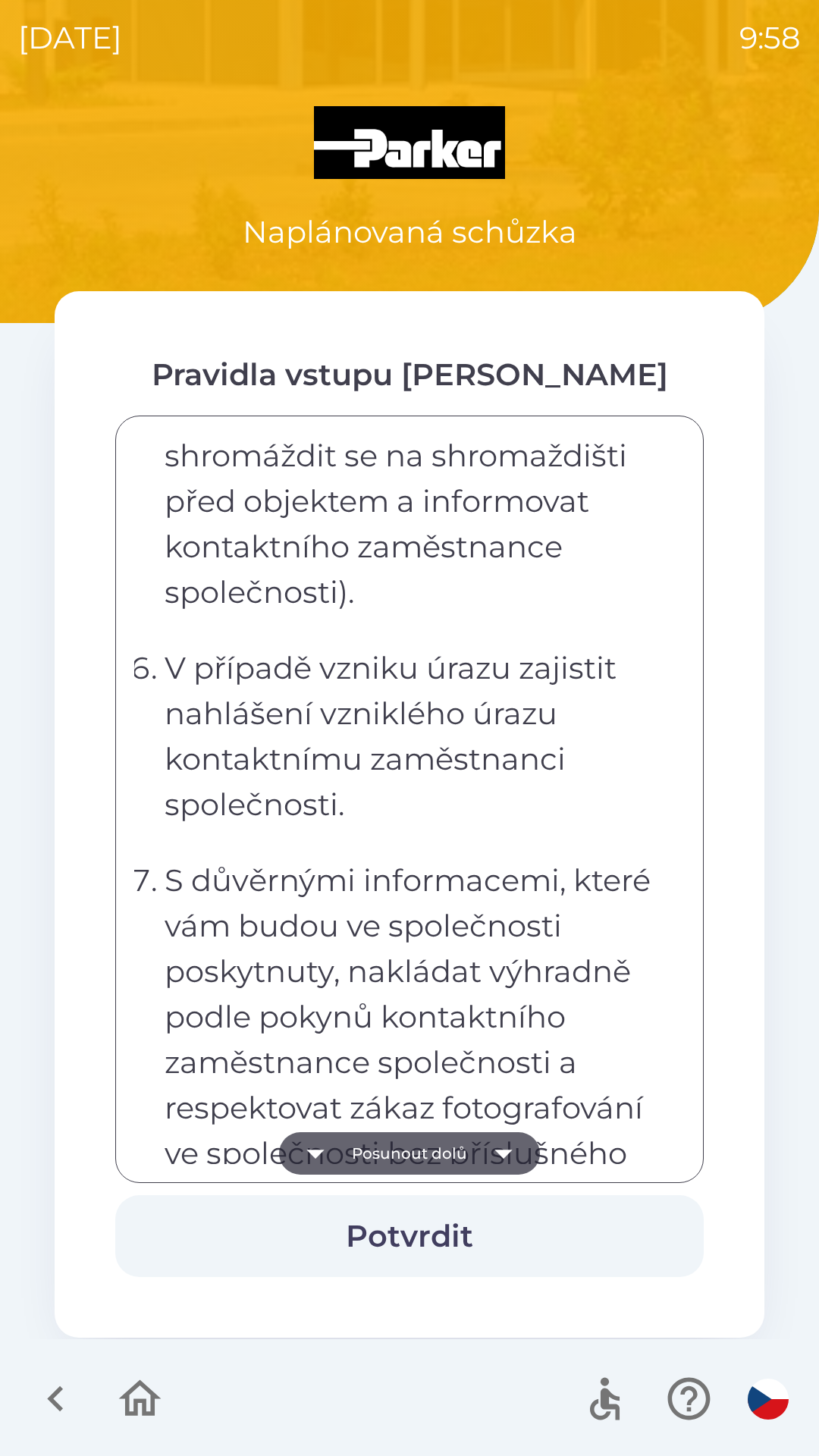
click at [311, 1150] on icon "button" at bounding box center [315, 1153] width 42 height 42
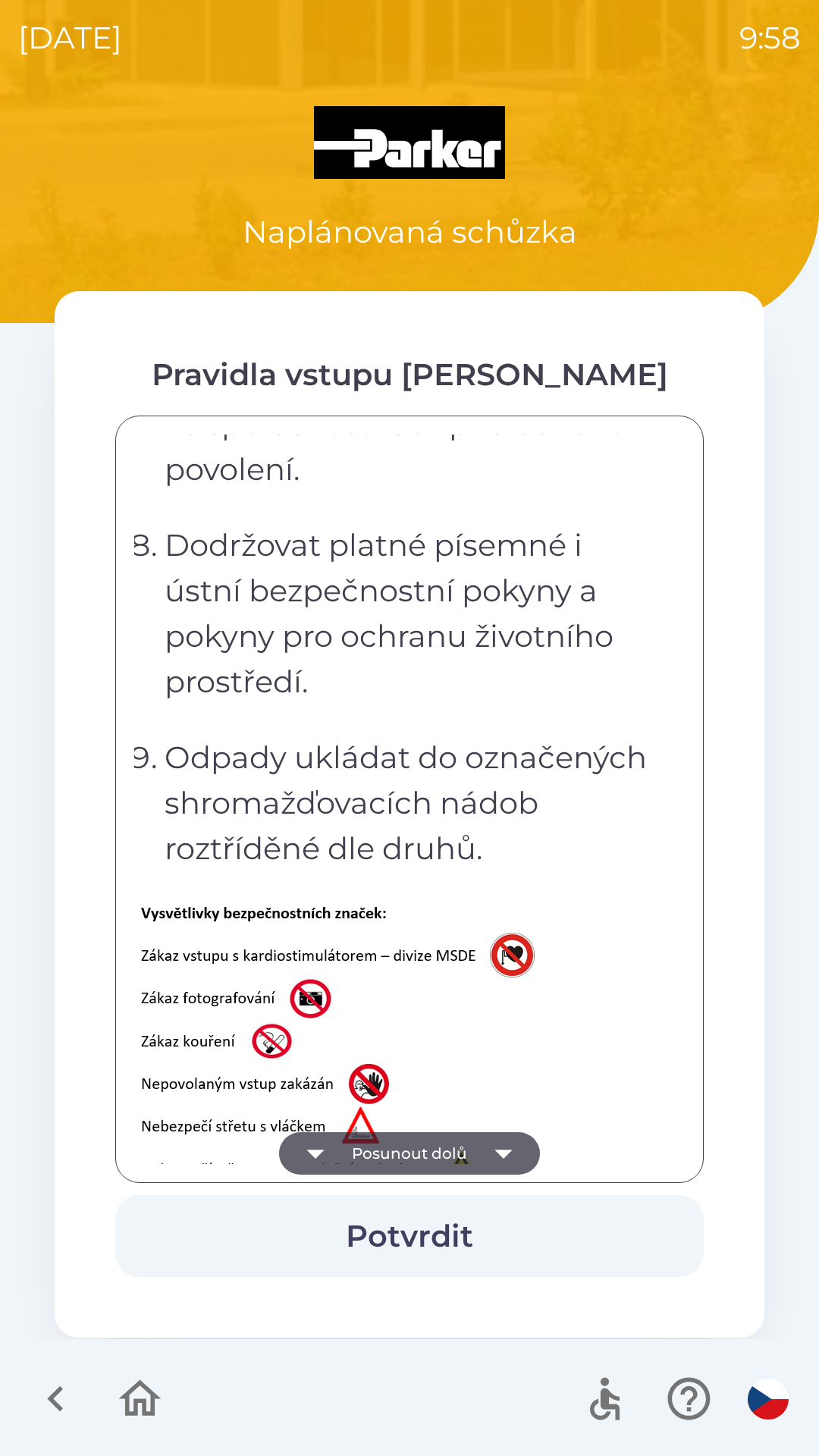
click at [311, 1156] on icon "button" at bounding box center [315, 1153] width 42 height 42
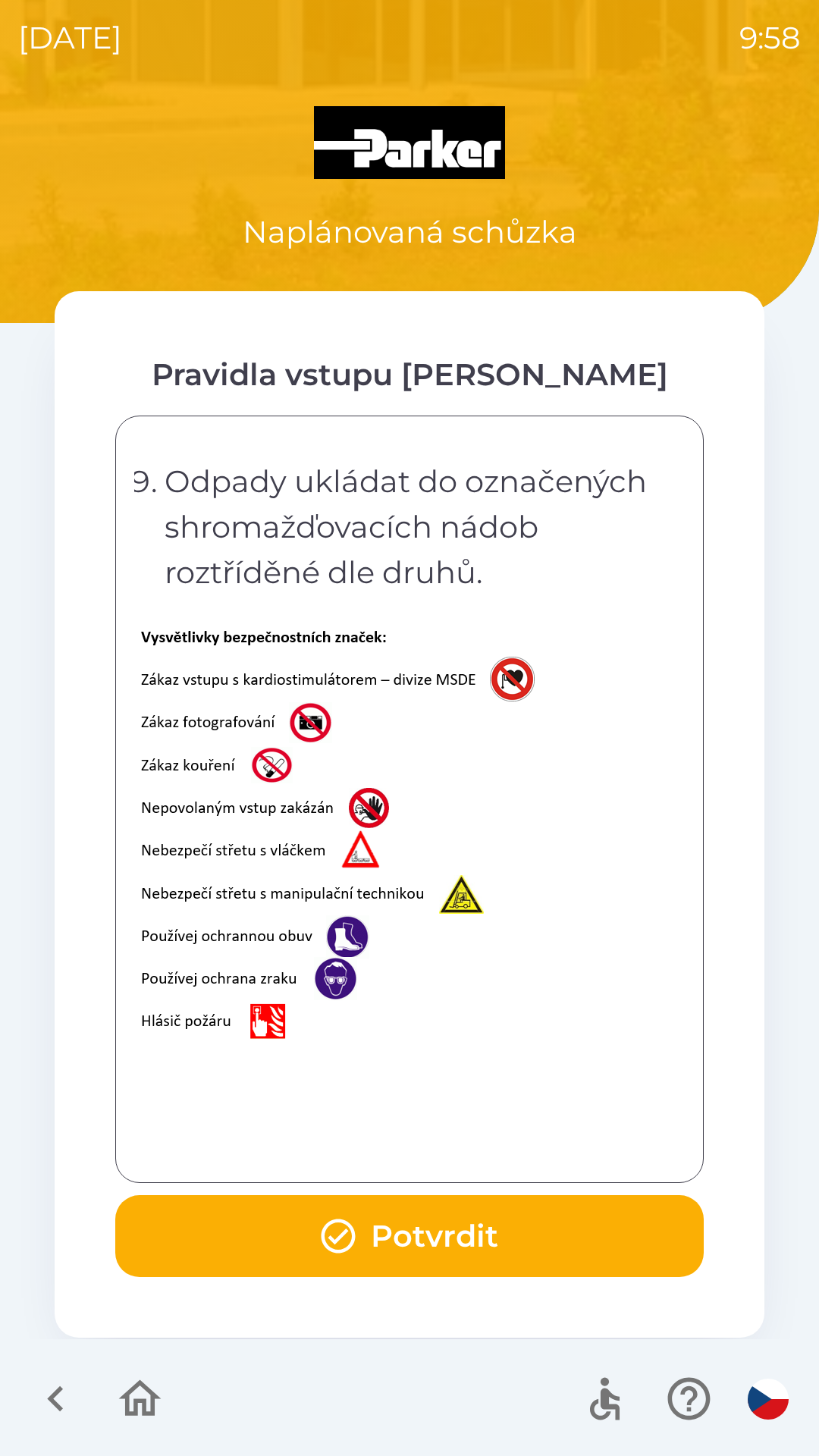
click at [312, 1157] on div "Vážení návštěvníci, vítáme vás ve společnosti [PERSON_NAME] Industrial s.r.o. v…" at bounding box center [410, 799] width 551 height 729
click at [310, 1157] on div "Vážení návštěvníci, vítáme vás ve společnosti [PERSON_NAME] Industrial s.r.o. v…" at bounding box center [410, 799] width 551 height 729
click at [396, 1228] on button "Potvrdit" at bounding box center [410, 1235] width 588 height 82
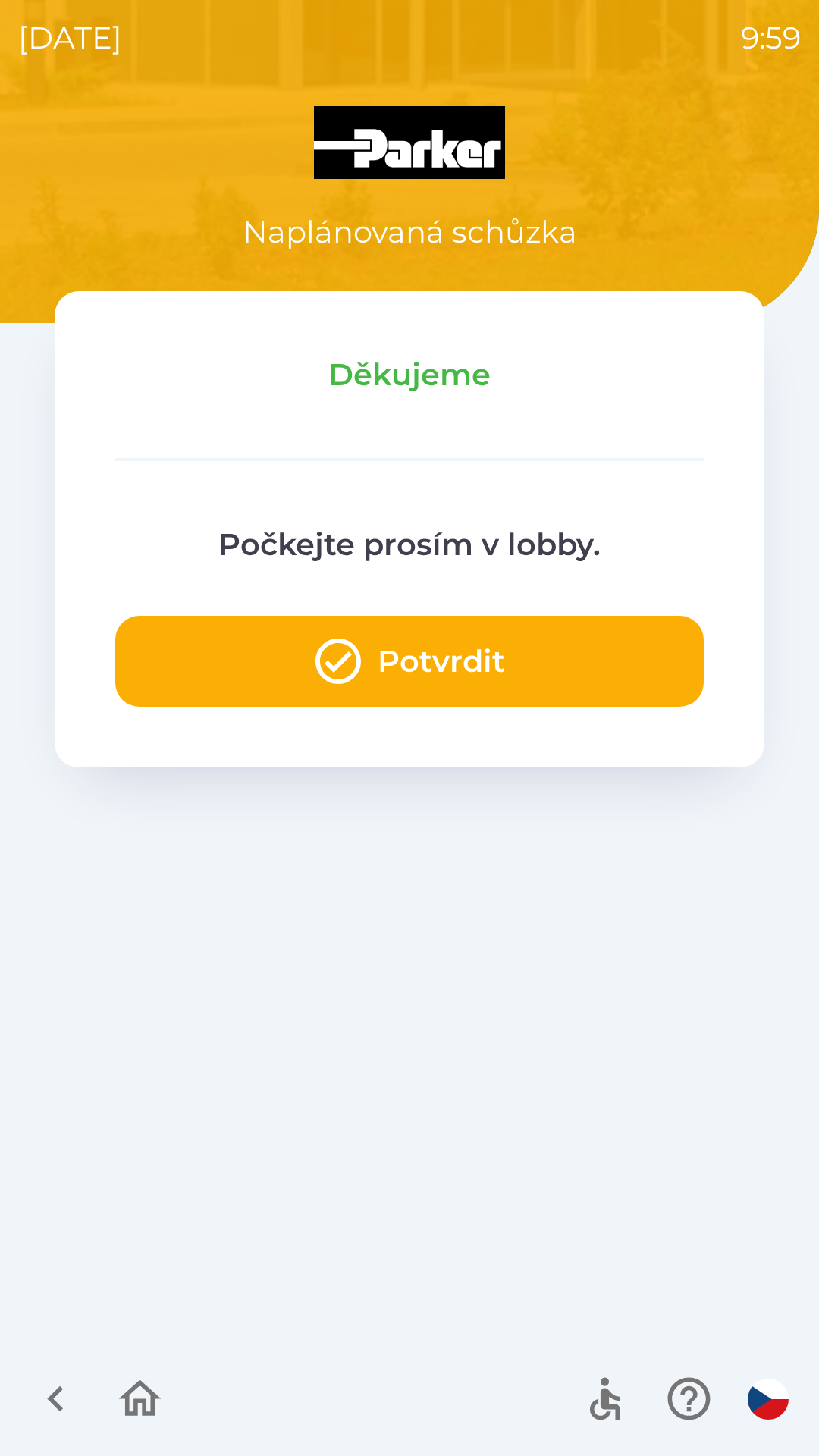
click at [464, 672] on button "Potvrdit" at bounding box center [410, 661] width 588 height 91
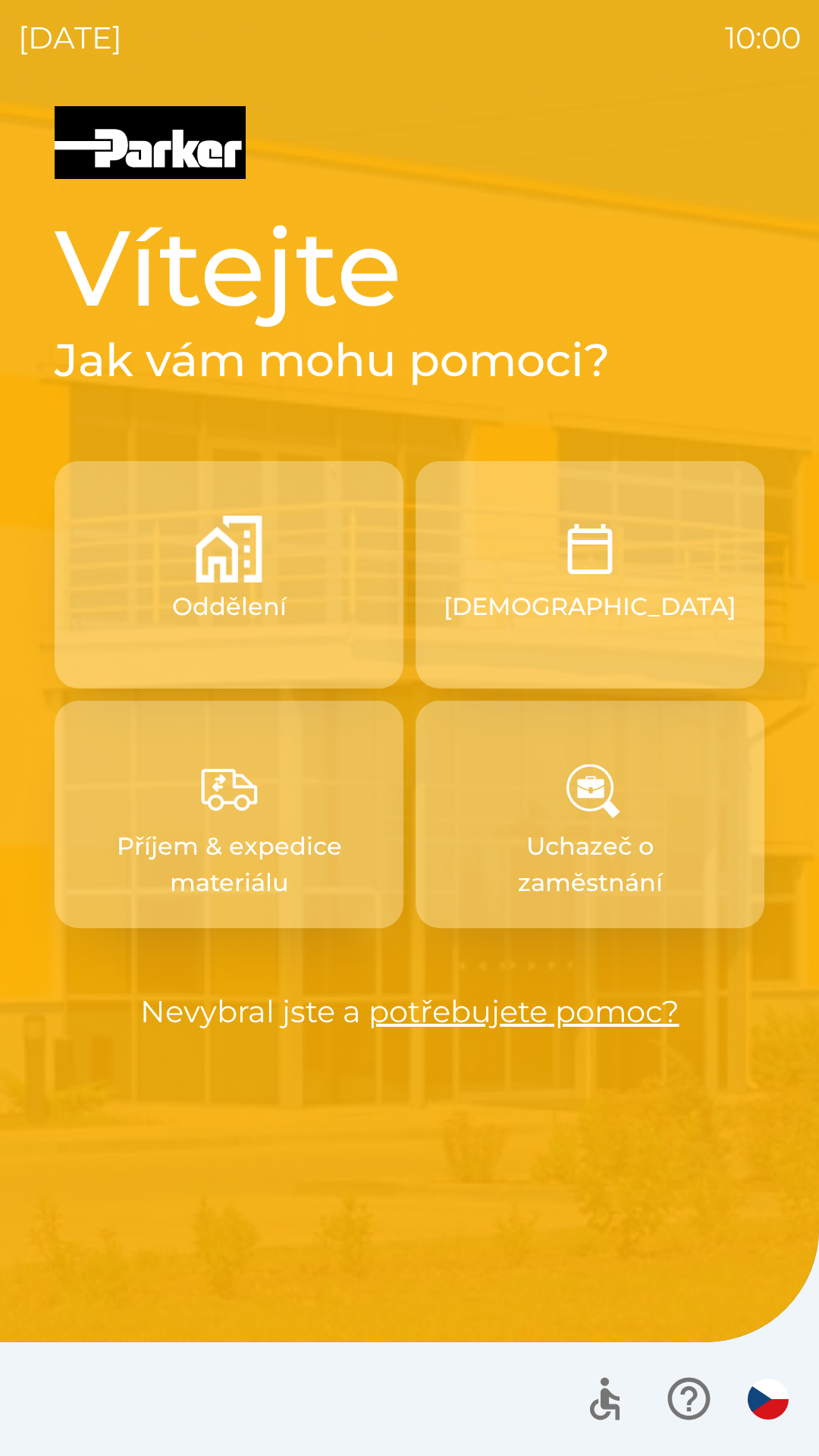
click at [526, 614] on button "[DEMOGRAPHIC_DATA]" at bounding box center [590, 575] width 349 height 228
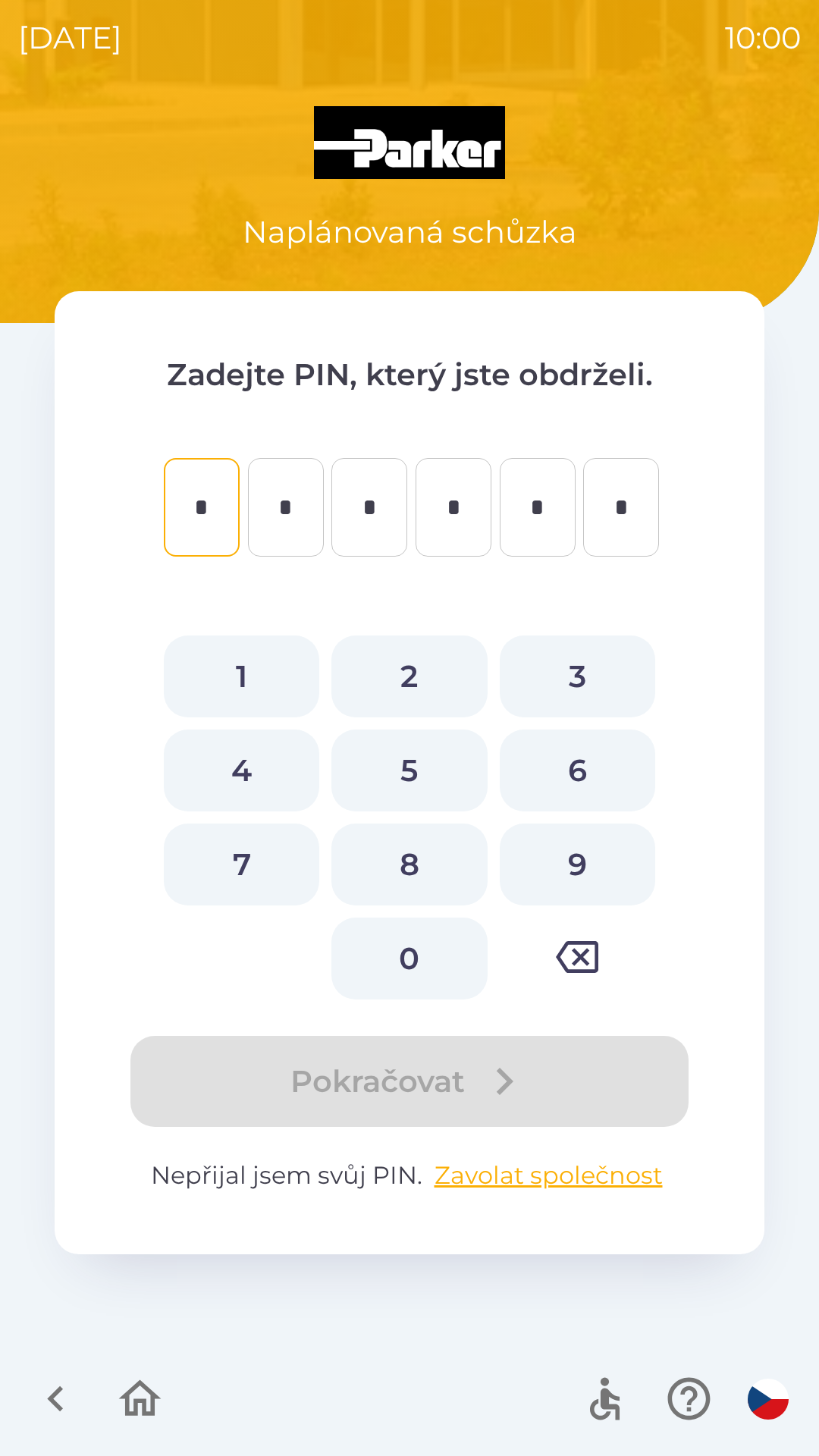
click at [556, 864] on button "9" at bounding box center [577, 864] width 155 height 82
type input "*"
click at [423, 859] on button "8" at bounding box center [409, 864] width 155 height 82
type input "*"
click at [417, 858] on button "8" at bounding box center [409, 864] width 155 height 82
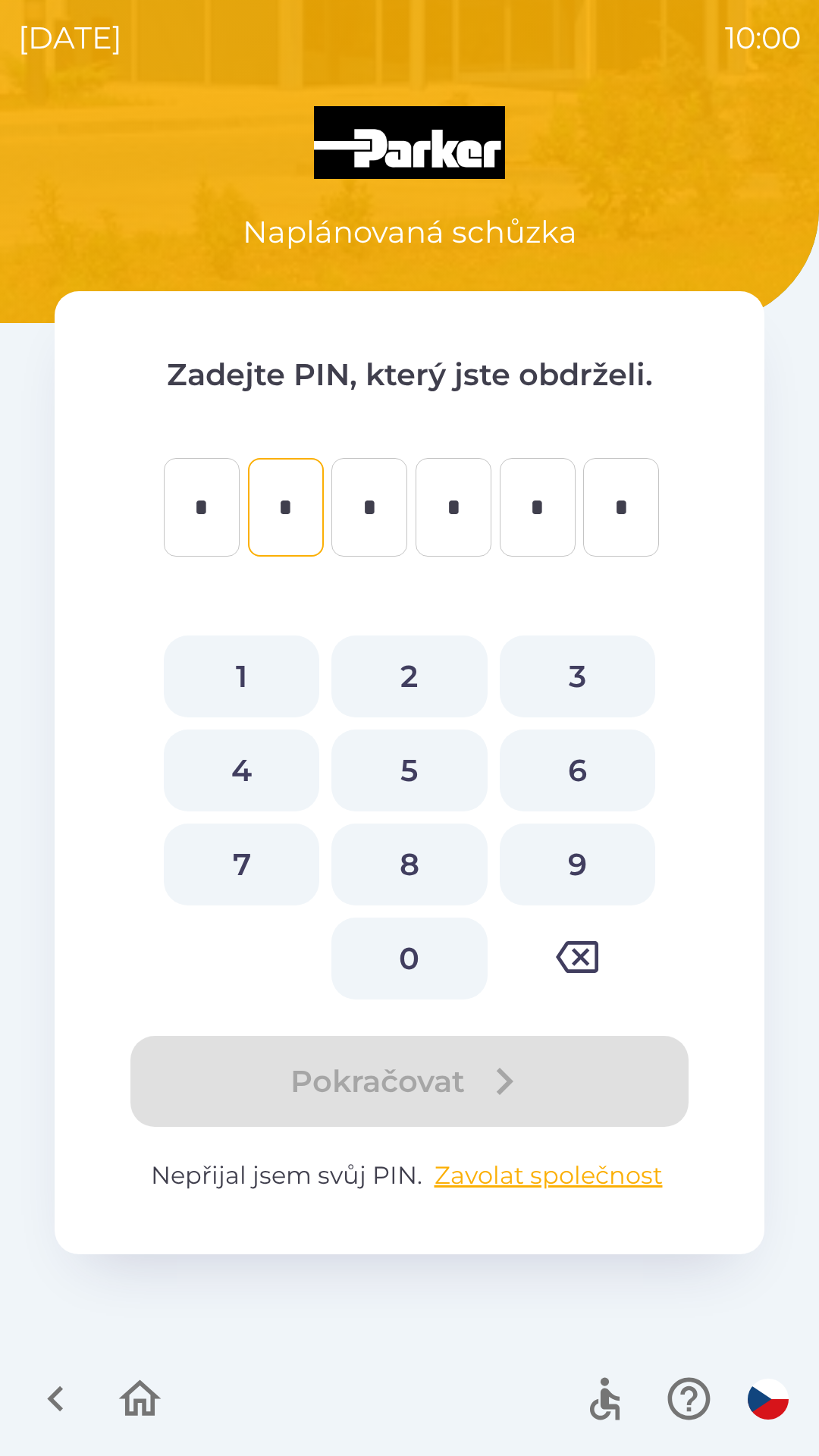
type input "*"
click at [561, 866] on button "9" at bounding box center [577, 864] width 155 height 82
type input "*"
click at [273, 755] on button "4" at bounding box center [241, 770] width 155 height 82
type input "*"
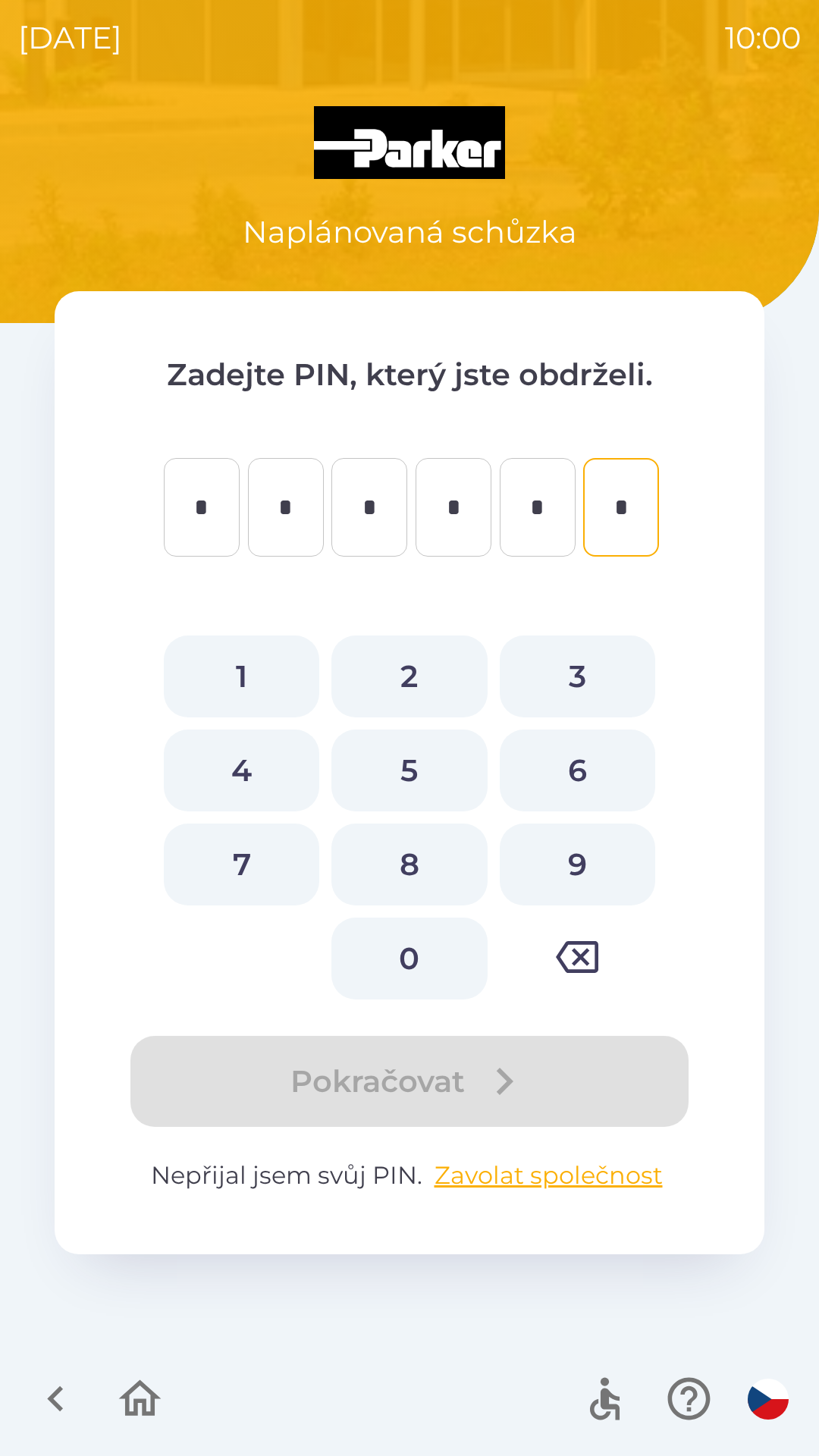
click at [252, 668] on button "1" at bounding box center [241, 676] width 155 height 82
type input "*"
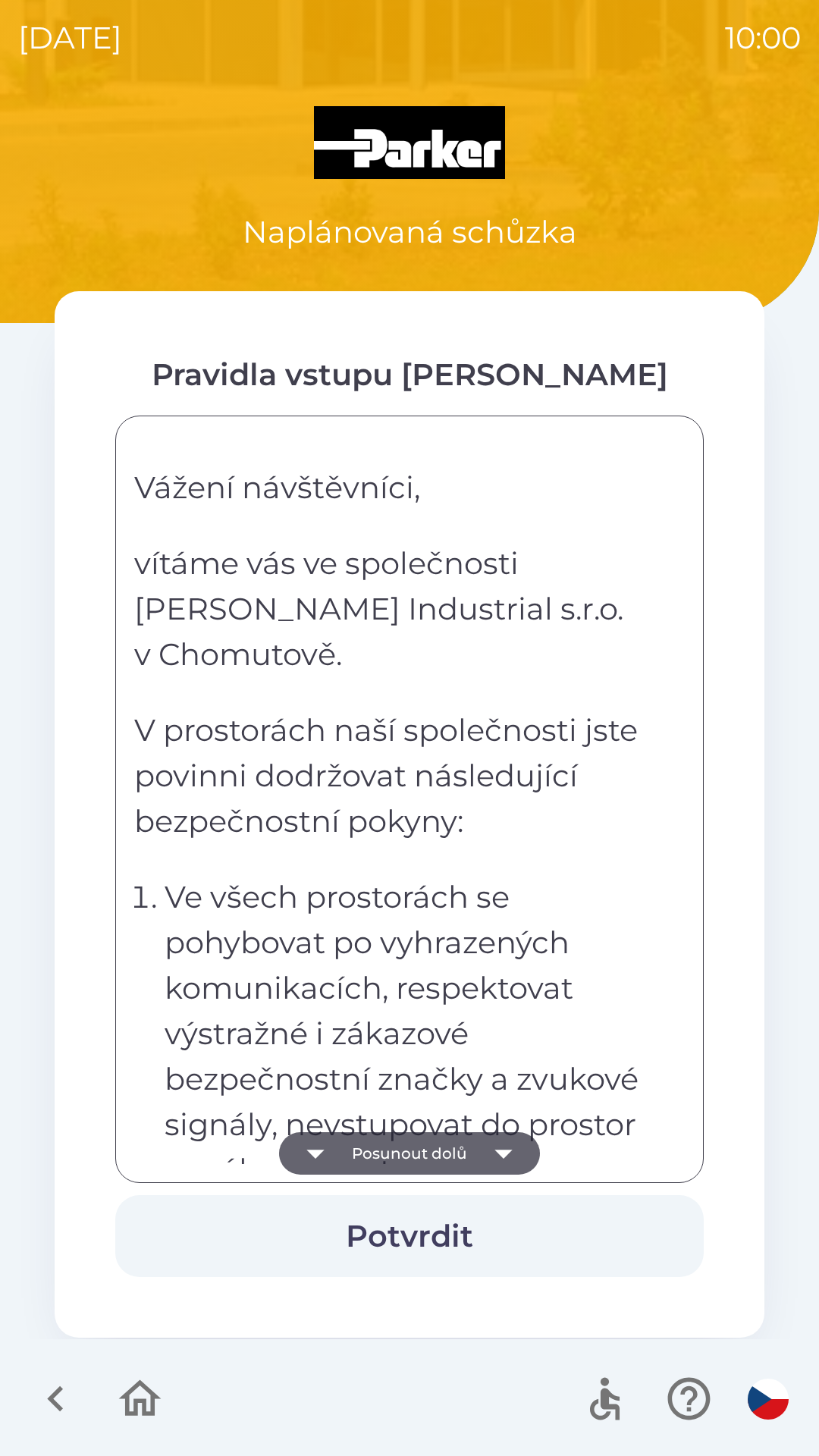
click at [368, 1160] on button "Posunout dolů" at bounding box center [410, 1153] width 261 height 42
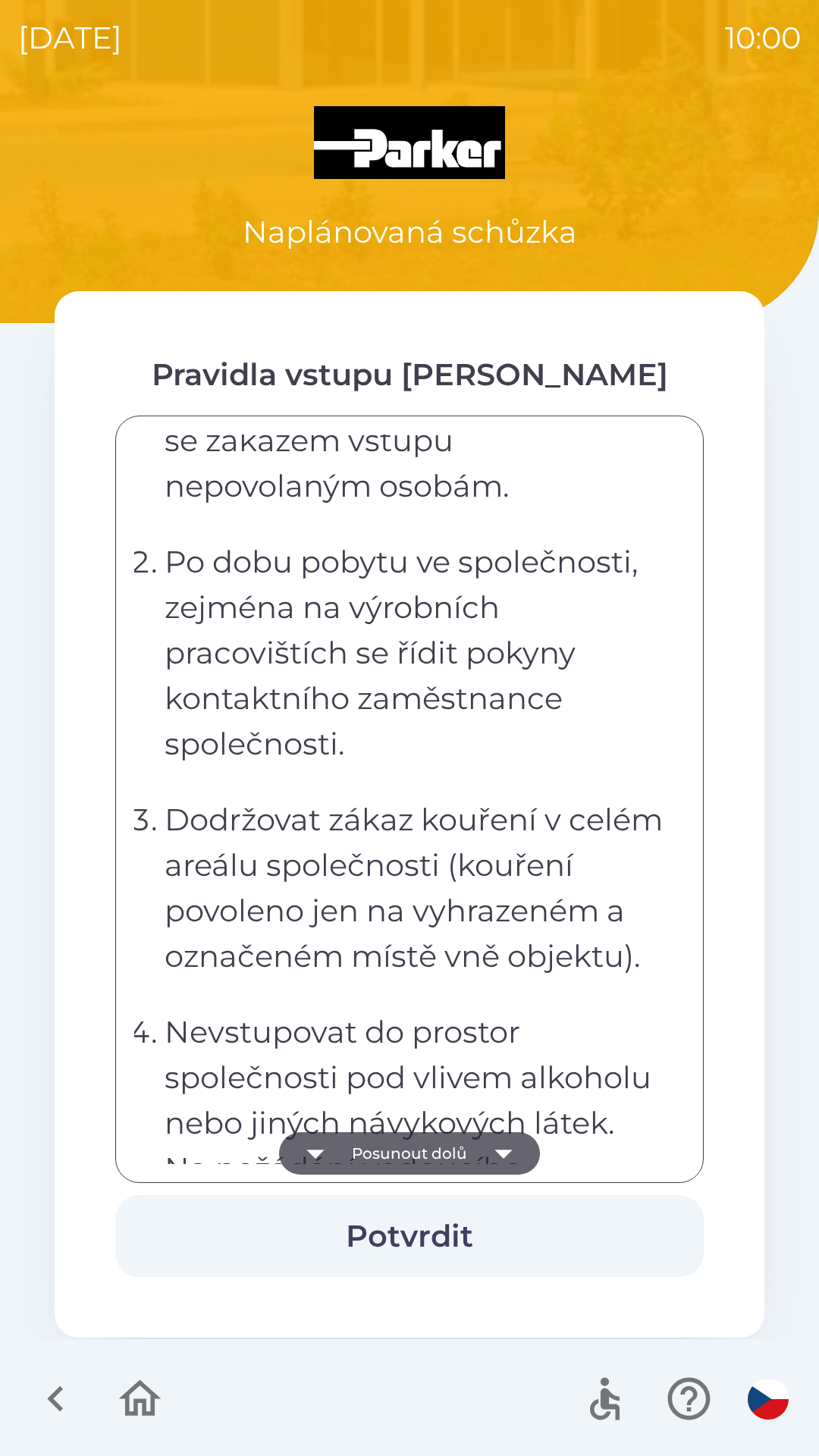
click at [353, 1152] on button "Posunout dolů" at bounding box center [410, 1153] width 261 height 42
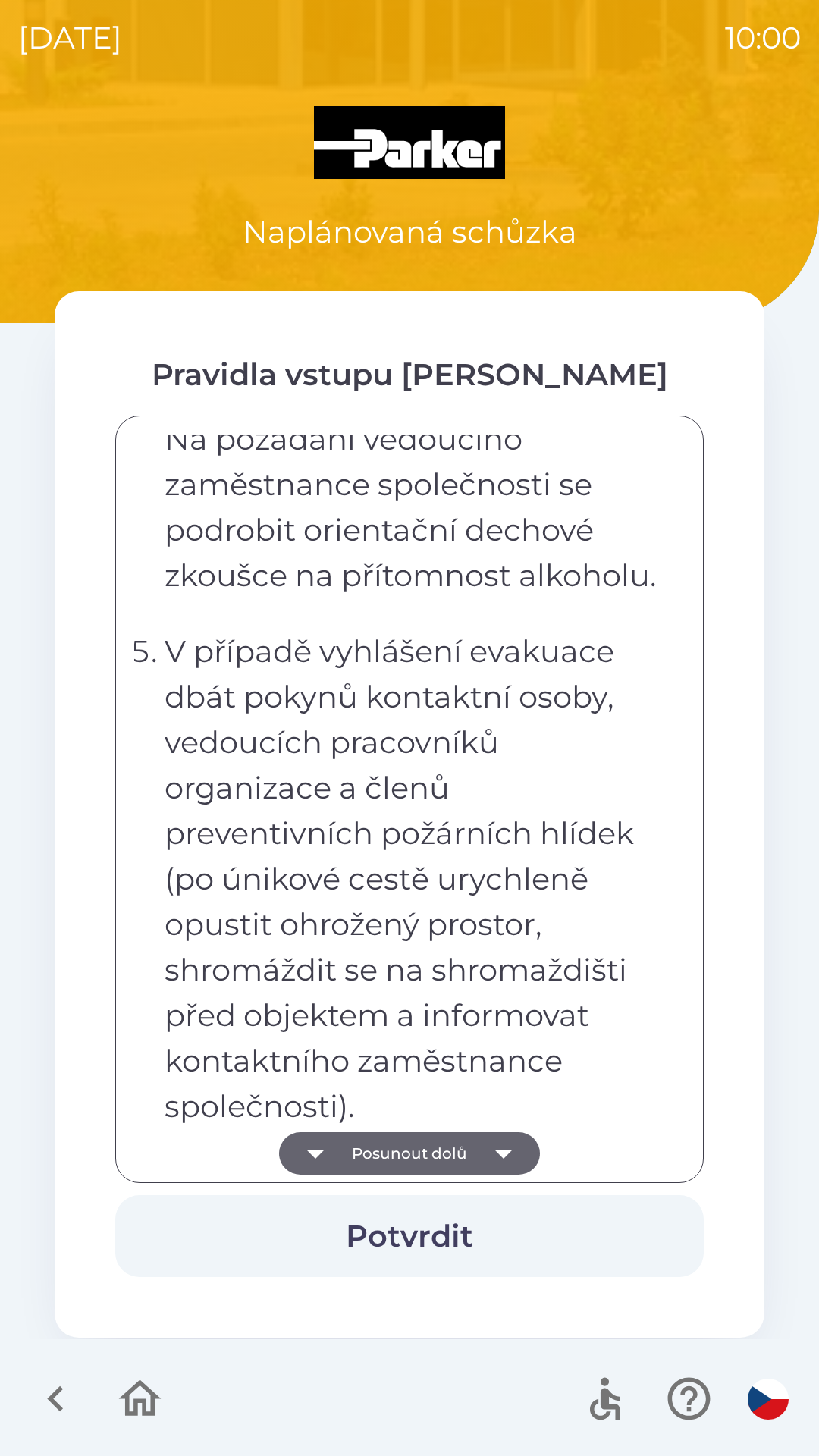
click at [350, 1144] on button "Posunout dolů" at bounding box center [410, 1153] width 261 height 42
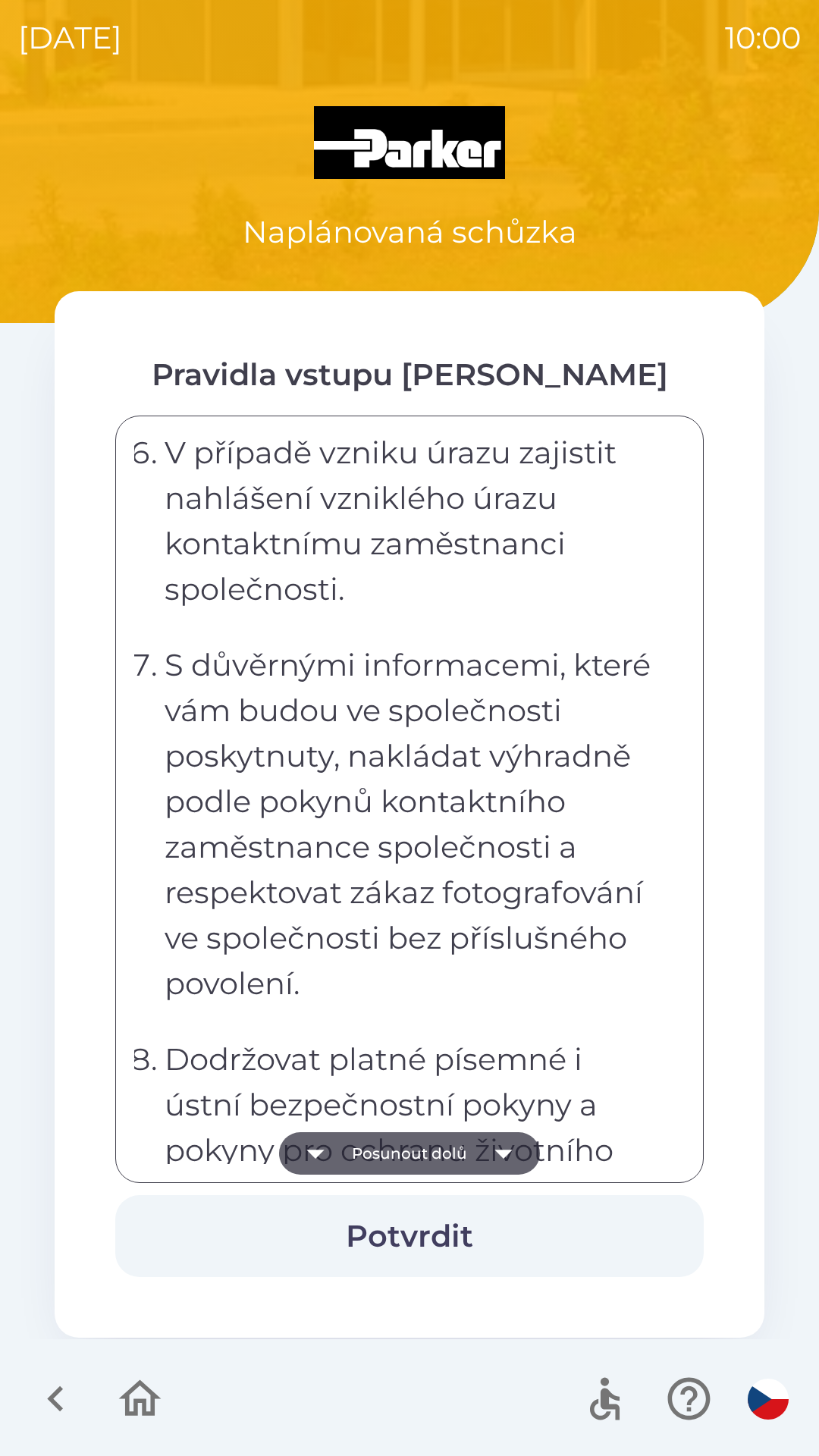
click at [337, 1151] on icon "button" at bounding box center [315, 1153] width 42 height 42
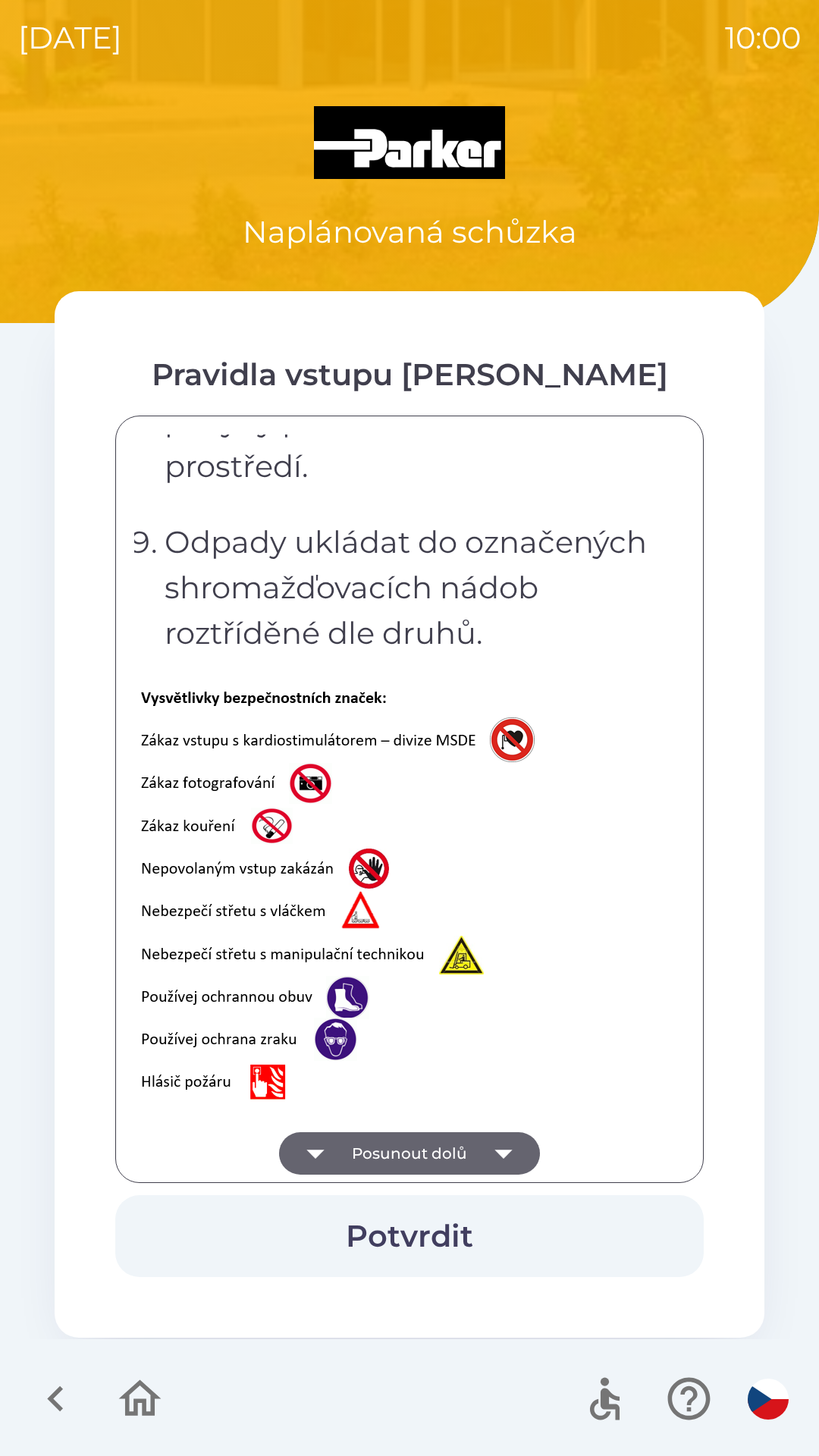
click at [319, 1149] on icon "button" at bounding box center [315, 1153] width 42 height 42
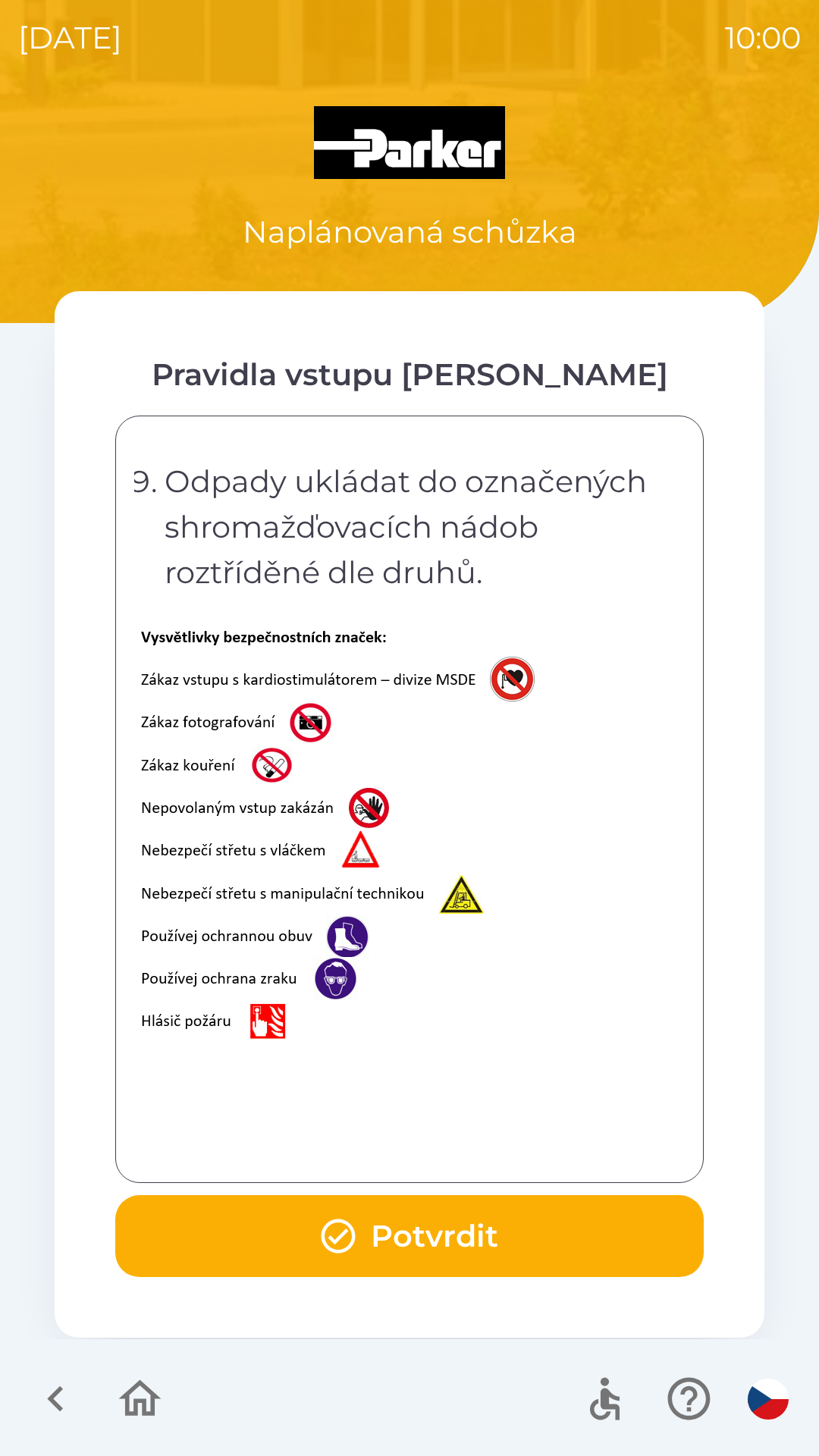
click at [350, 1228] on icon "button" at bounding box center [339, 1236] width 34 height 34
